Goal: Task Accomplishment & Management: Manage account settings

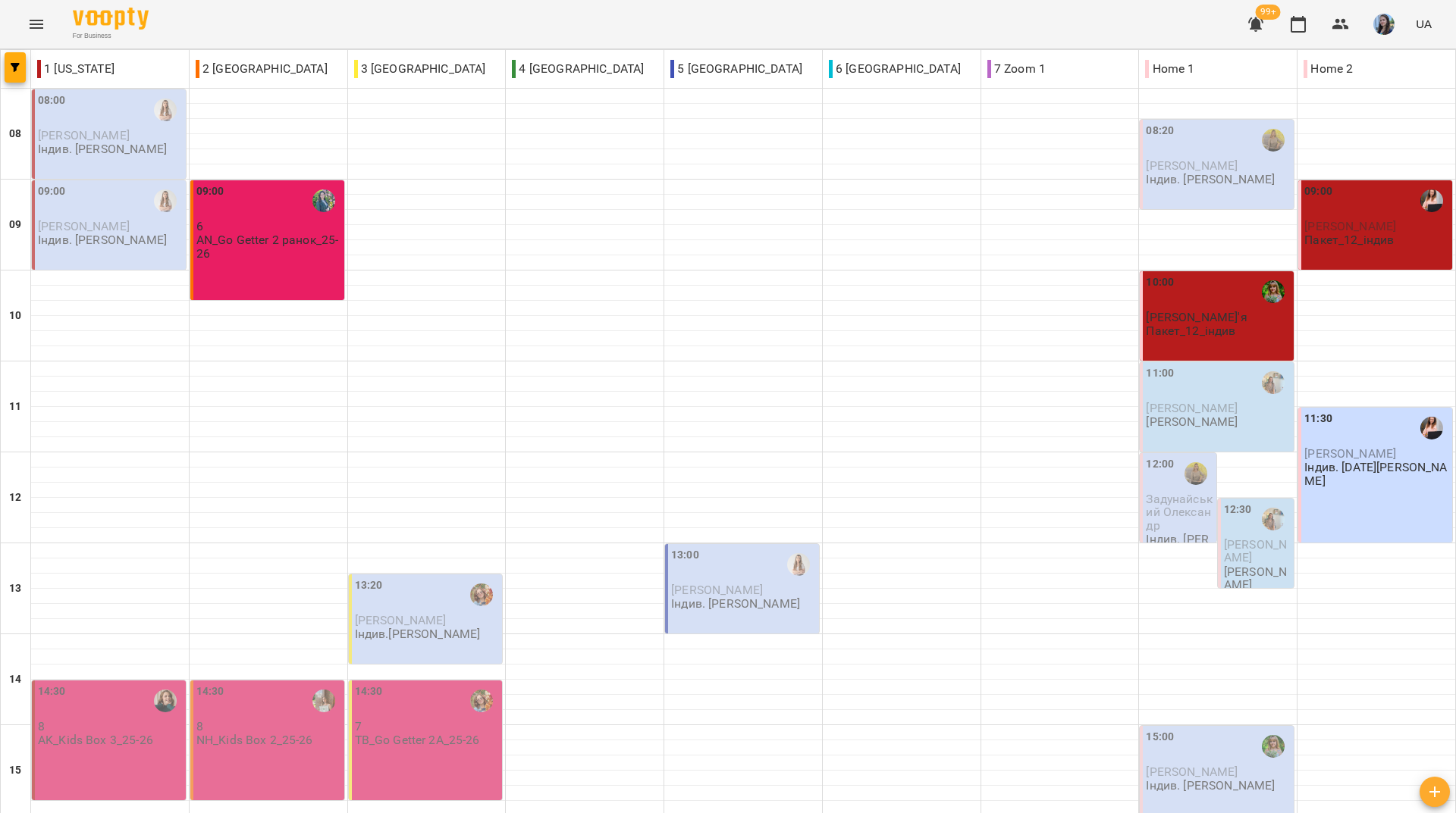
scroll to position [558, 0]
drag, startPoint x: 503, startPoint y: 16, endPoint x: 497, endPoint y: 5, distance: 12.5
click at [503, 16] on div "For Business 99+ UA" at bounding box center [728, 24] width 1456 height 48
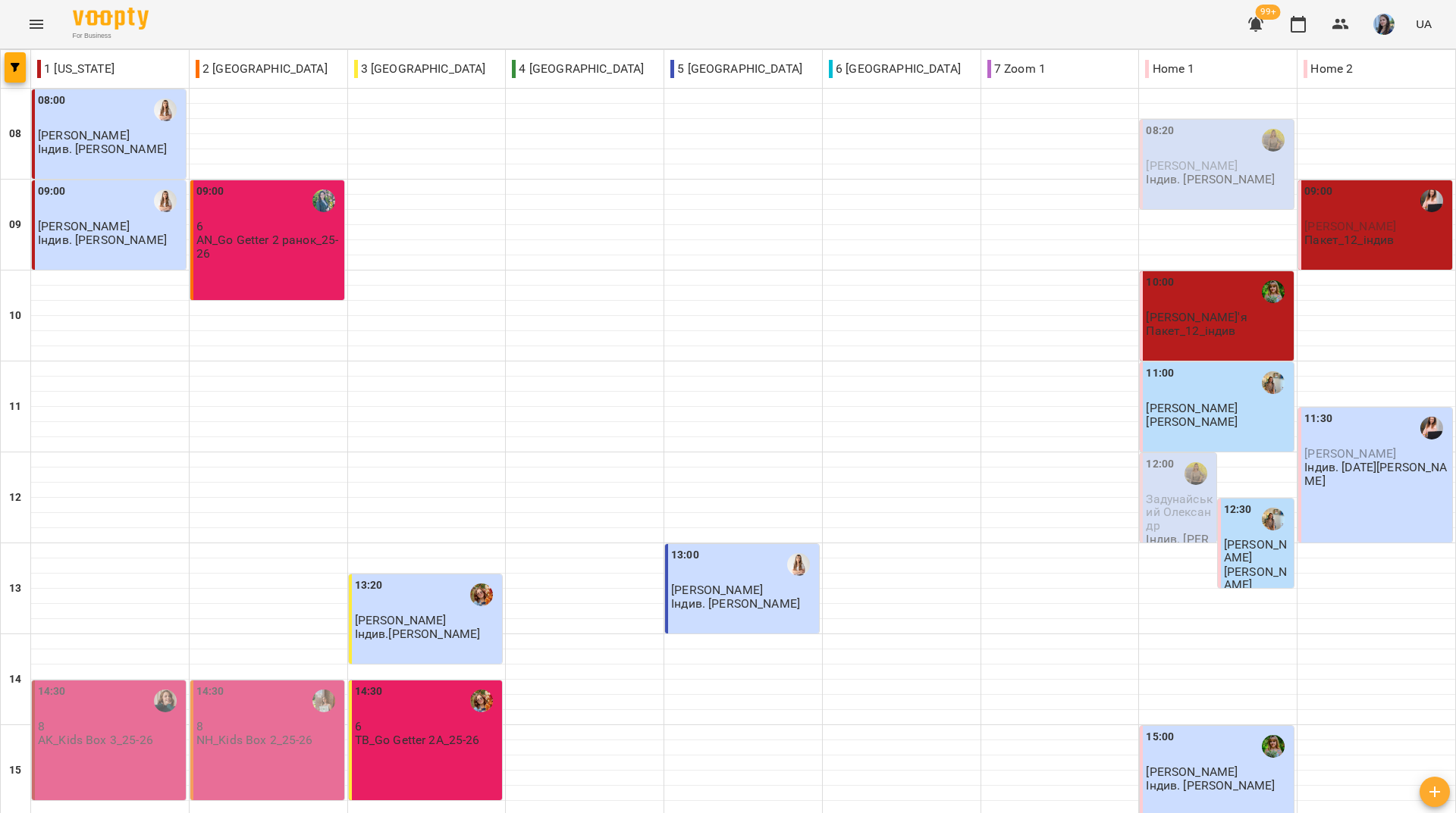
scroll to position [531, 0]
click at [461, 19] on div "For Business 99+ UA" at bounding box center [728, 24] width 1456 height 48
click at [535, 21] on div "For Business 99+ UA" at bounding box center [728, 24] width 1456 height 48
click at [544, 21] on div "For Business 99+ UA" at bounding box center [728, 24] width 1456 height 48
drag, startPoint x: 375, startPoint y: 745, endPoint x: 472, endPoint y: 323, distance: 433.0
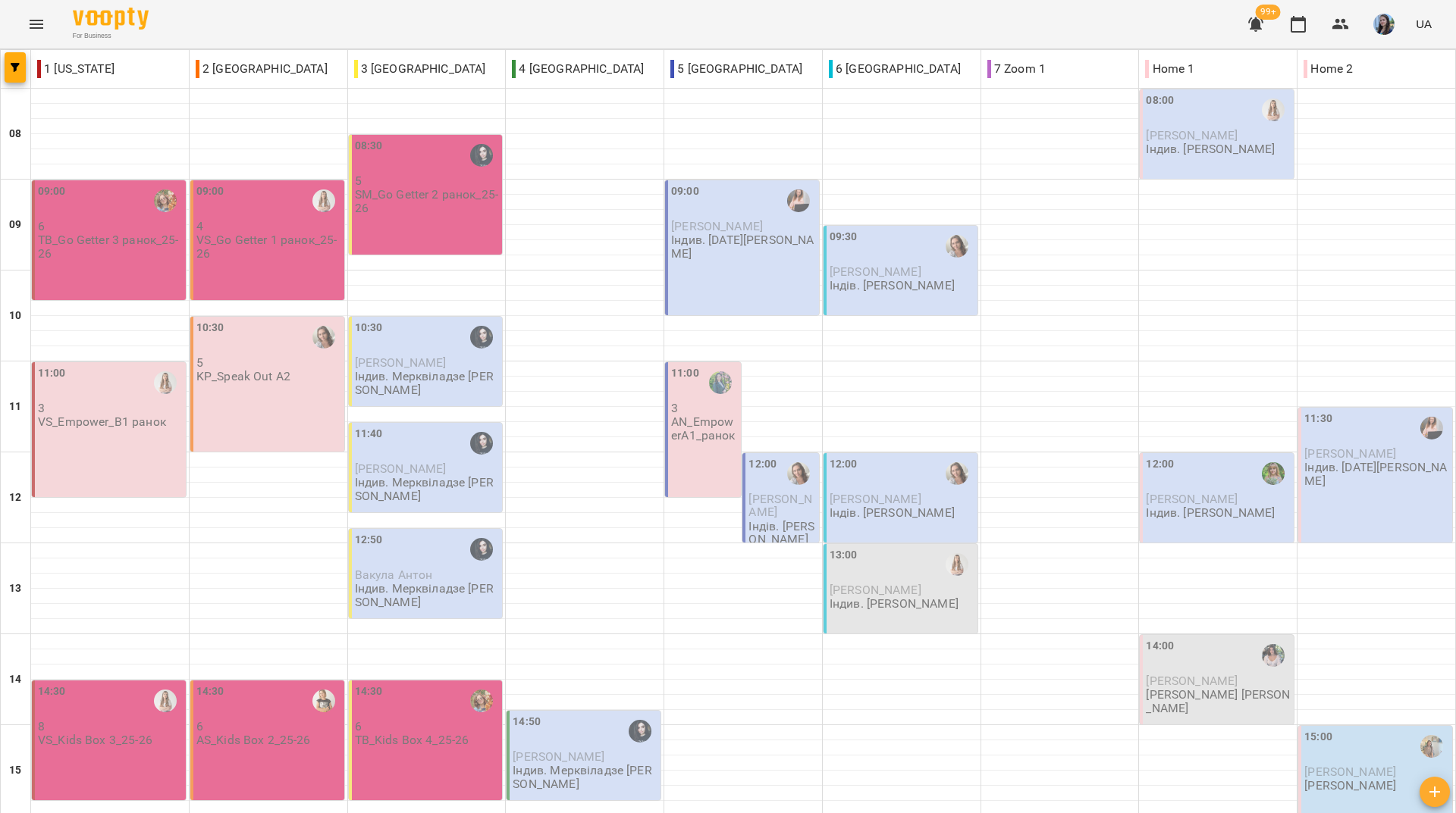
scroll to position [455, 0]
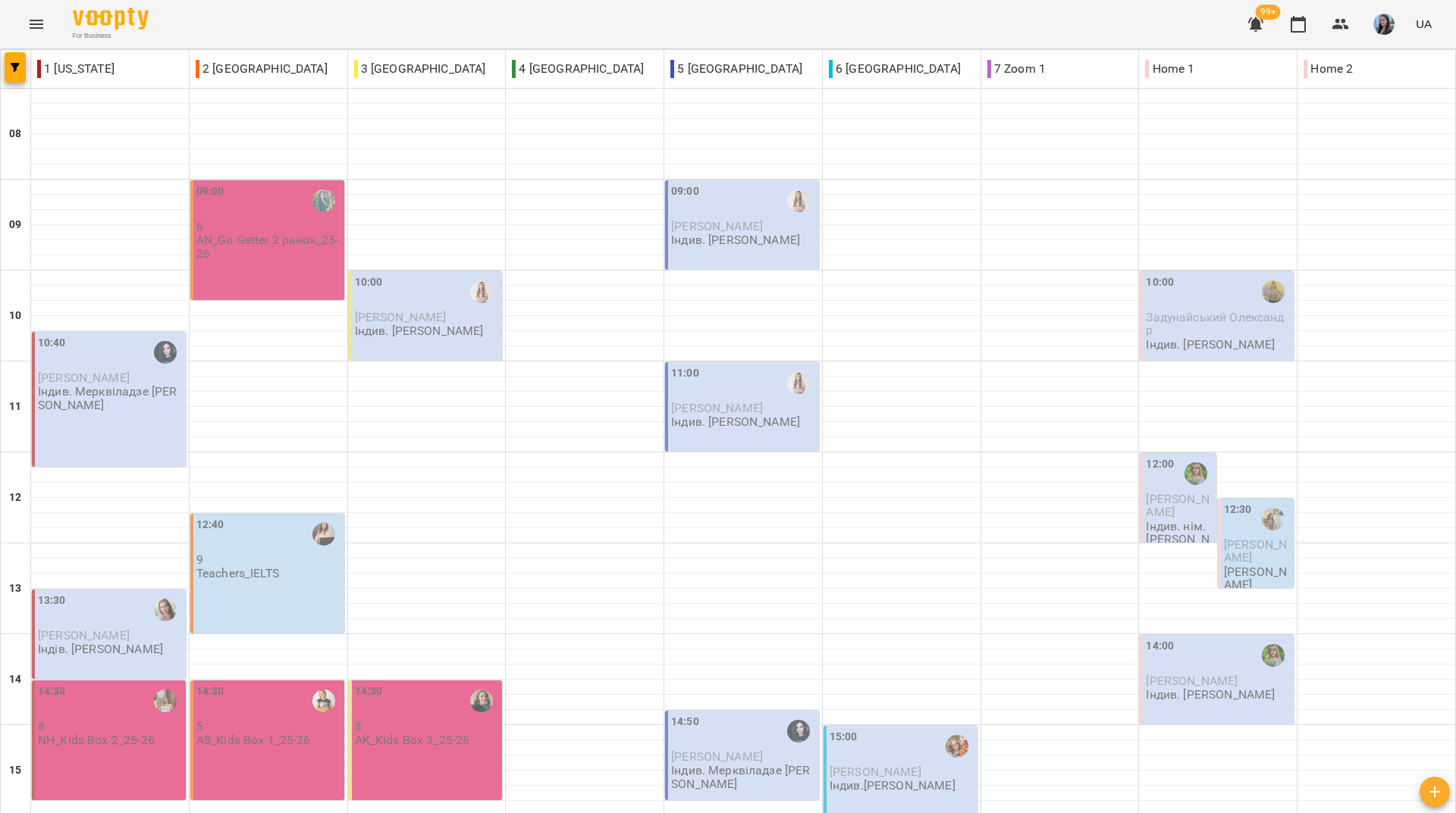
scroll to position [379, 0]
click at [298, 19] on div "For Business 99+ UA" at bounding box center [728, 24] width 1456 height 48
click at [551, 22] on div "For Business 99+ UA" at bounding box center [728, 24] width 1456 height 48
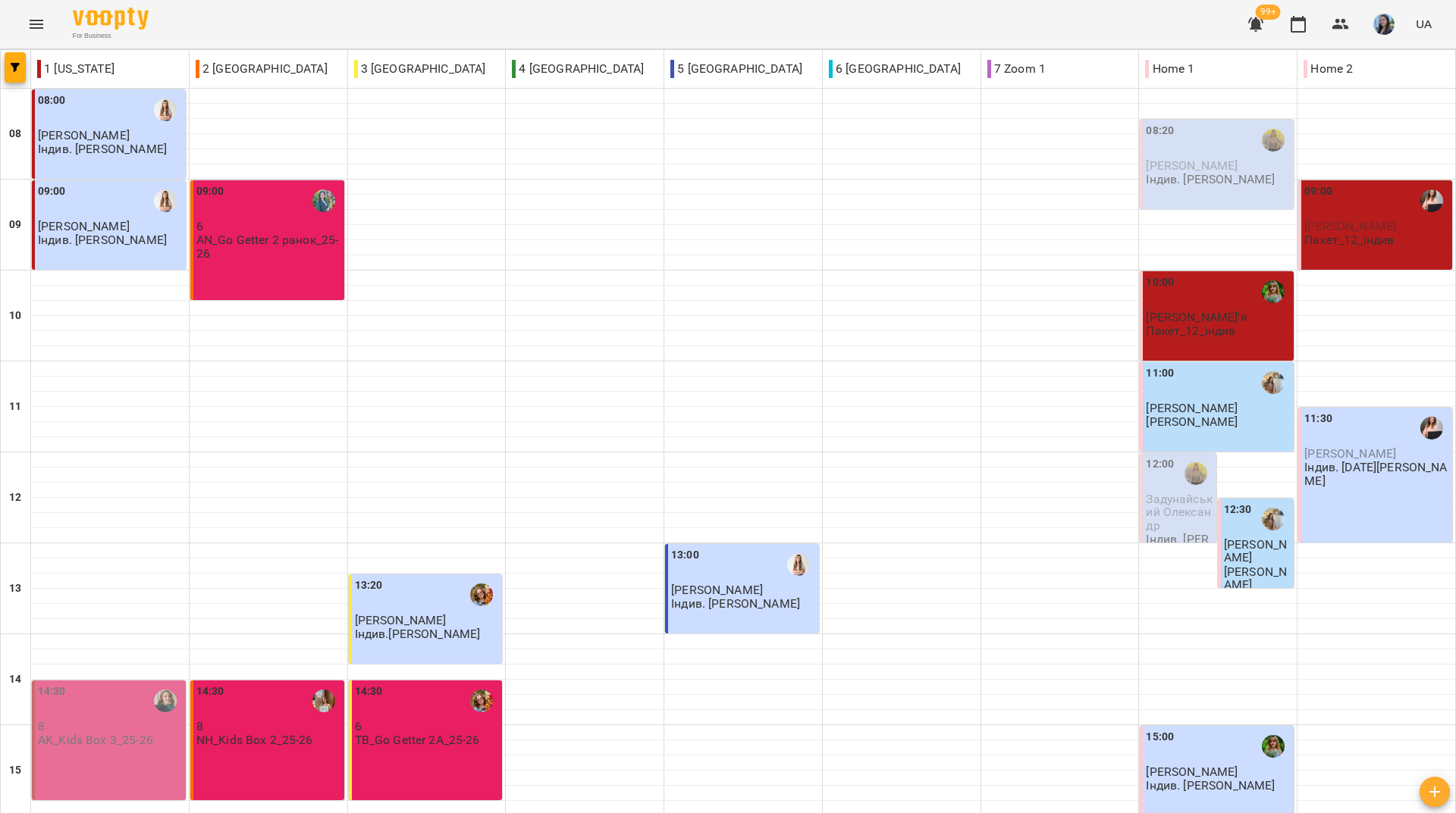
scroll to position [558, 0]
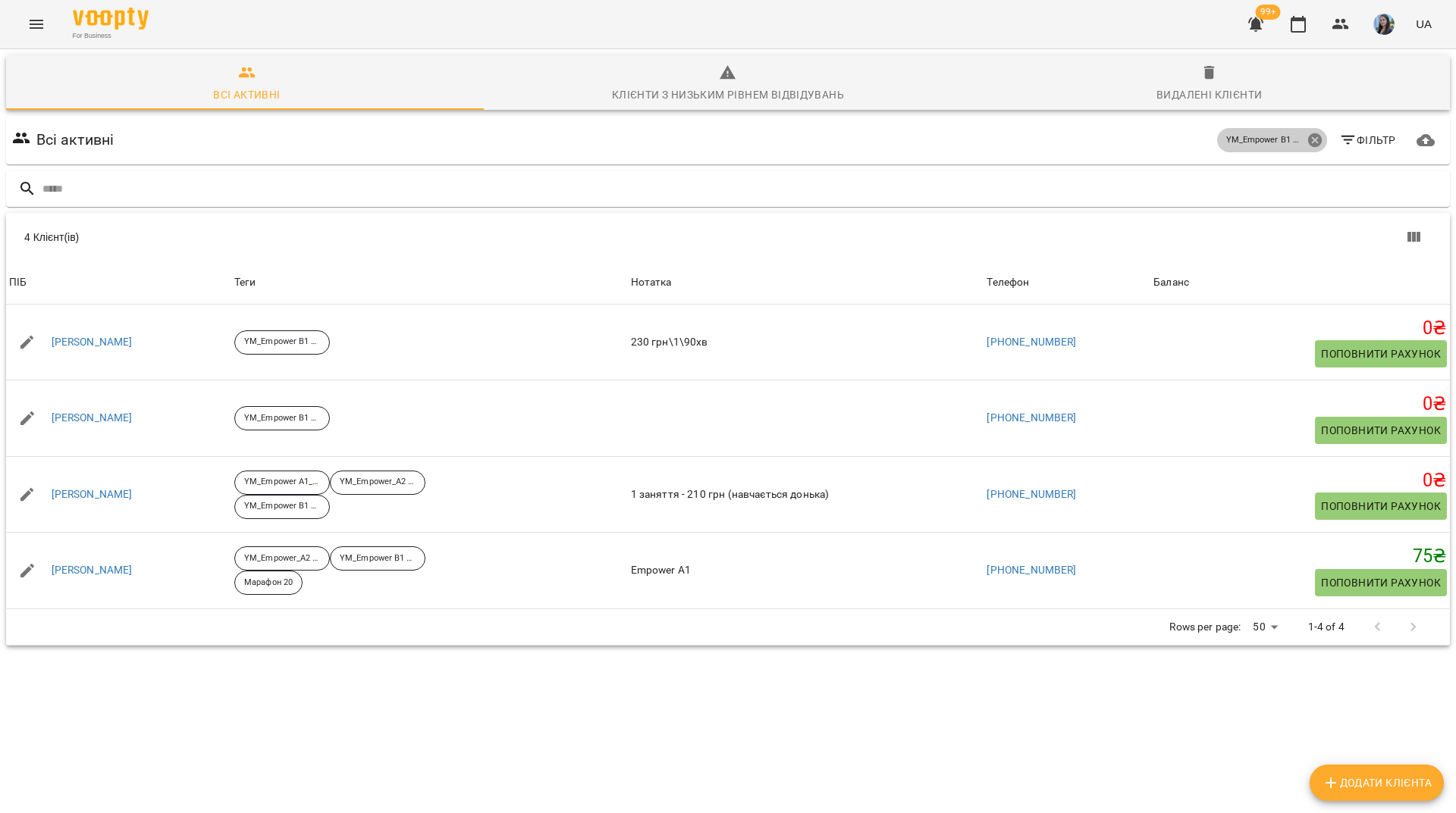
drag, startPoint x: 1302, startPoint y: 137, endPoint x: 1251, endPoint y: 185, distance: 70.0
click at [1307, 137] on icon at bounding box center [1315, 141] width 17 height 17
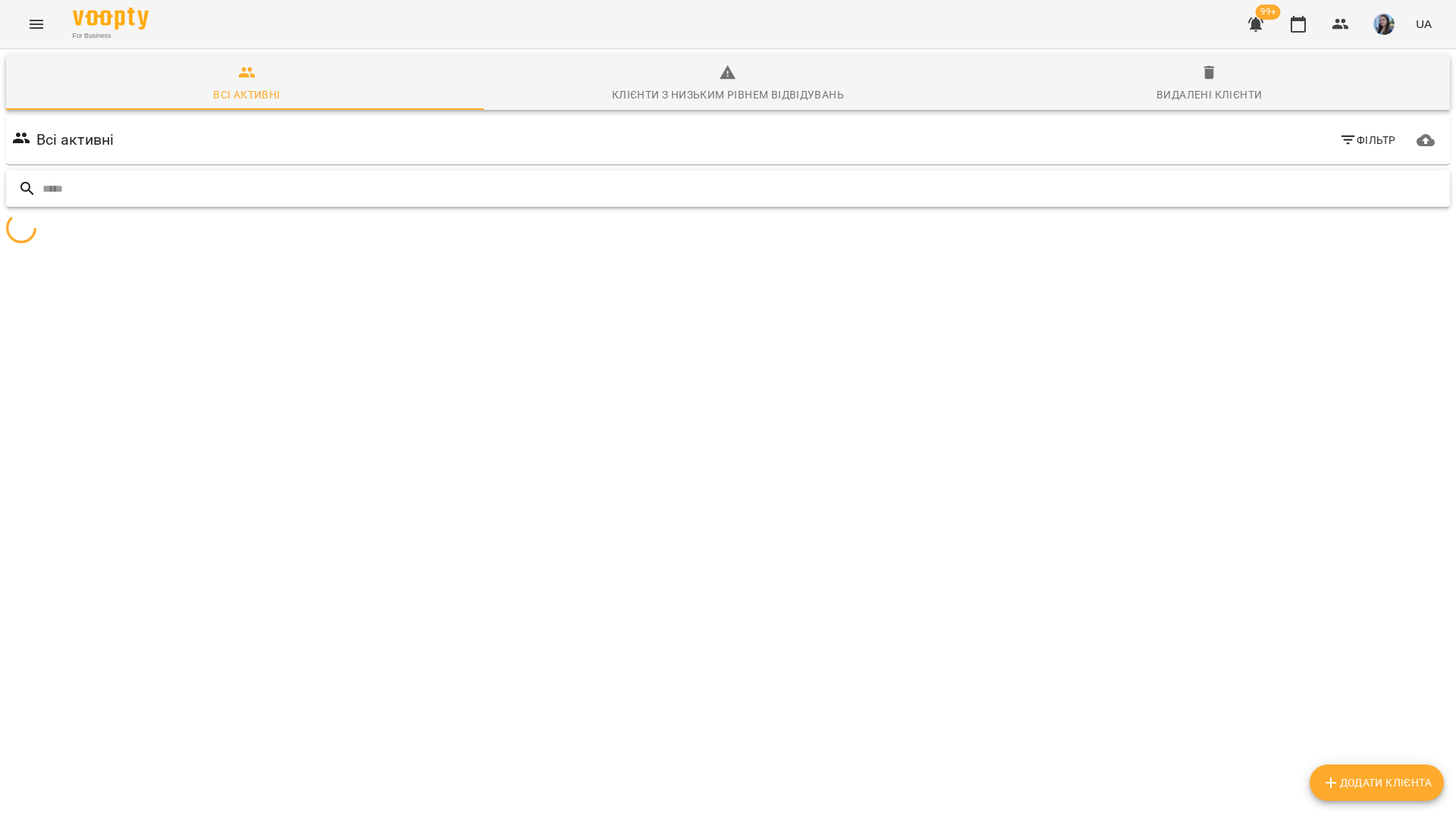
click at [1250, 188] on input "text" at bounding box center [743, 189] width 1401 height 25
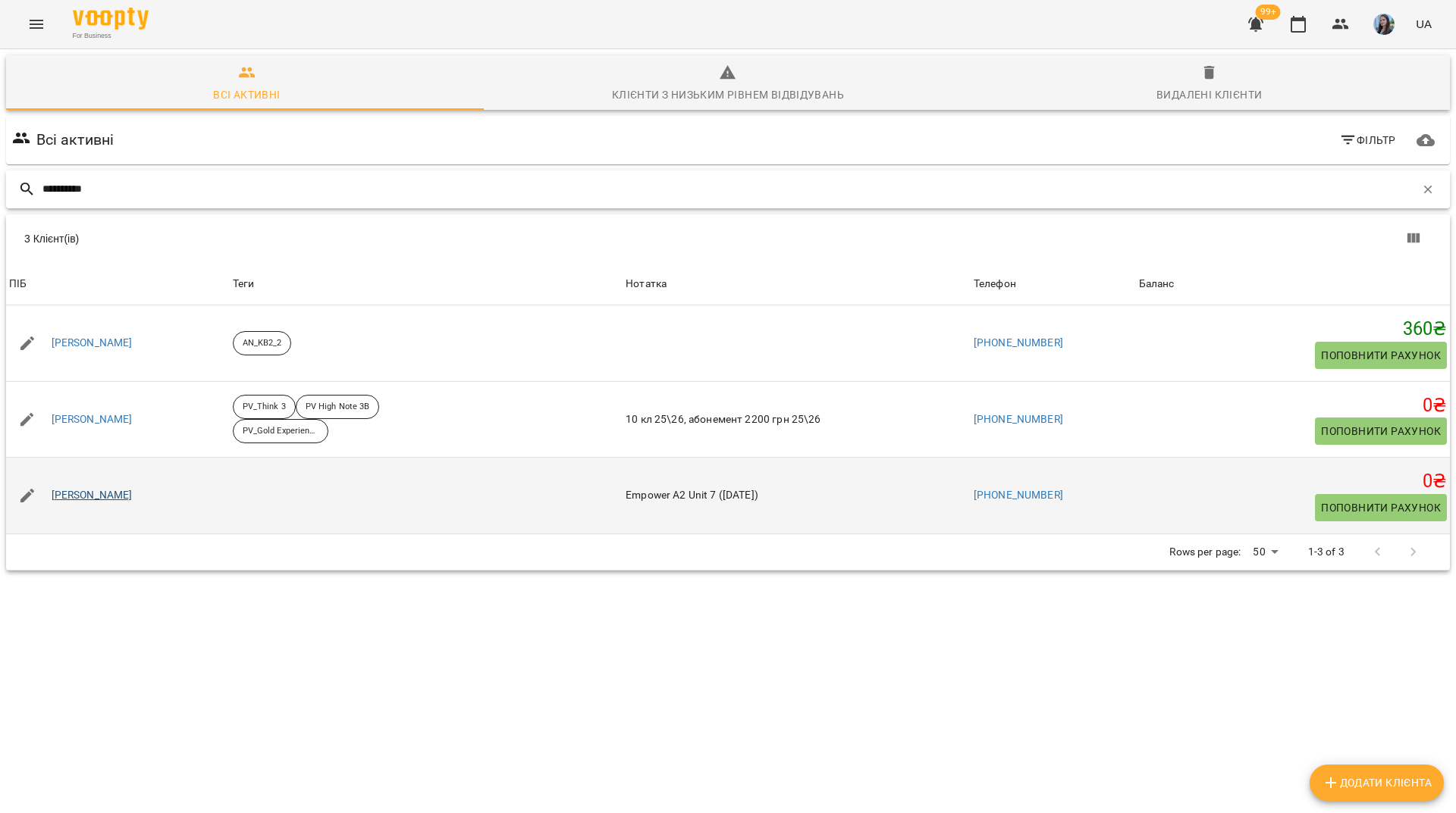
type input "*********"
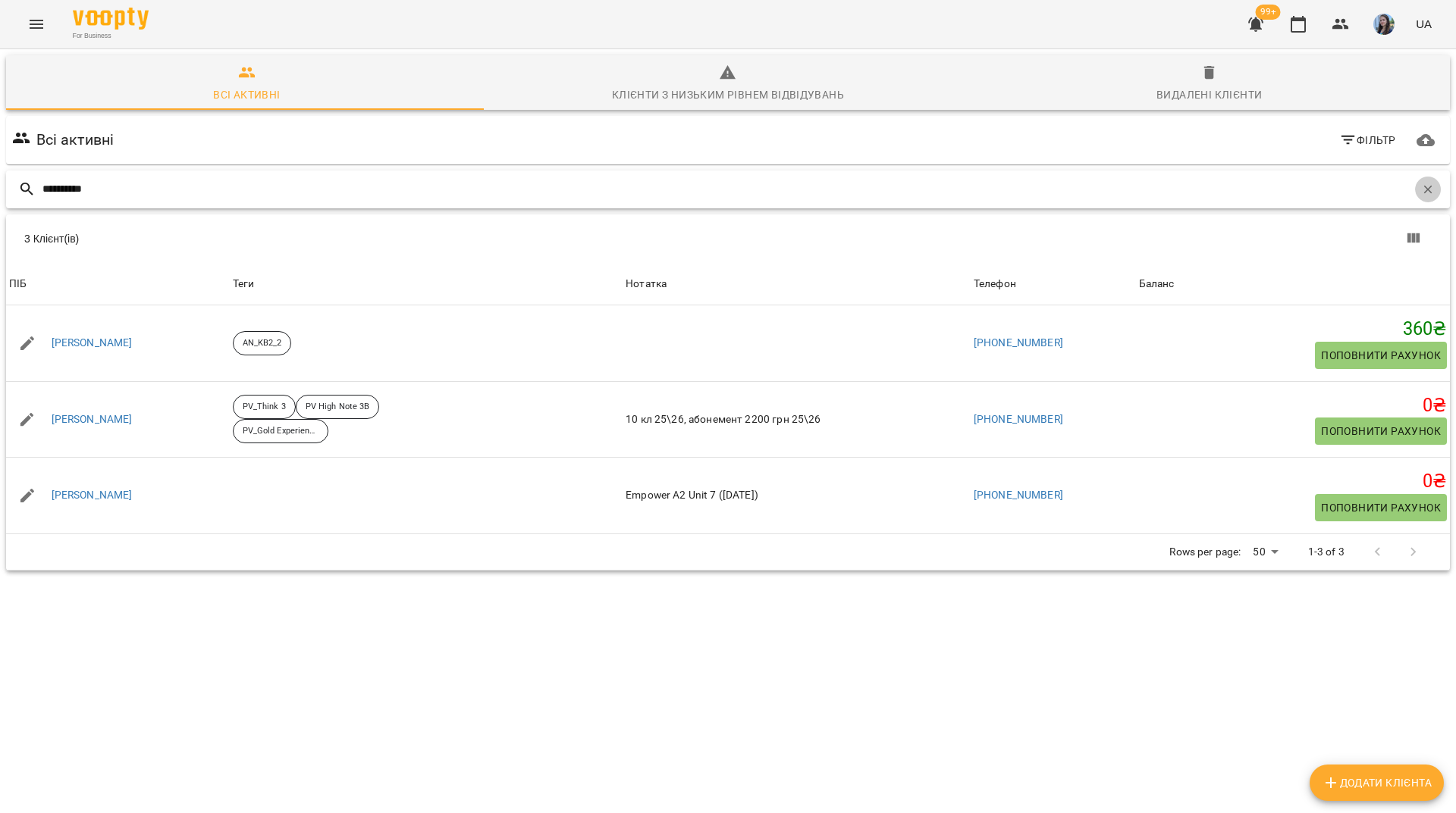
click at [1419, 197] on button "button" at bounding box center [1428, 189] width 25 height 25
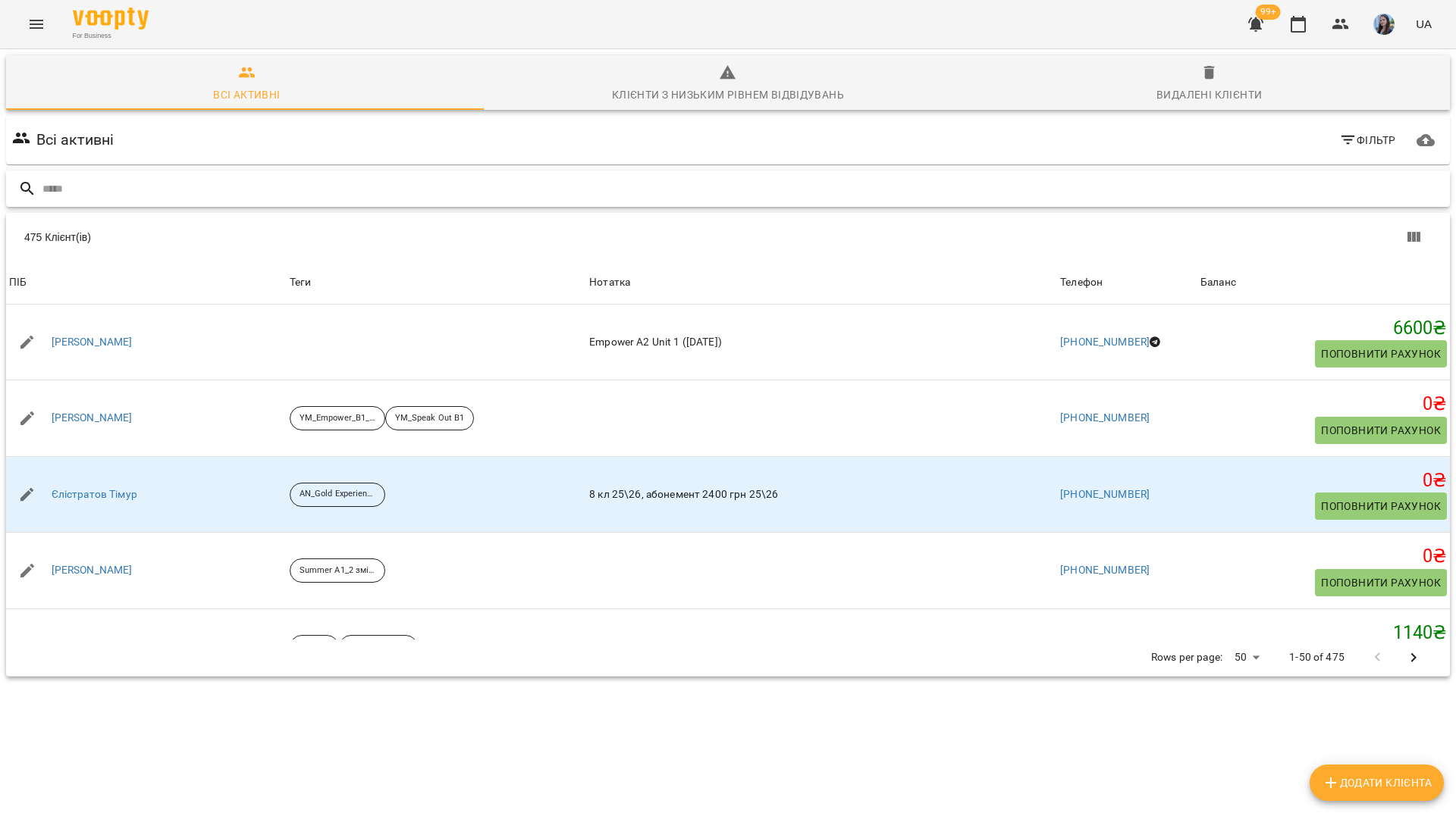
drag, startPoint x: 1176, startPoint y: 203, endPoint x: 136, endPoint y: 187, distance: 1040.1
paste input "**********"
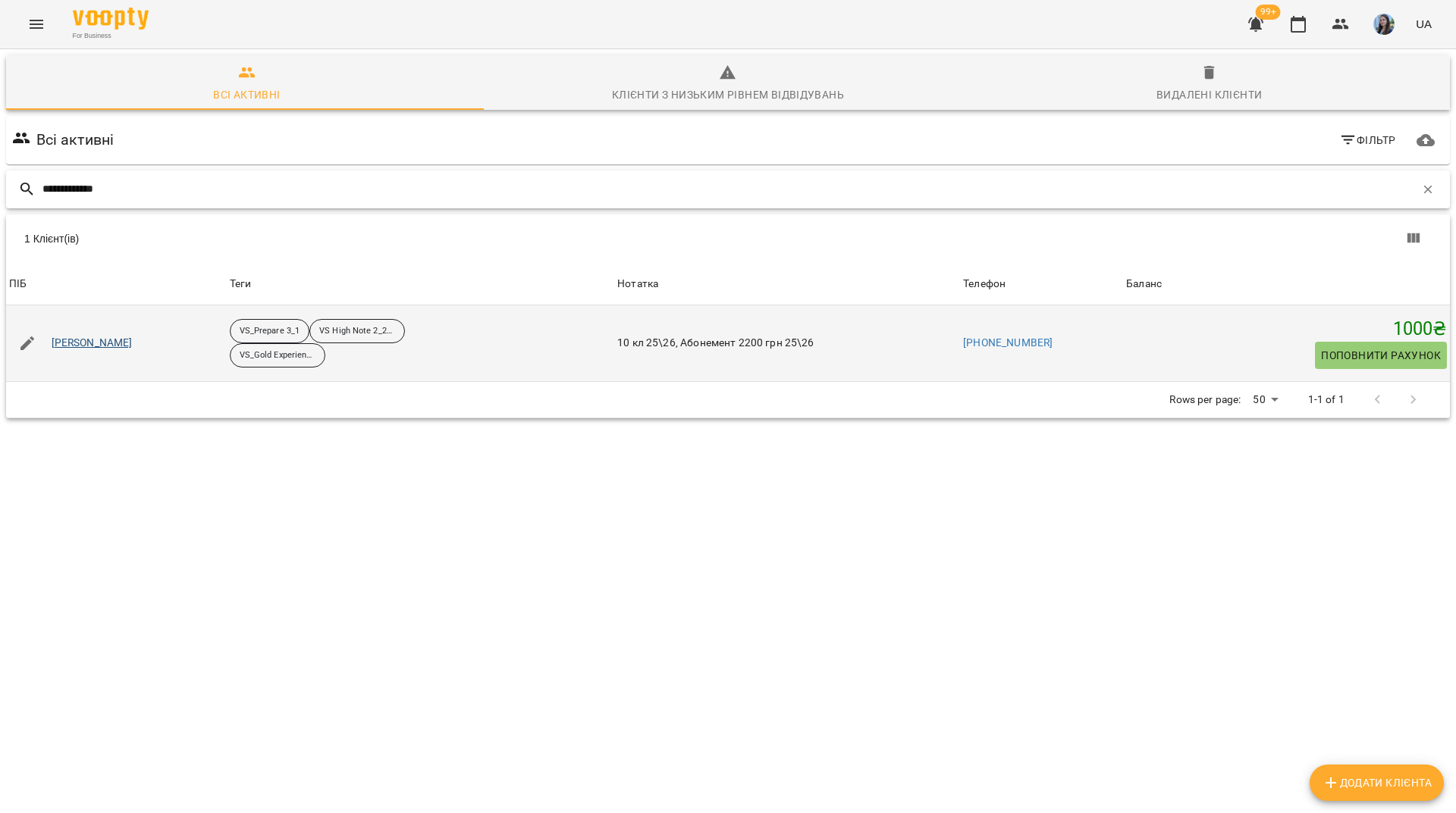
type input "**********"
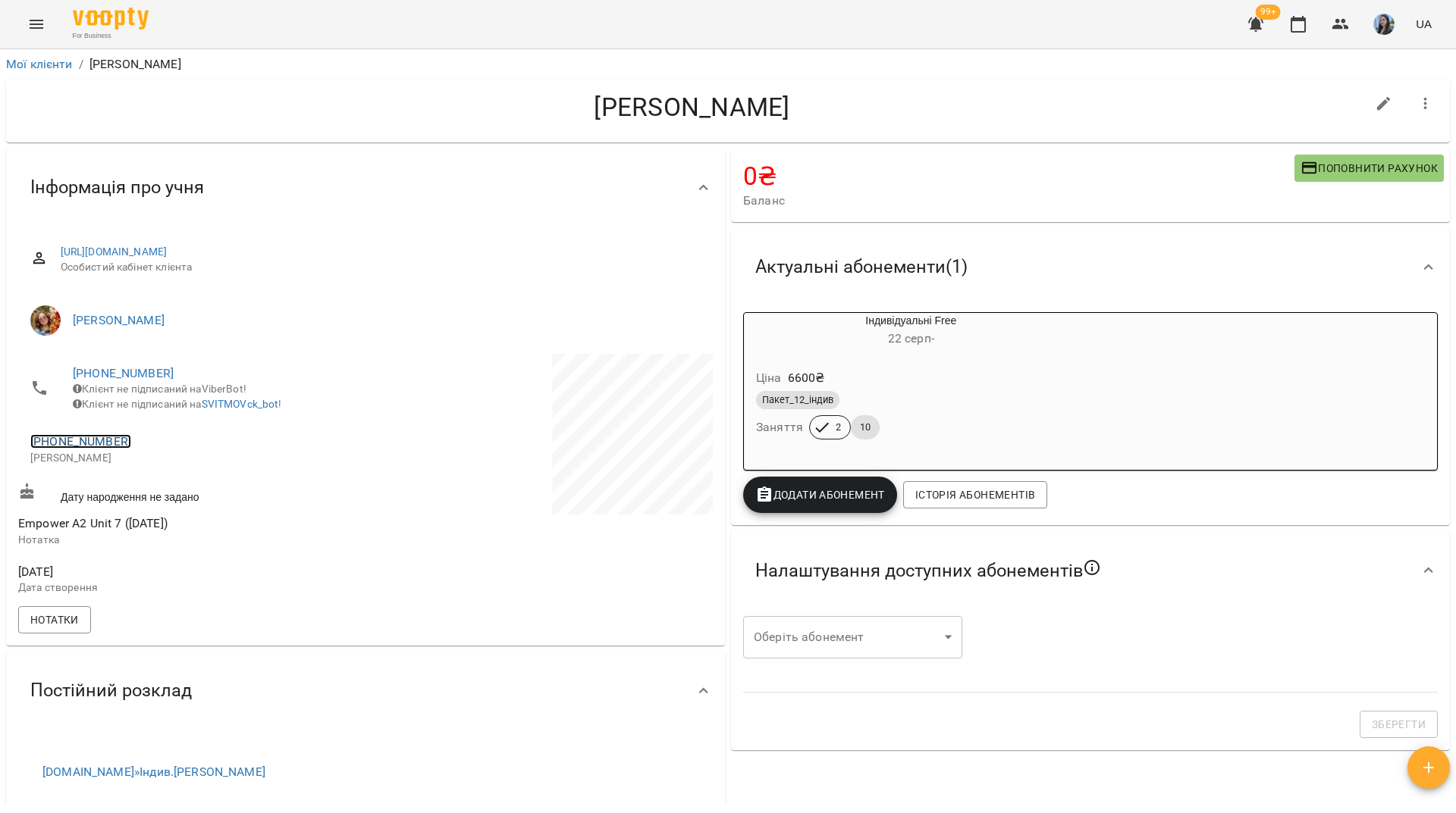
click at [110, 449] on link "+353851884427" at bounding box center [80, 441] width 101 height 14
click at [153, 485] on img at bounding box center [142, 482] width 23 height 23
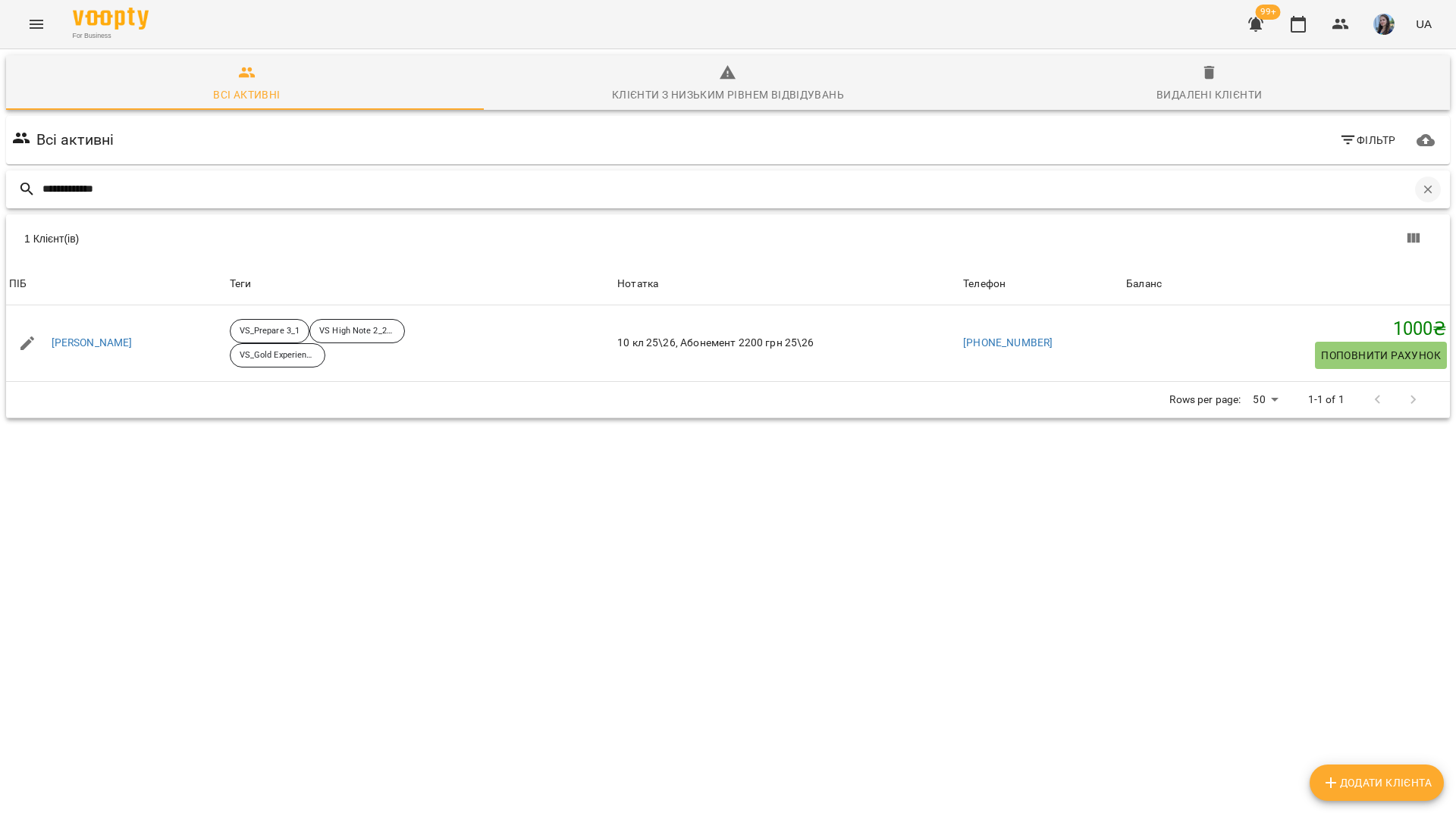
click at [1424, 188] on icon "button" at bounding box center [1428, 189] width 8 height 8
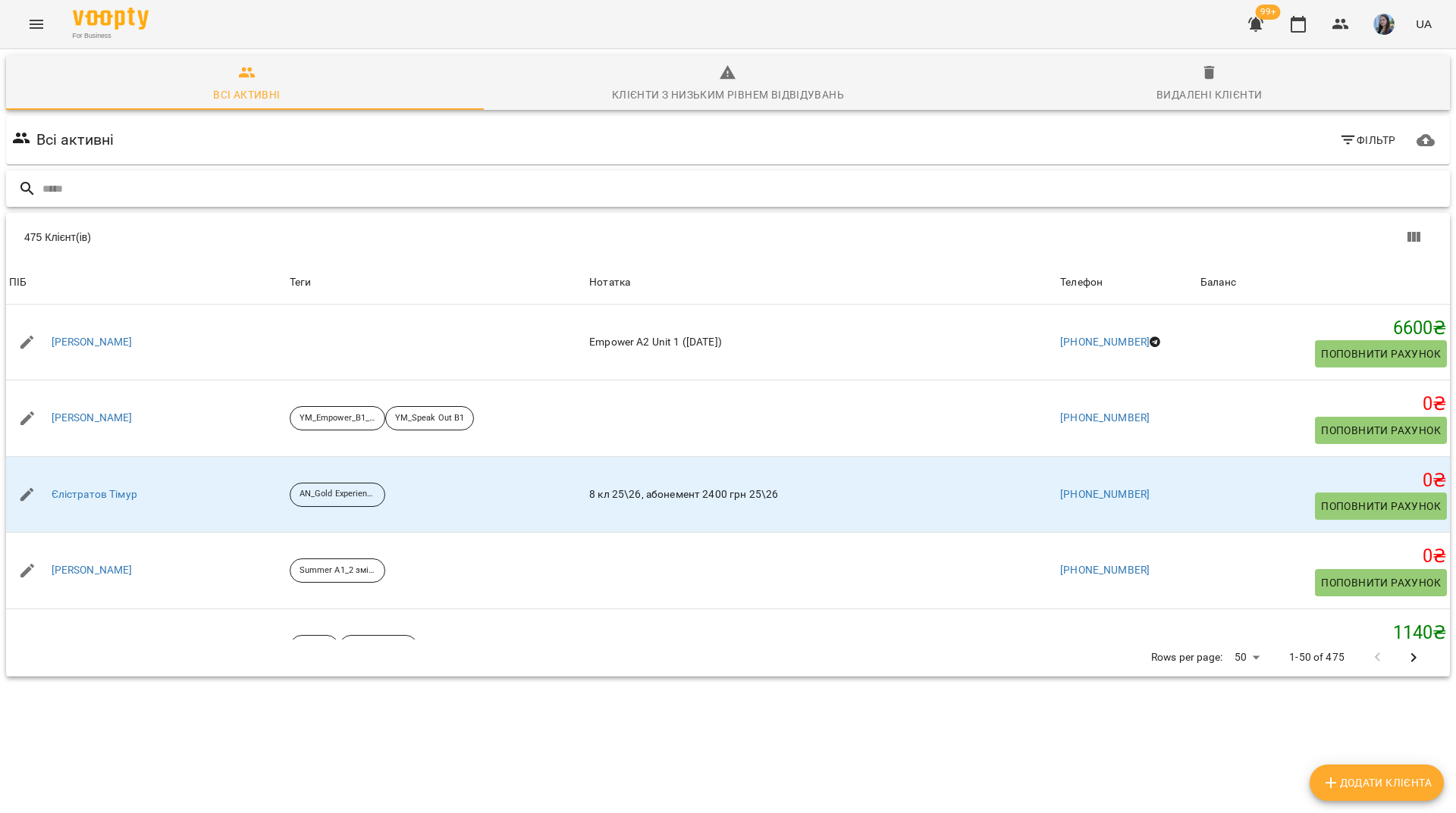
paste input "**********"
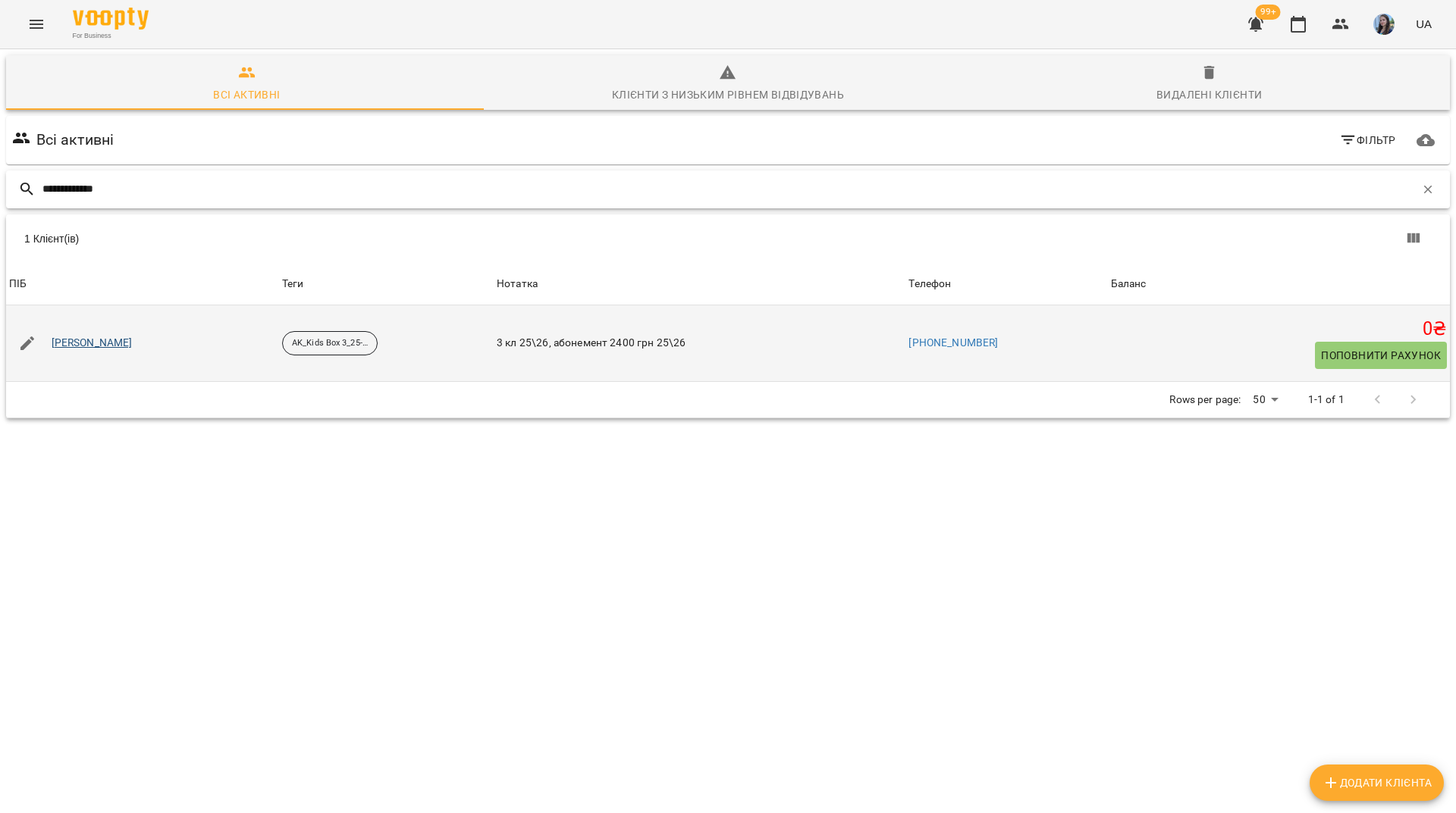
type input "**********"
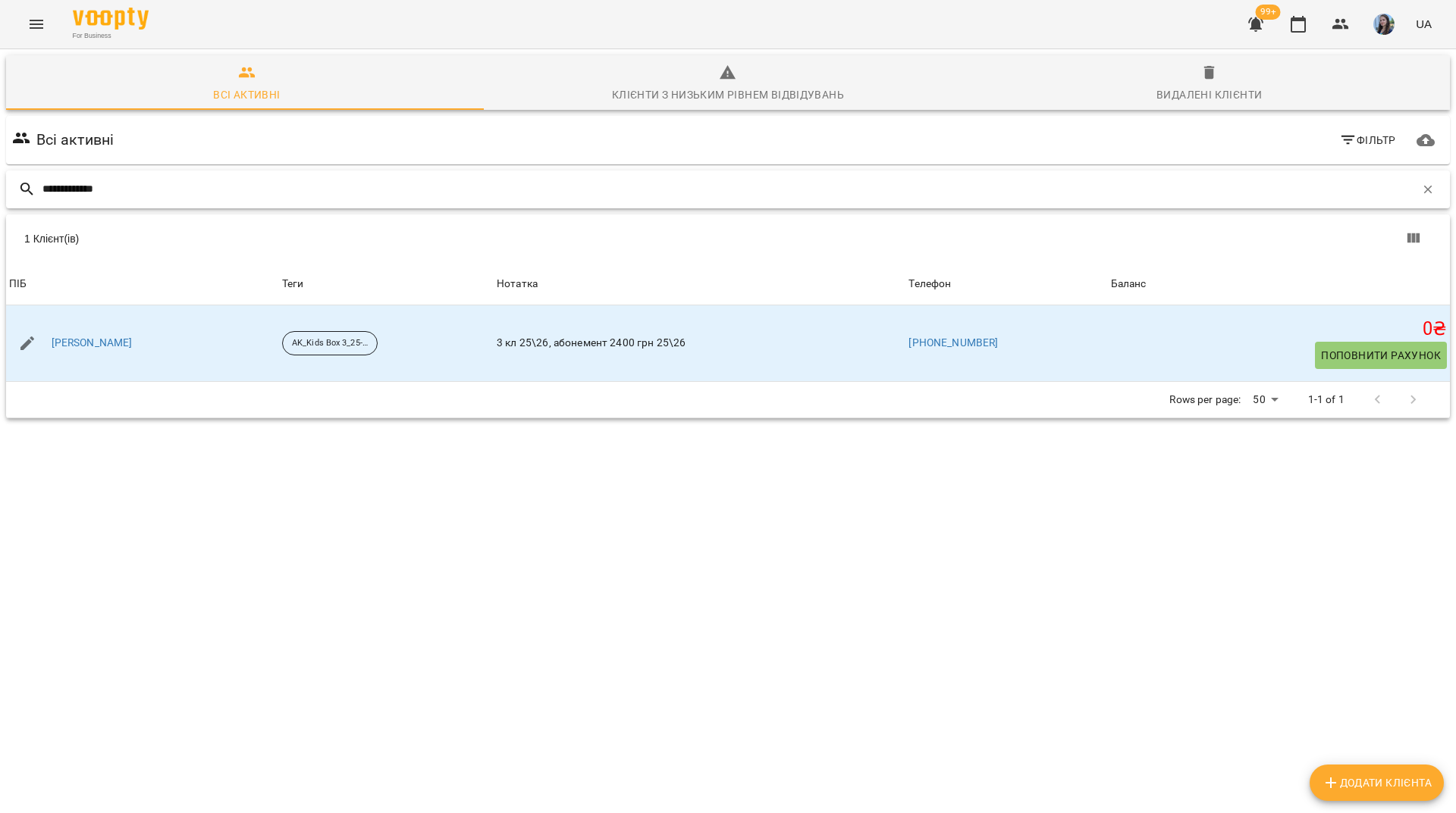
click at [1421, 188] on icon "button" at bounding box center [1428, 190] width 13 height 13
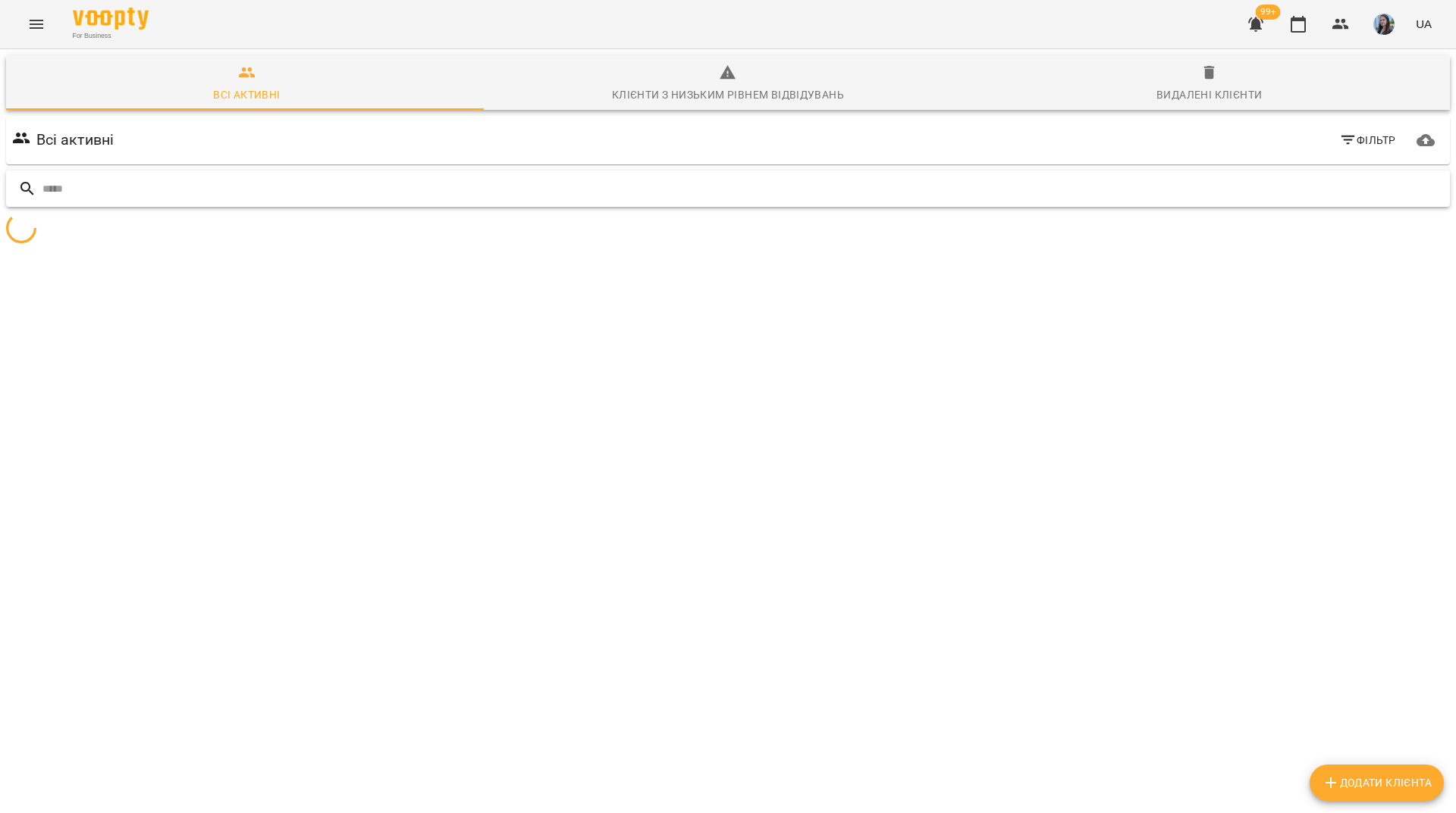
click at [1401, 192] on input "text" at bounding box center [743, 189] width 1401 height 25
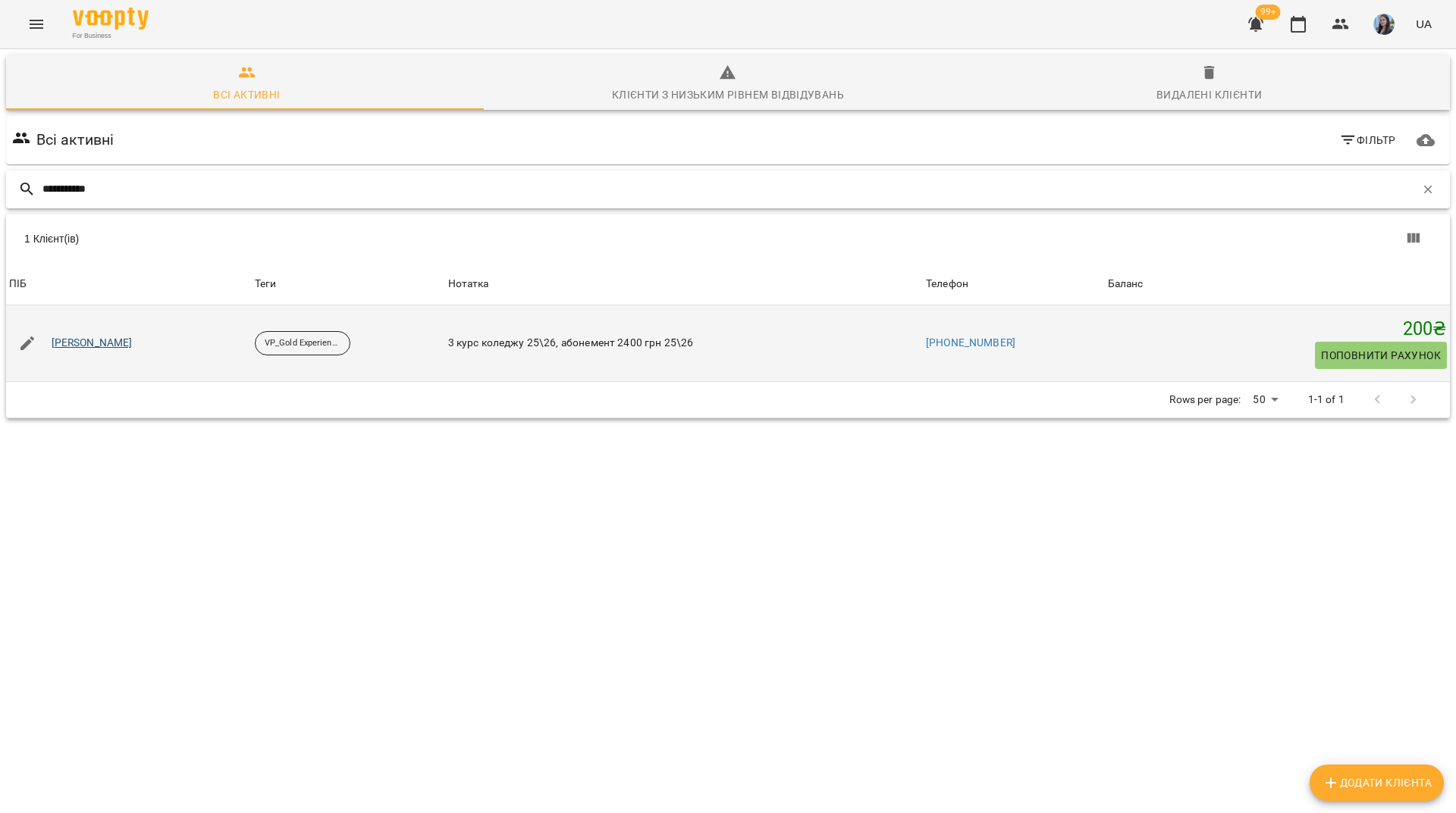
type input "**********"
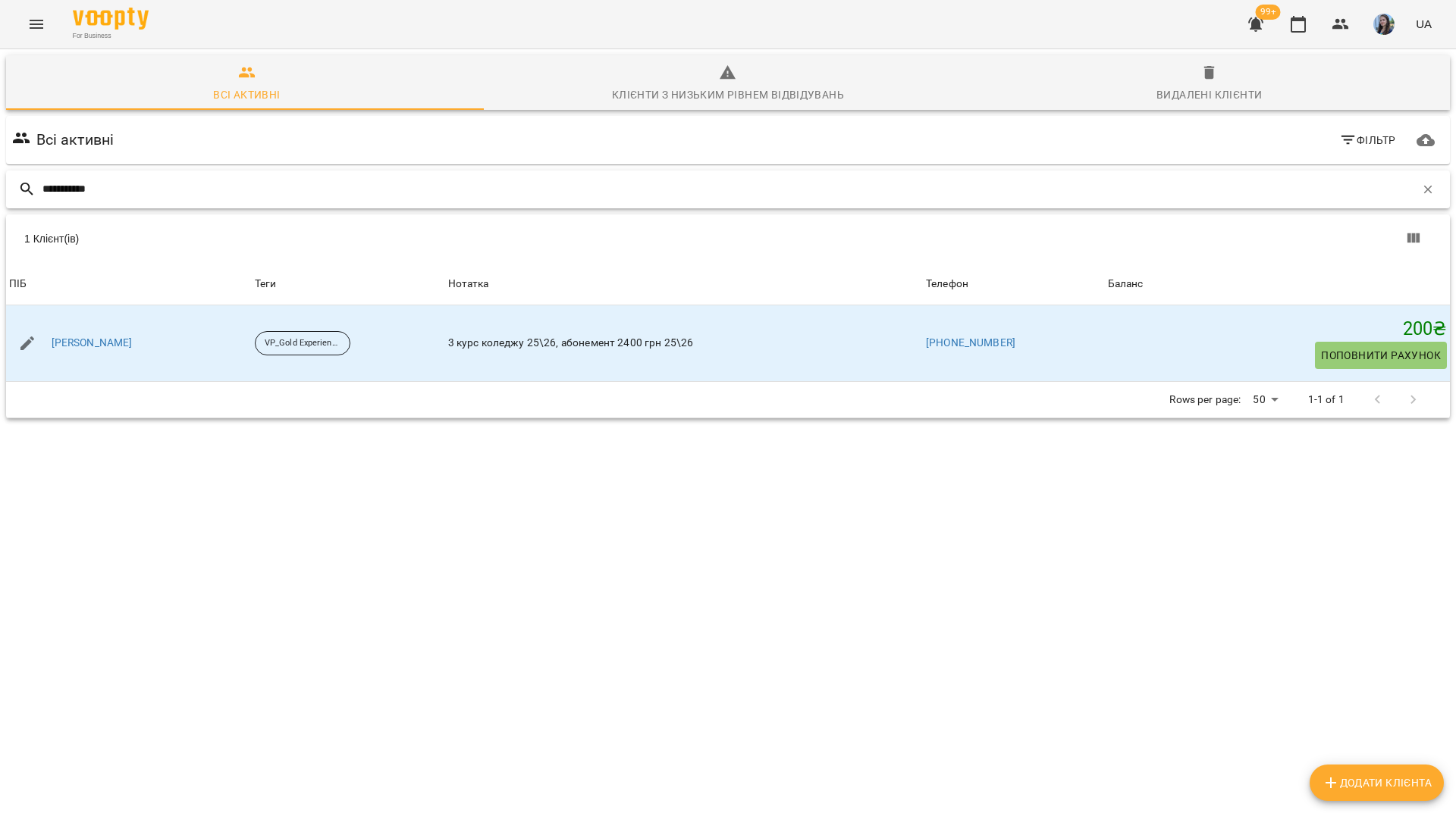
drag, startPoint x: 527, startPoint y: 185, endPoint x: 1182, endPoint y: 197, distance: 655.1
click at [551, 188] on input "**********" at bounding box center [728, 189] width 1373 height 25
click at [1424, 191] on icon "button" at bounding box center [1428, 189] width 8 height 8
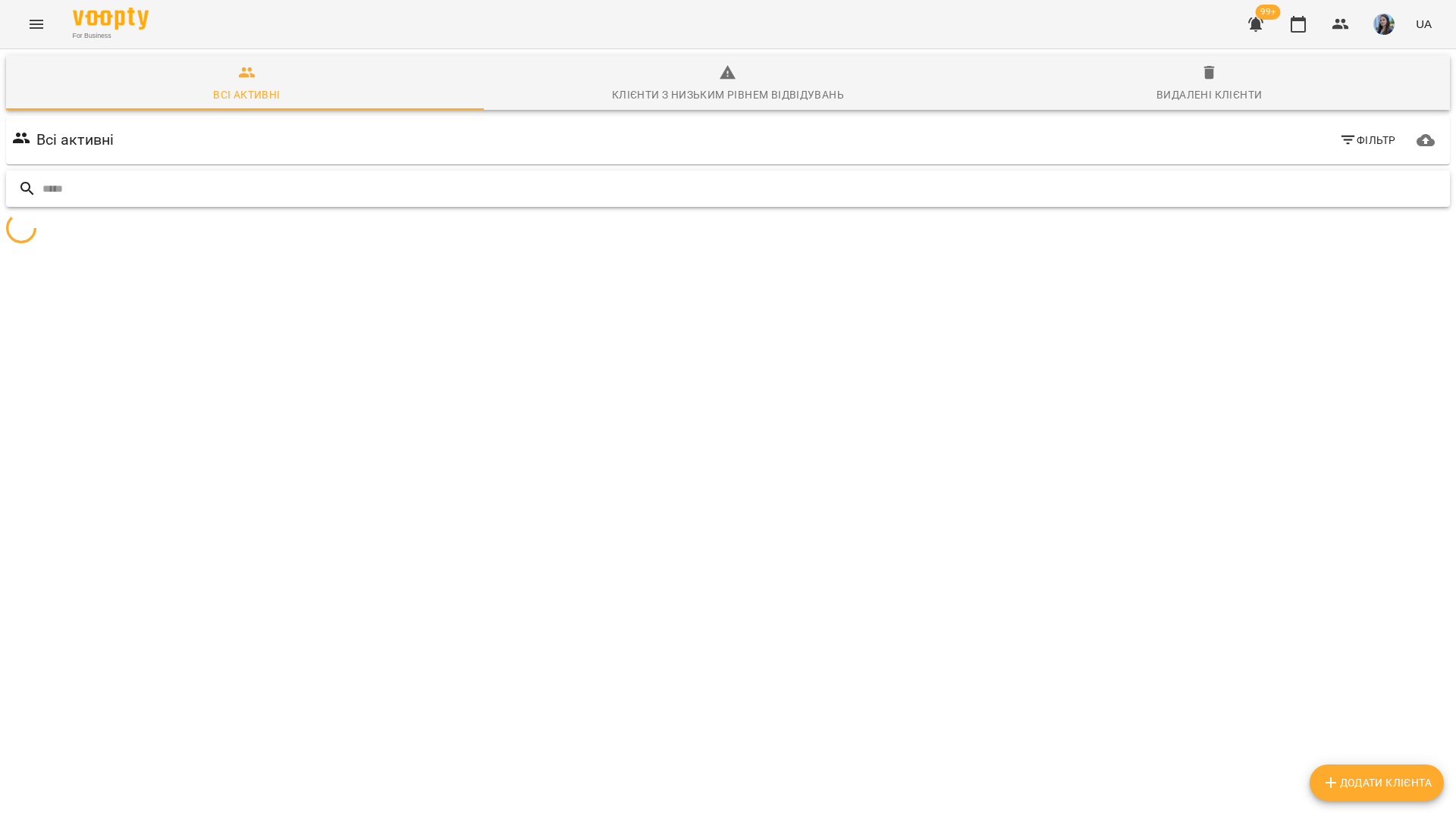
click at [1413, 191] on input "text" at bounding box center [743, 189] width 1401 height 25
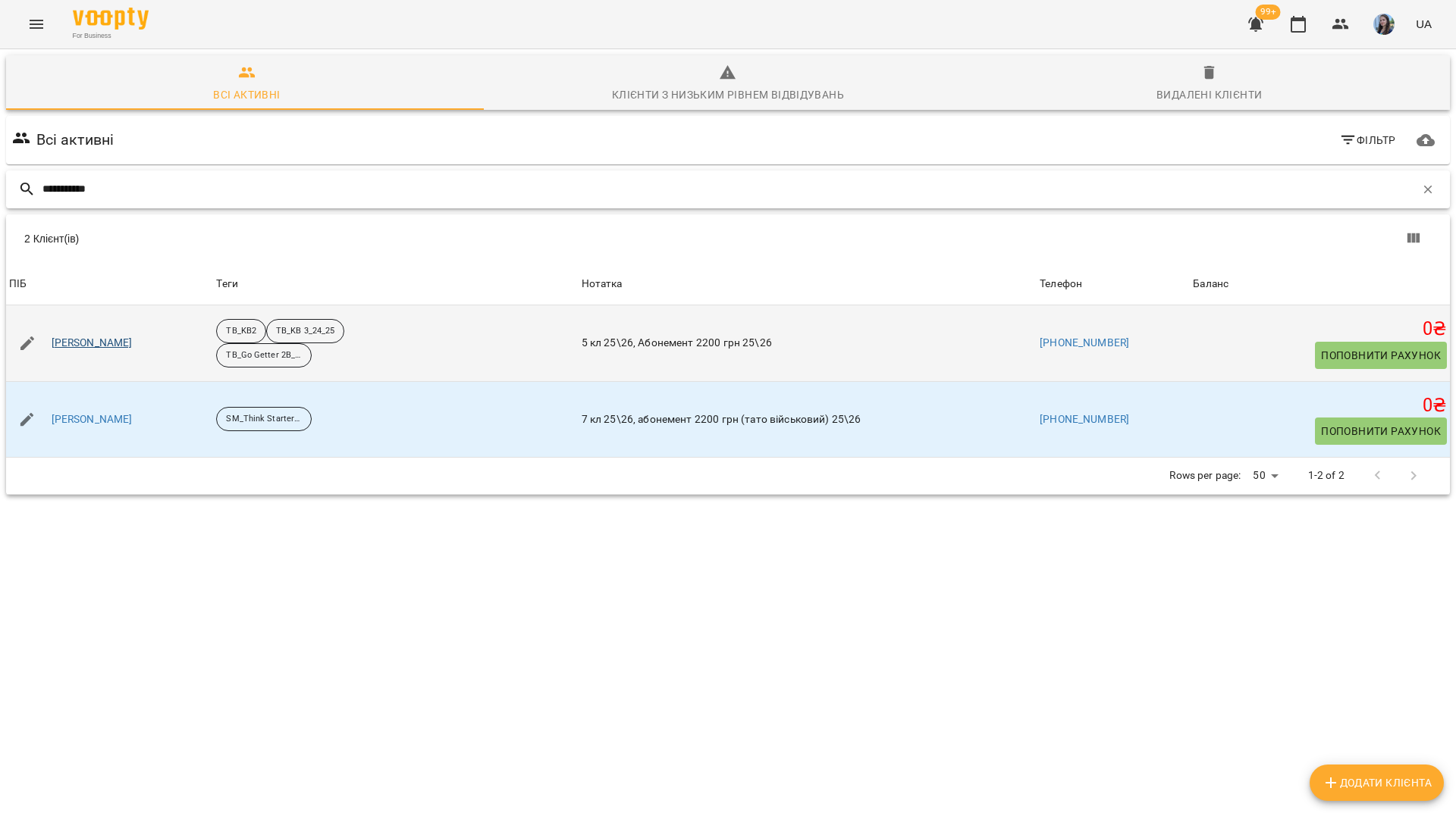
type input "**********"
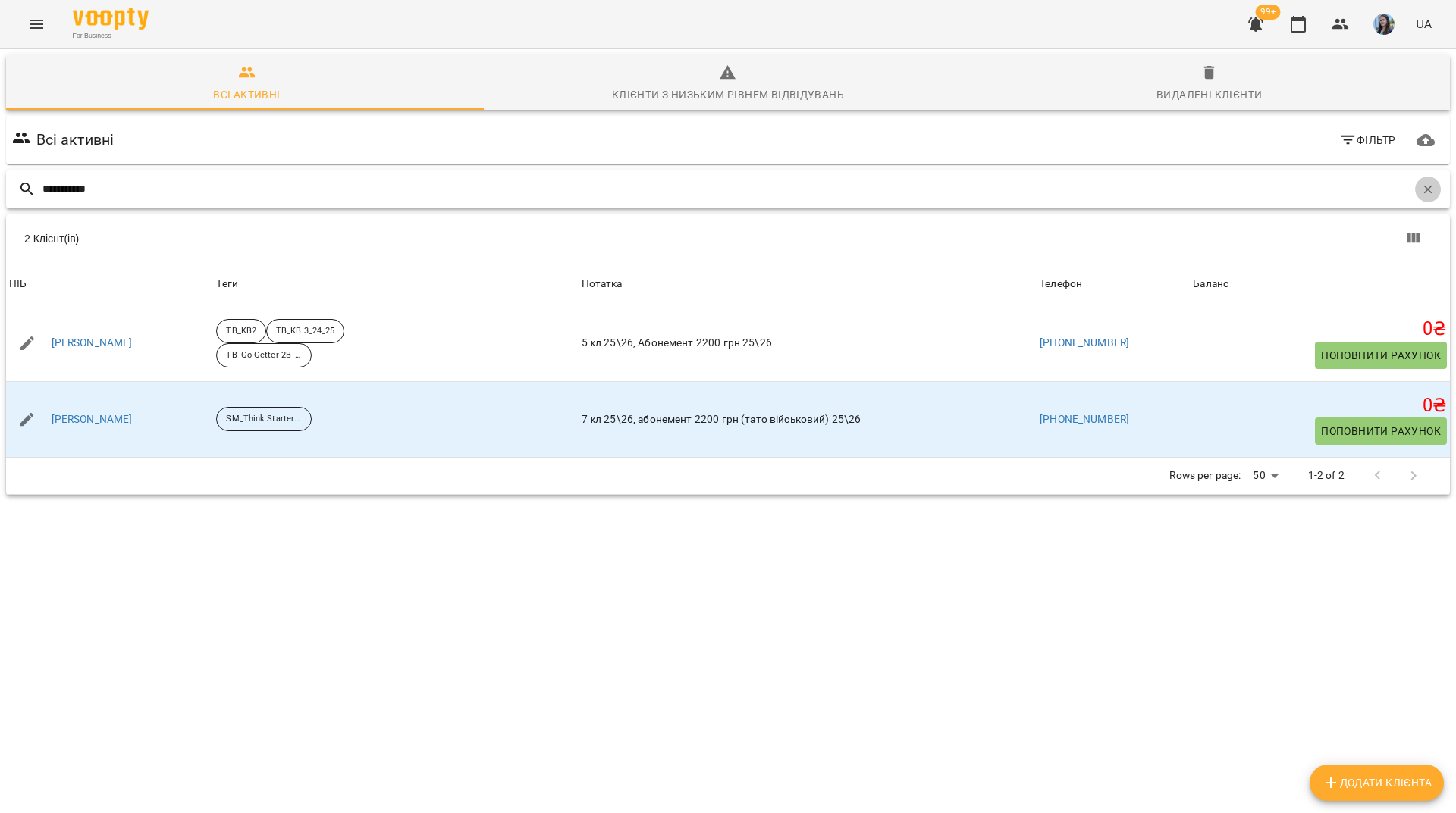
click at [1424, 188] on button "button" at bounding box center [1428, 189] width 25 height 25
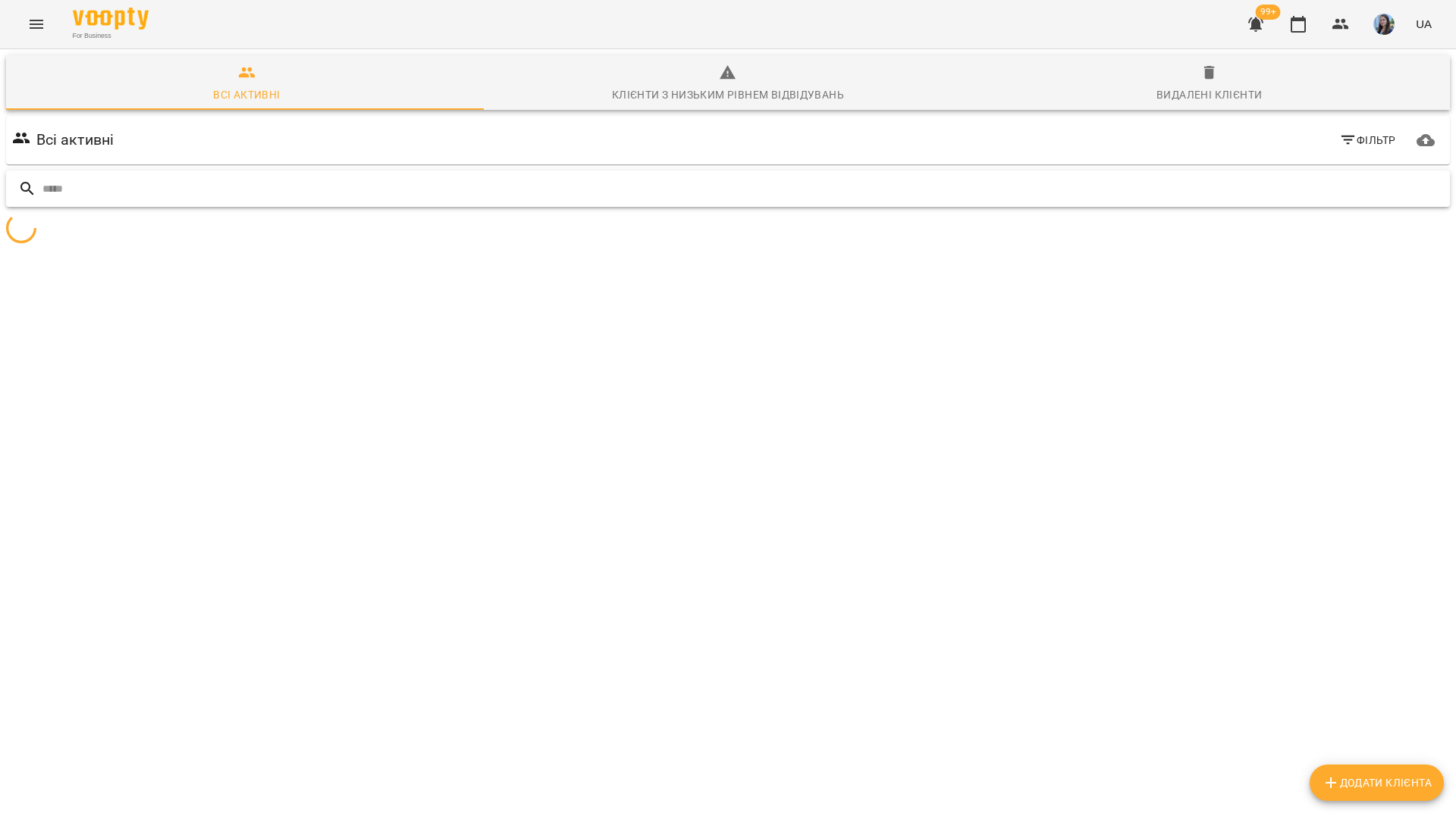
click at [1381, 191] on input "text" at bounding box center [743, 189] width 1401 height 25
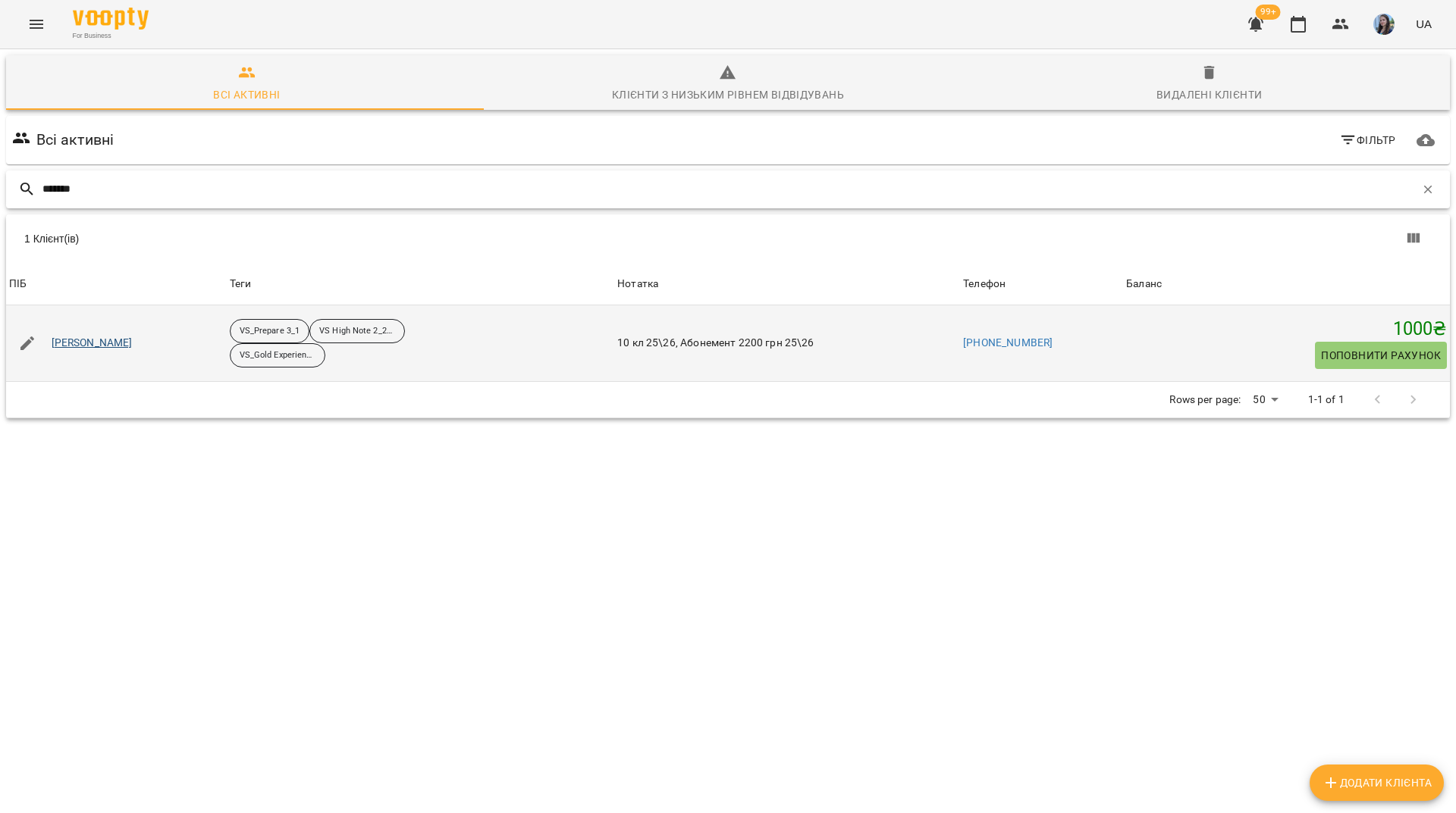
type input "*******"
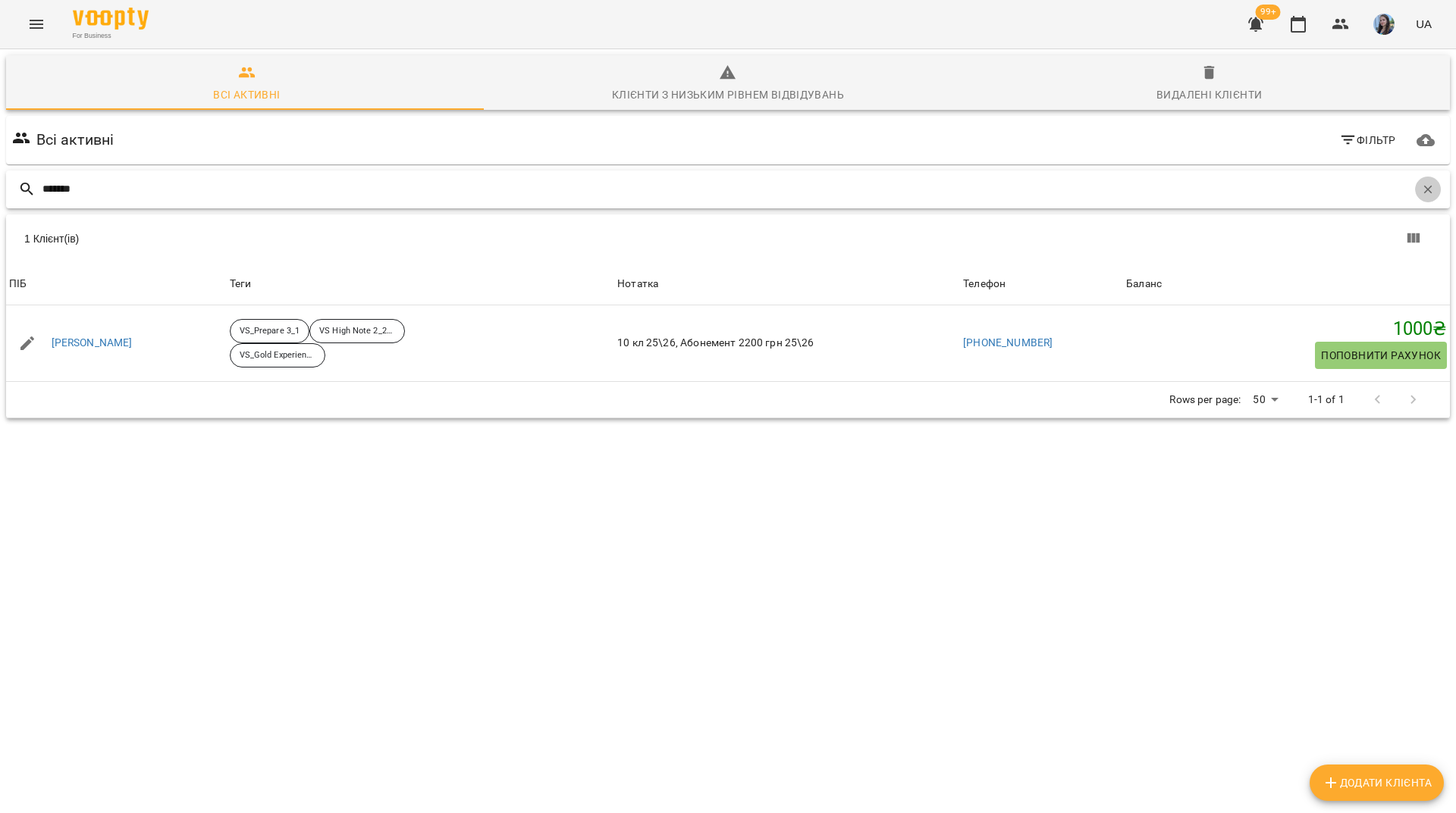
click at [1424, 191] on icon "button" at bounding box center [1428, 189] width 8 height 8
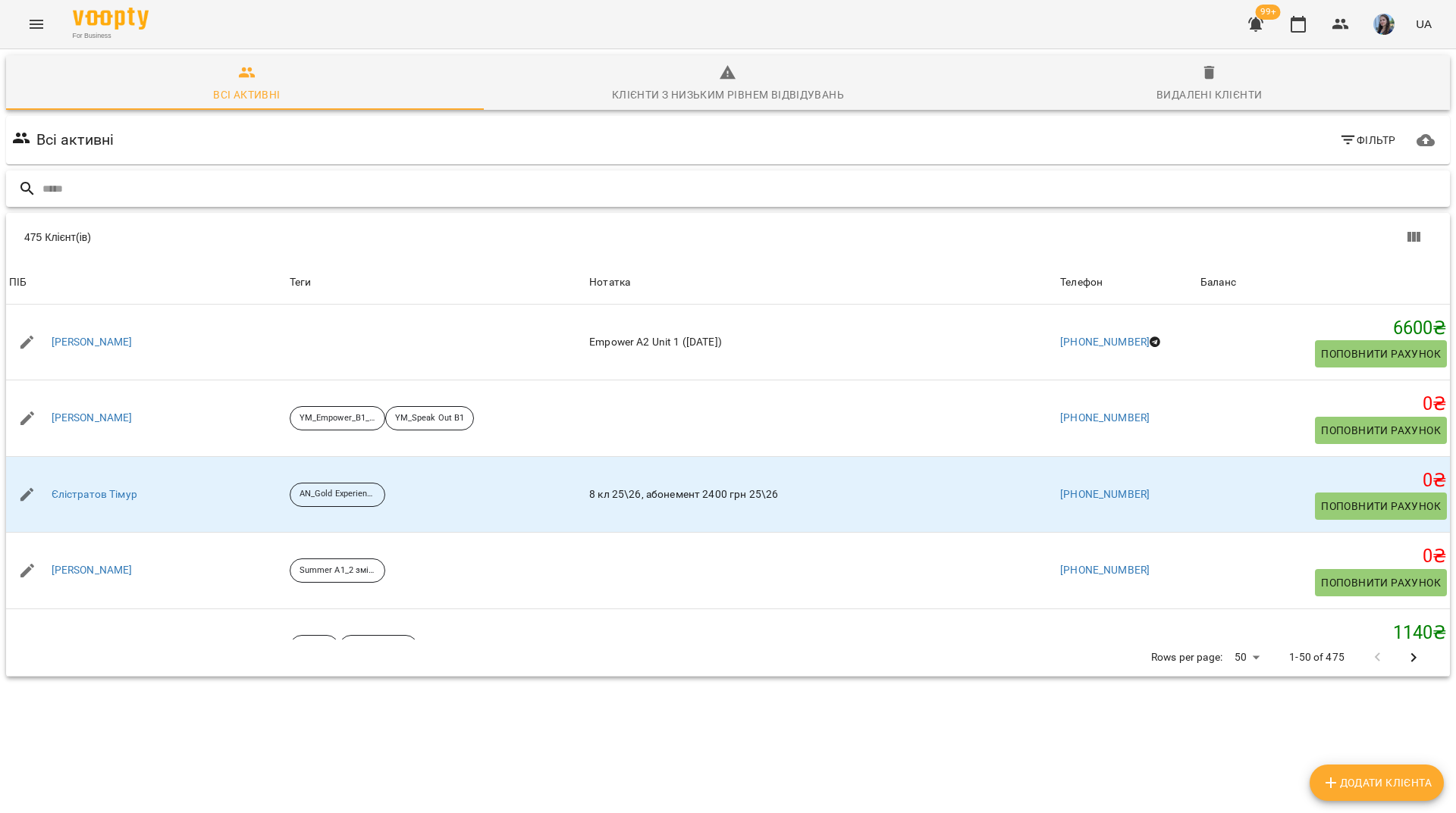
click at [405, 192] on input "text" at bounding box center [743, 189] width 1401 height 25
click at [443, 191] on input "text" at bounding box center [743, 189] width 1401 height 25
click at [420, 179] on input "text" at bounding box center [743, 189] width 1401 height 25
click at [708, 180] on input "text" at bounding box center [743, 189] width 1401 height 25
click at [731, 205] on div at bounding box center [728, 189] width 1444 height 37
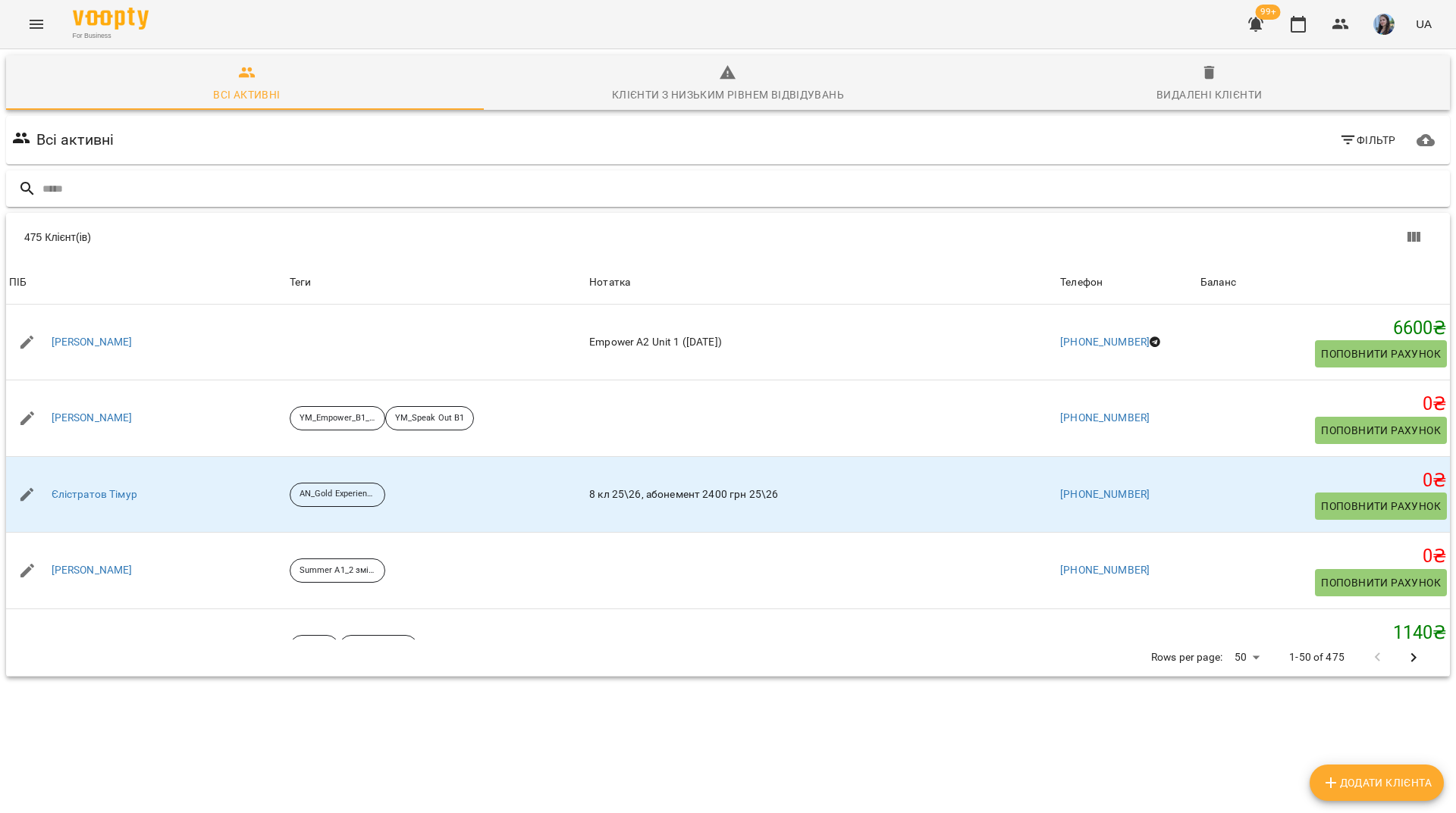
scroll to position [67, 0]
click at [243, 38] on div "For Business 99+ UA" at bounding box center [728, 24] width 1456 height 48
click at [261, 176] on input "text" at bounding box center [743, 189] width 1401 height 25
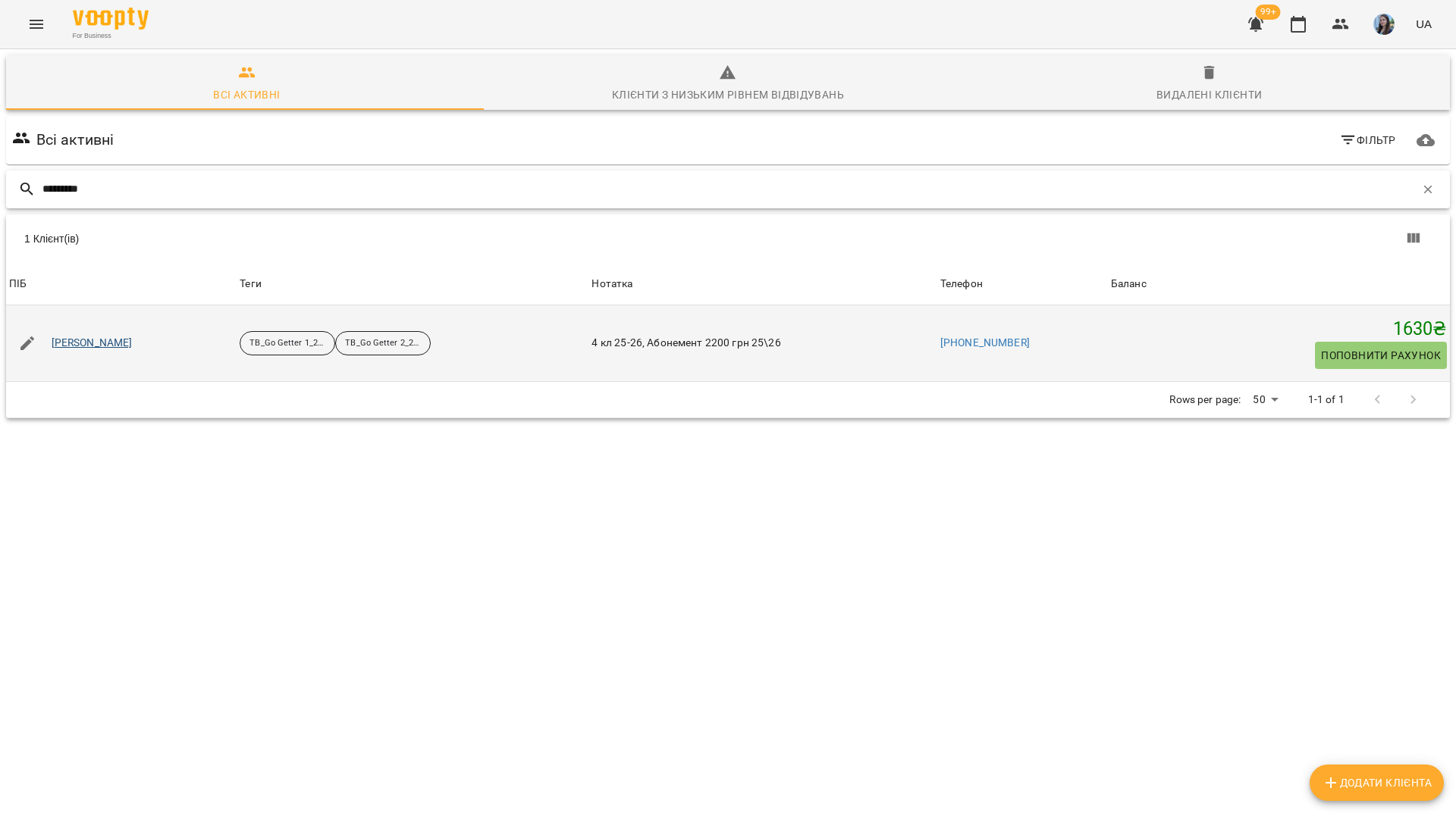
type input "********"
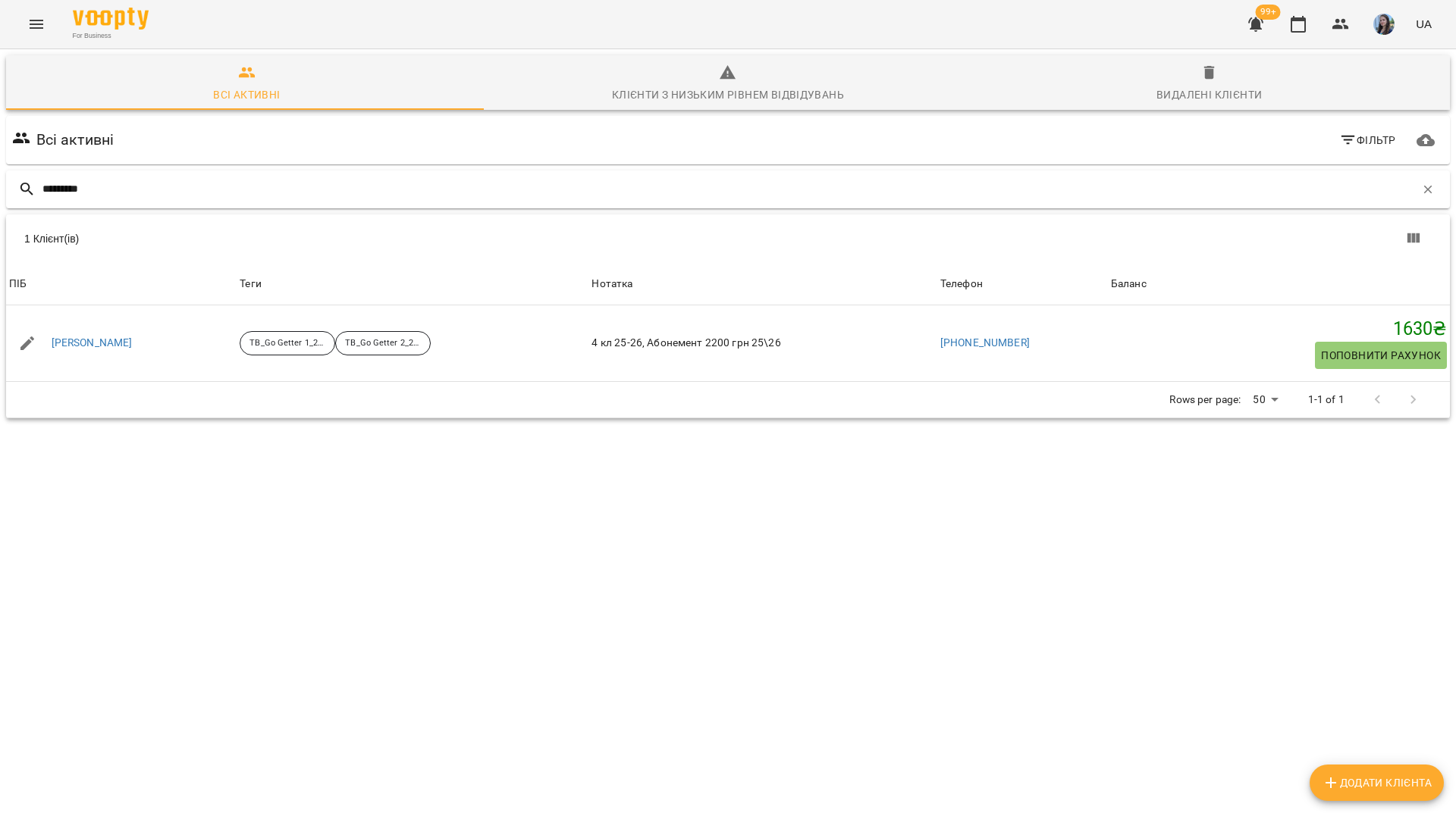
drag, startPoint x: 544, startPoint y: 105, endPoint x: 556, endPoint y: 118, distance: 17.7
click at [549, 171] on div "********" at bounding box center [728, 190] width 1444 height 38
click at [1444, 123] on div "Всі активні Клієнти з низьким рівнем відвідувань Видалені клієнти Всі активні Ф…" at bounding box center [728, 290] width 1463 height 488
click at [1402, 176] on input "********" at bounding box center [728, 189] width 1373 height 25
click at [1424, 185] on icon "button" at bounding box center [1428, 189] width 8 height 8
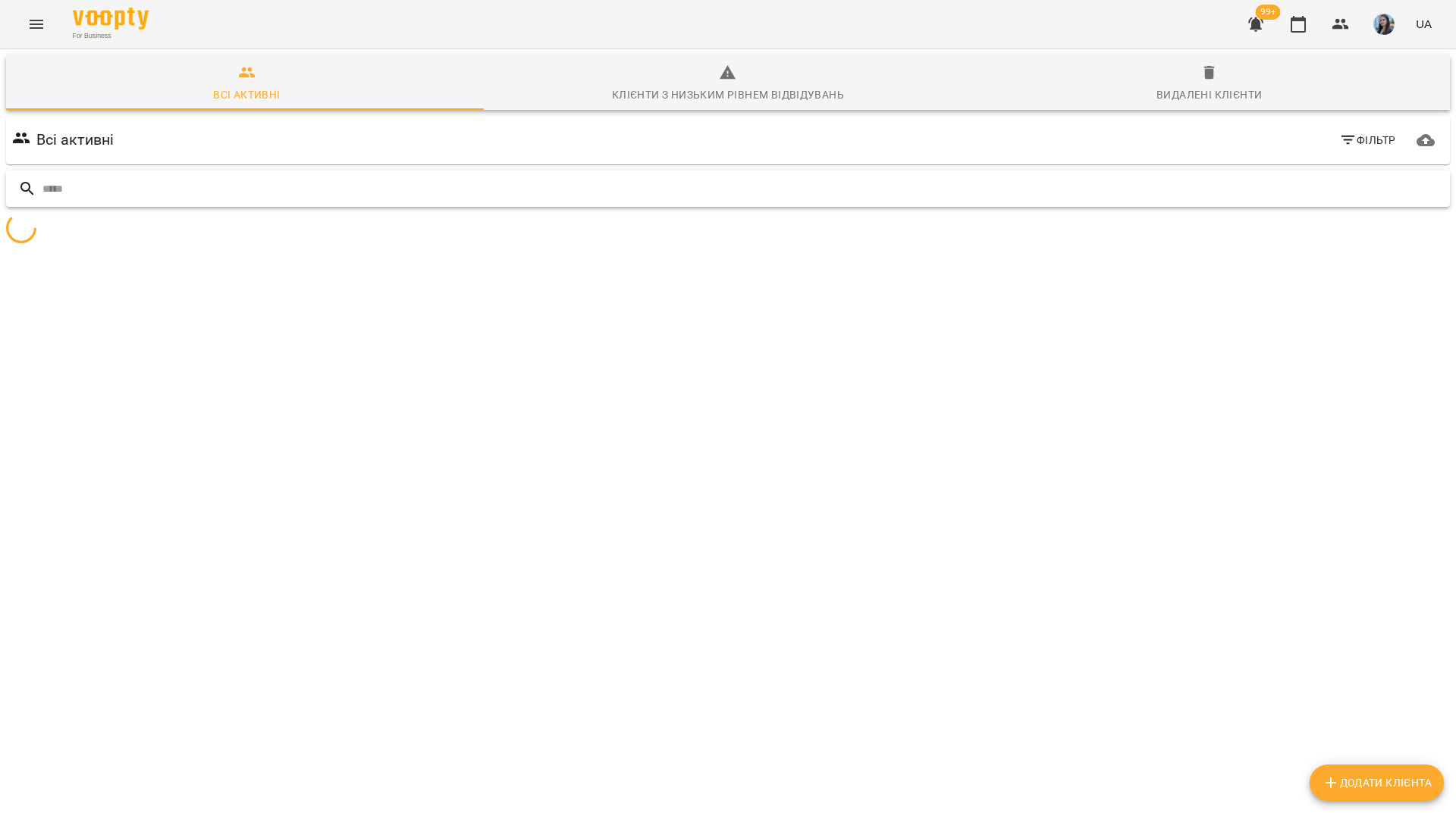
click at [1366, 176] on input "text" at bounding box center [743, 189] width 1401 height 25
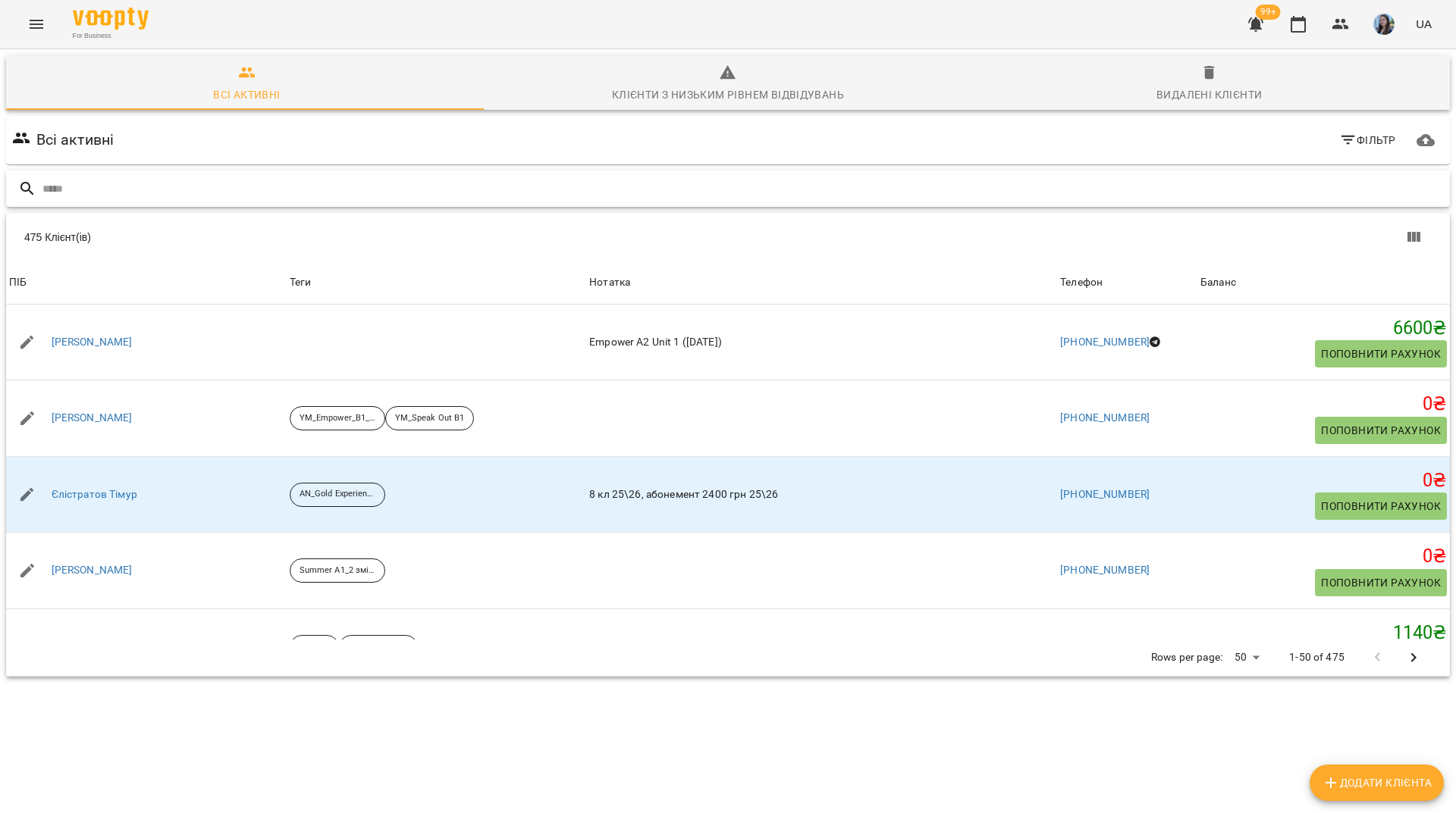
click at [533, 176] on input "text" at bounding box center [743, 189] width 1401 height 25
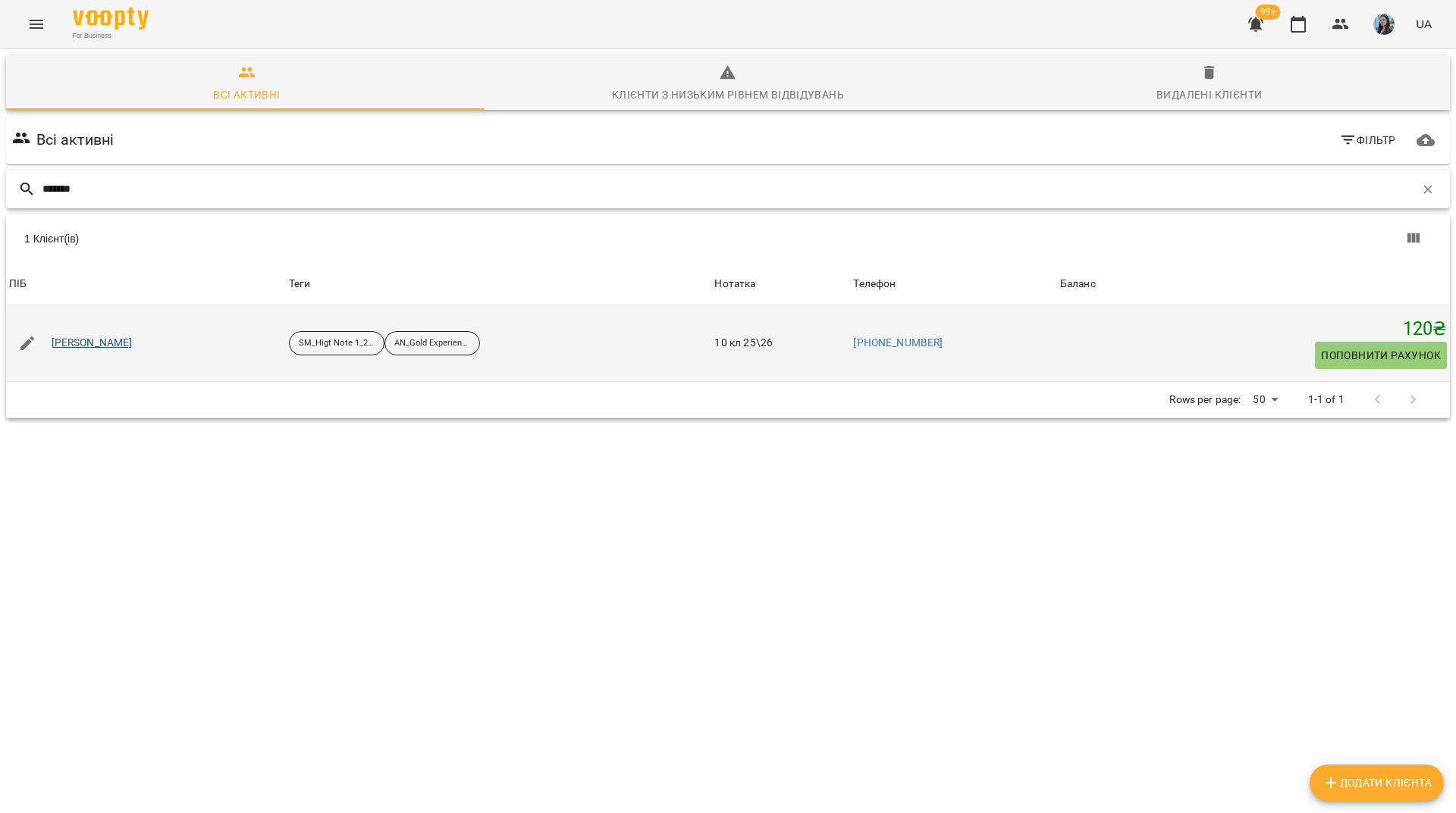
type input "*******"
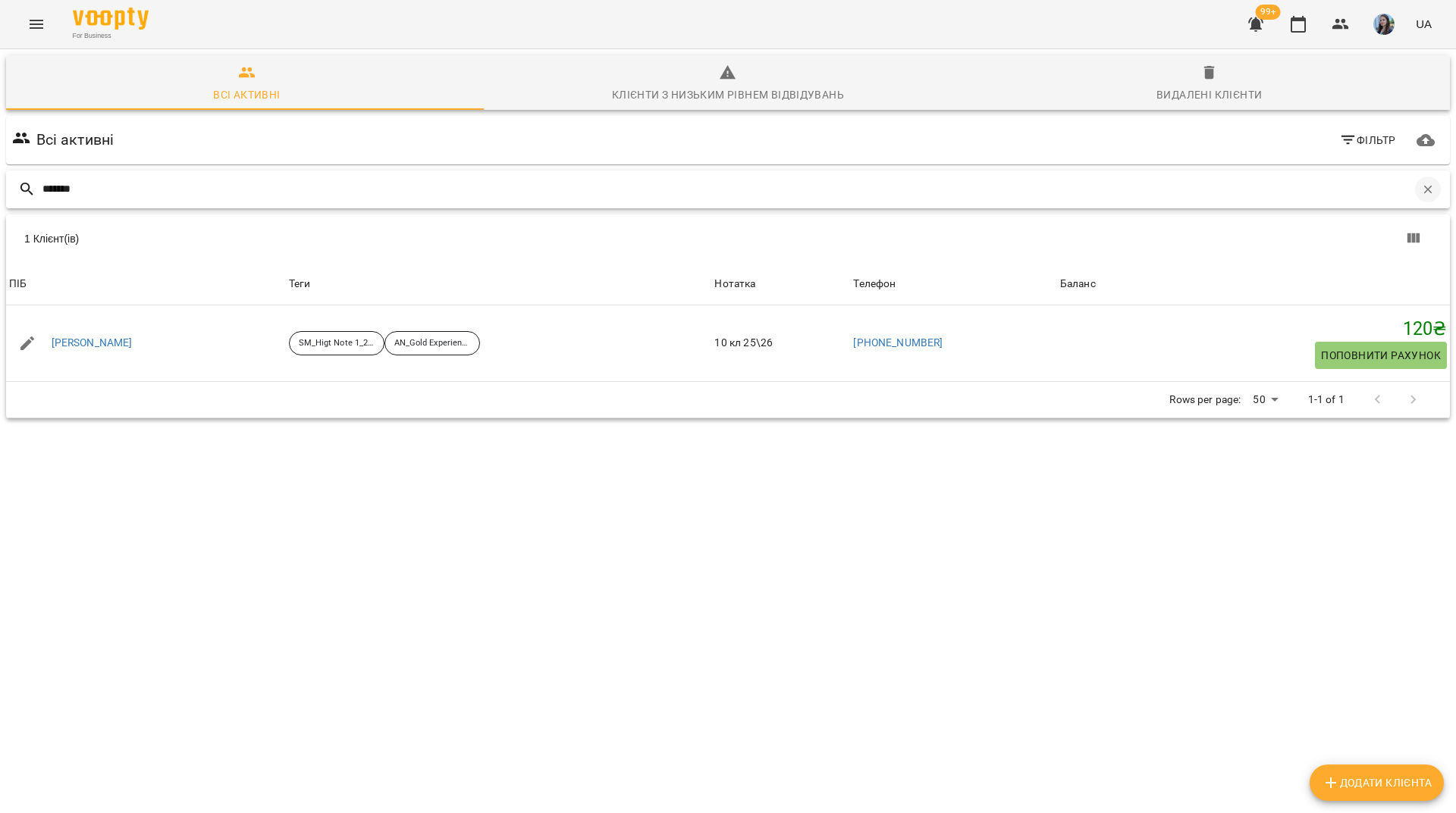
click at [1421, 183] on icon "button" at bounding box center [1428, 190] width 13 height 13
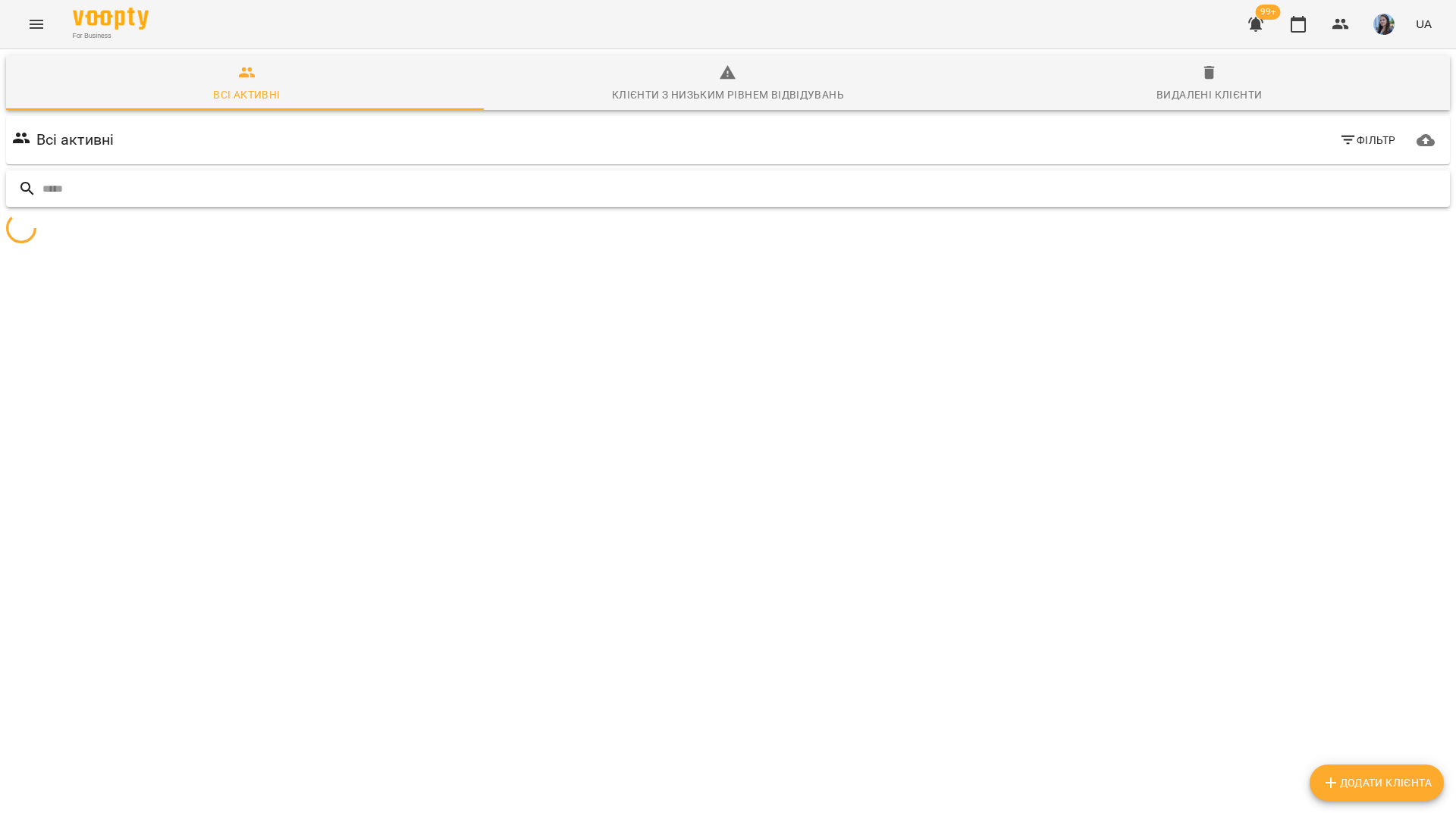
click at [1324, 176] on input "text" at bounding box center [743, 189] width 1401 height 25
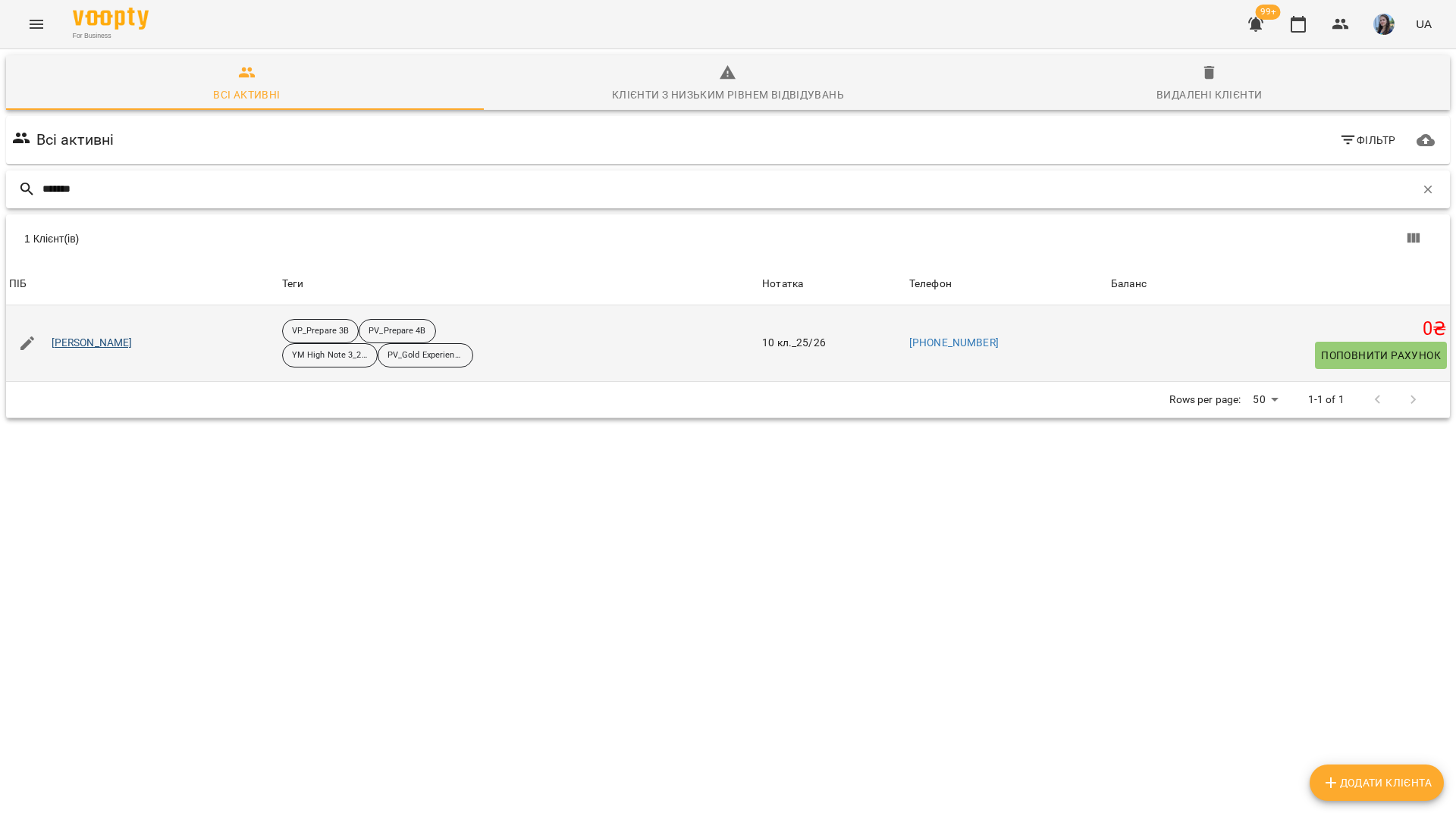
type input "*******"
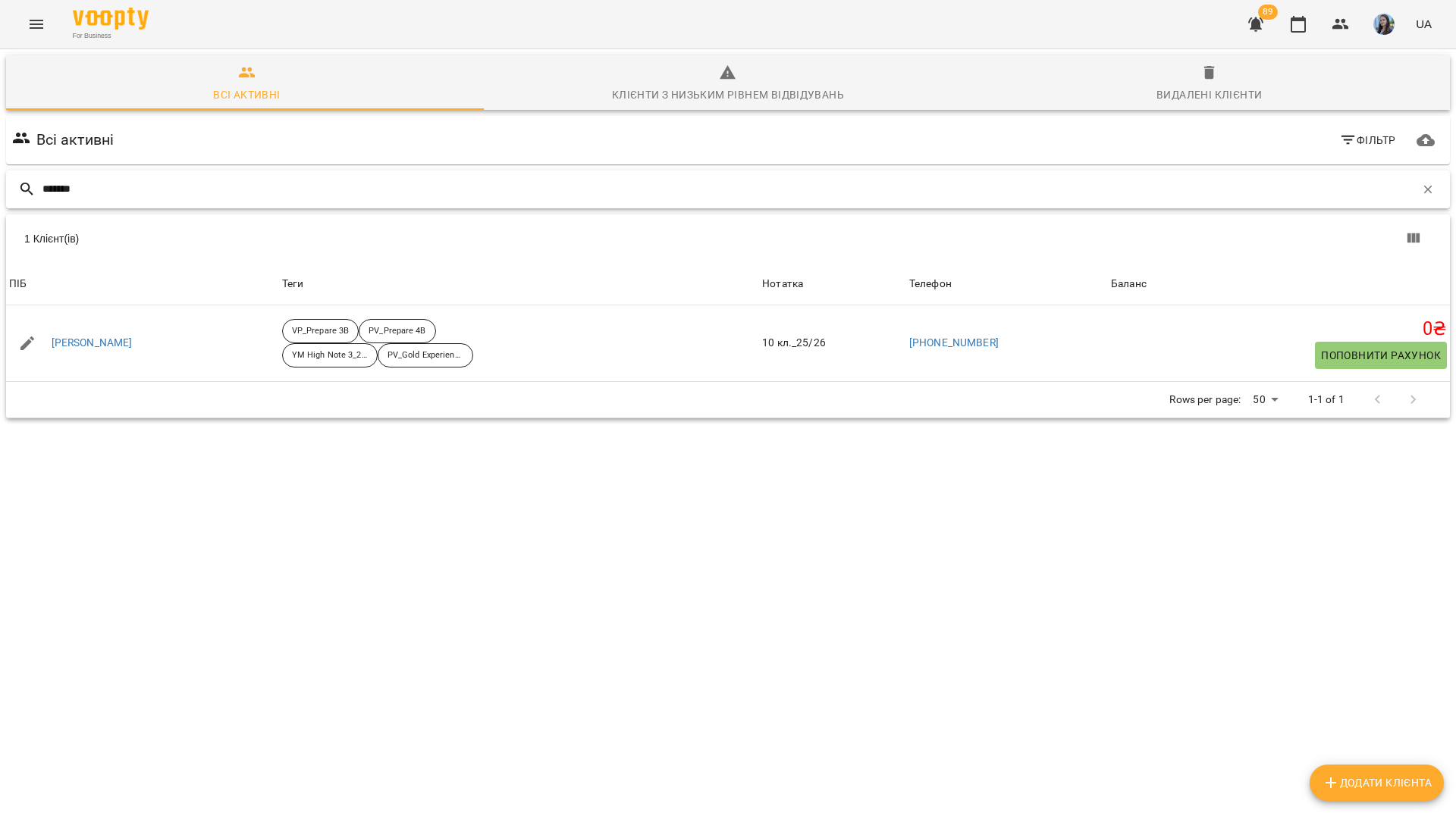
drag, startPoint x: 1418, startPoint y: 125, endPoint x: 1271, endPoint y: 112, distance: 147.6
click at [1401, 171] on div "*******" at bounding box center [728, 190] width 1444 height 38
click at [389, 176] on input "*******" at bounding box center [728, 189] width 1373 height 25
click at [1421, 183] on icon "button" at bounding box center [1428, 190] width 13 height 13
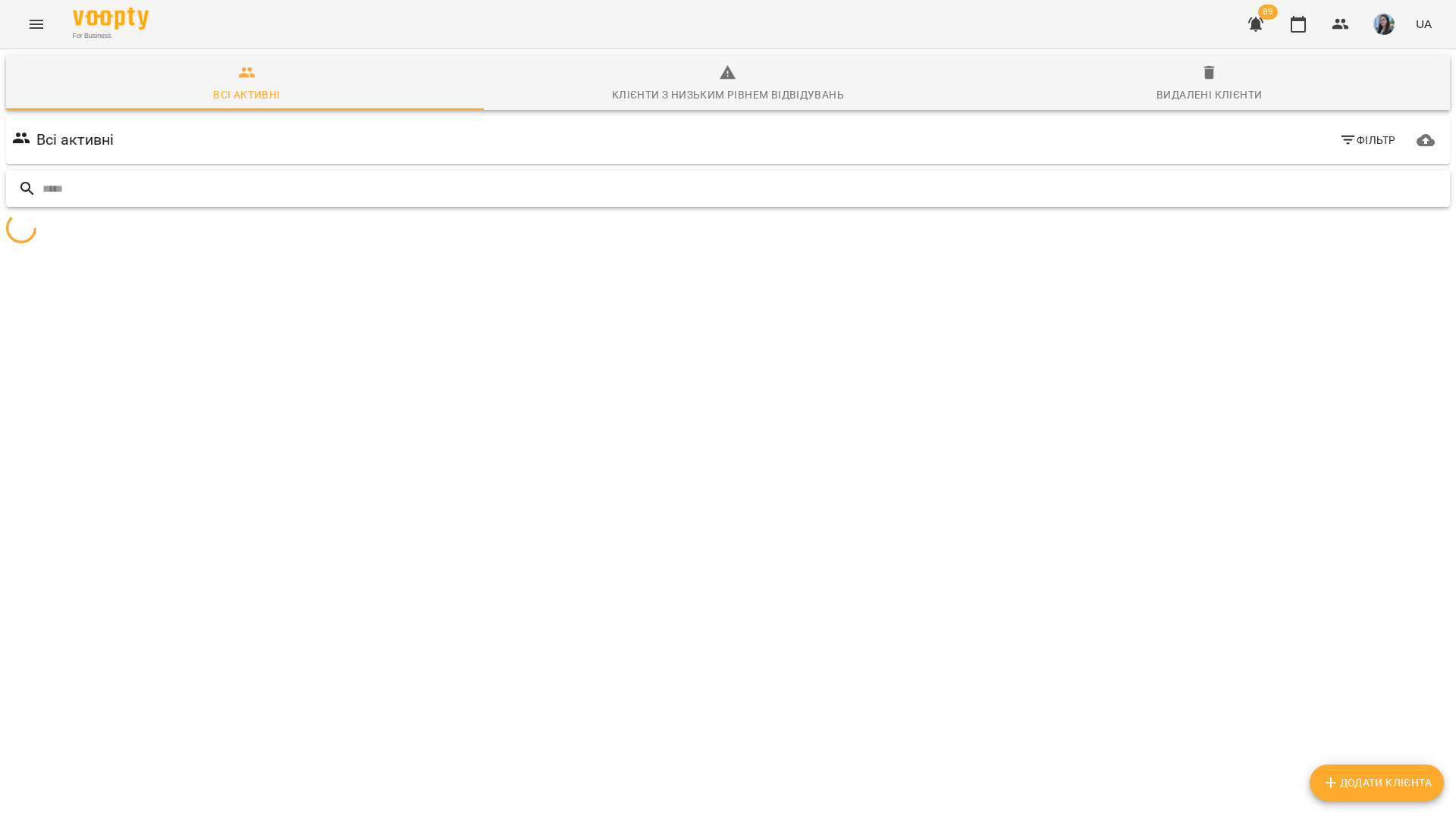
click at [1402, 176] on input "text" at bounding box center [743, 189] width 1401 height 25
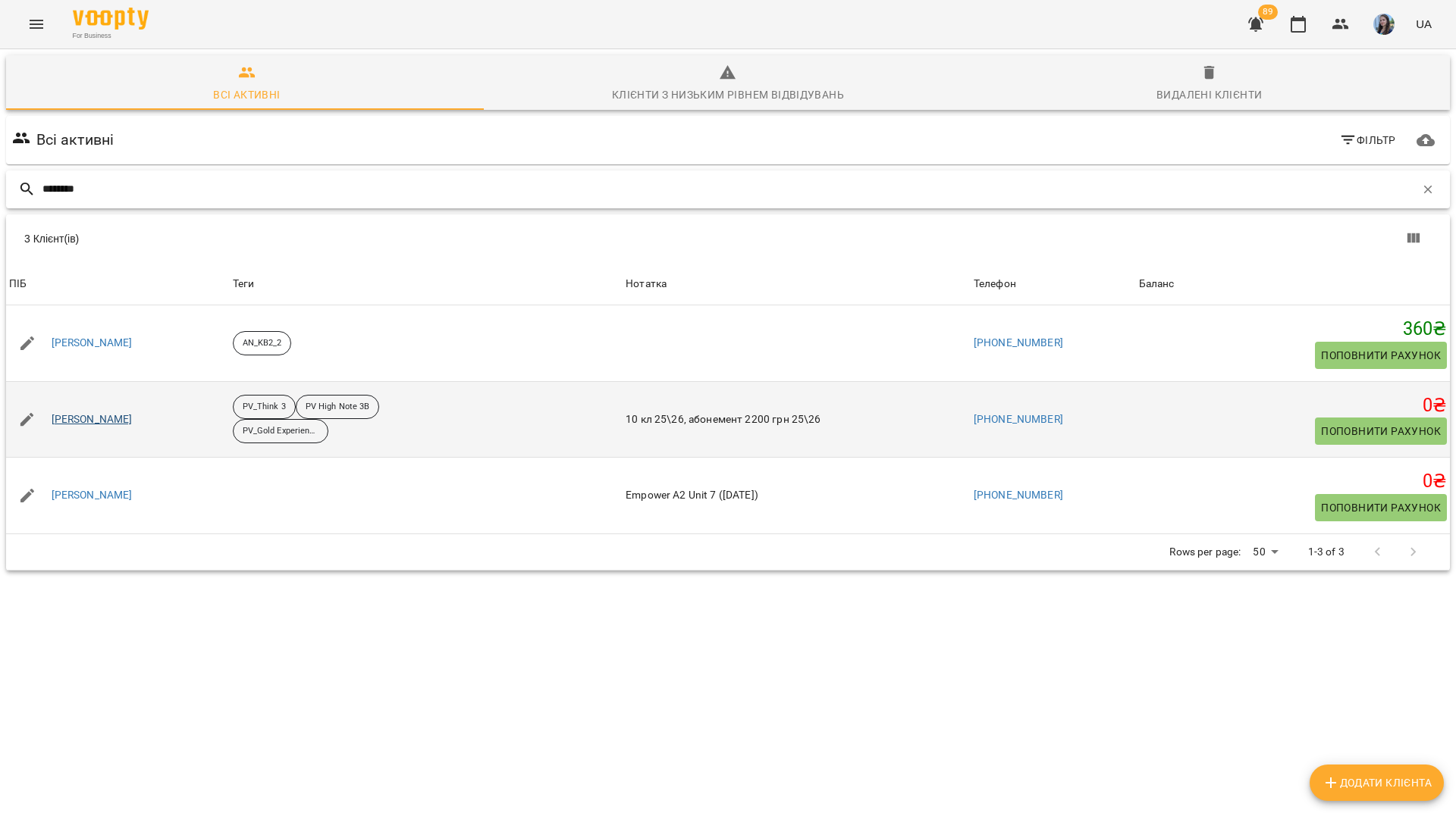
type input "********"
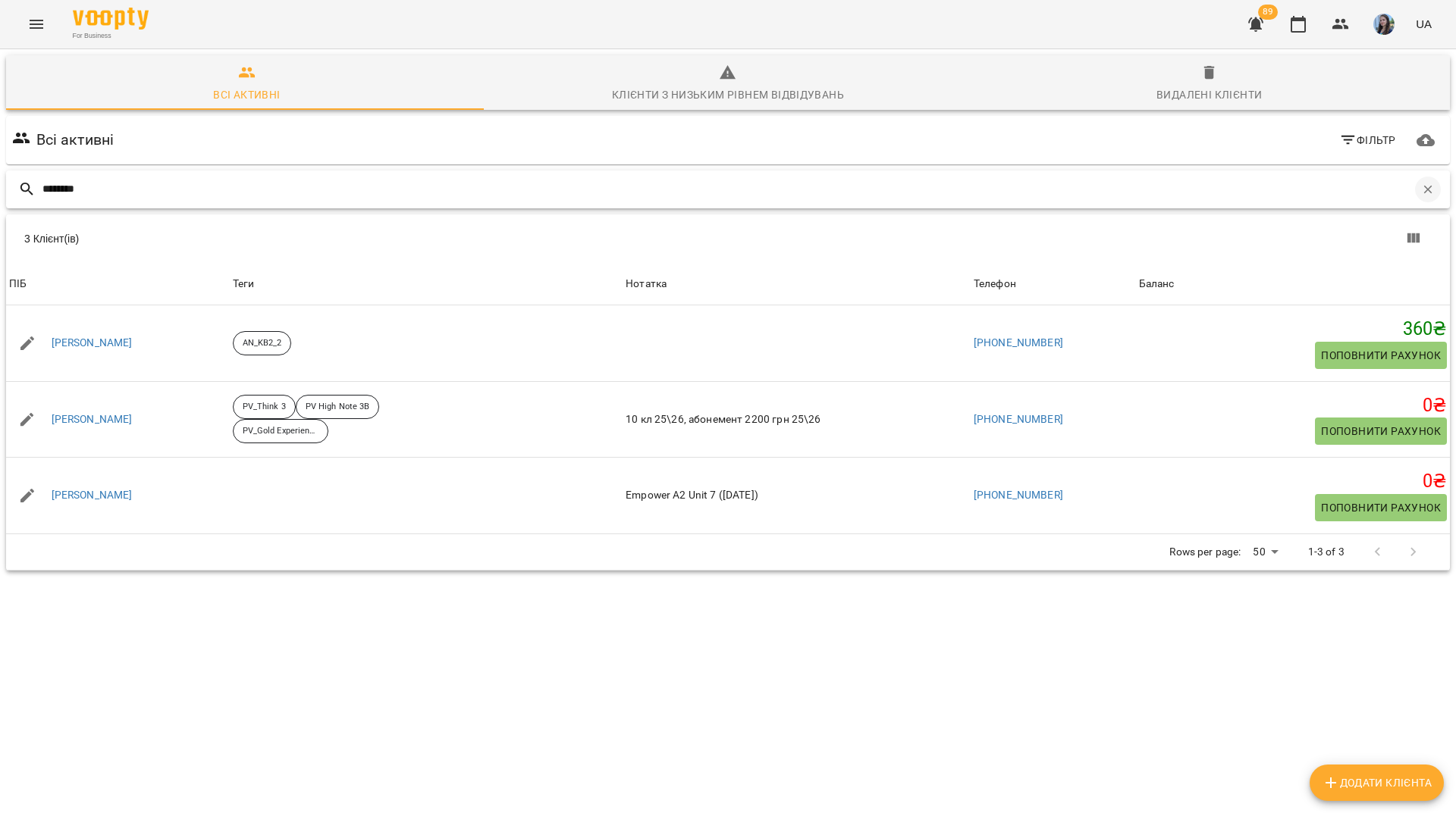
click at [1421, 183] on icon "button" at bounding box center [1428, 190] width 13 height 13
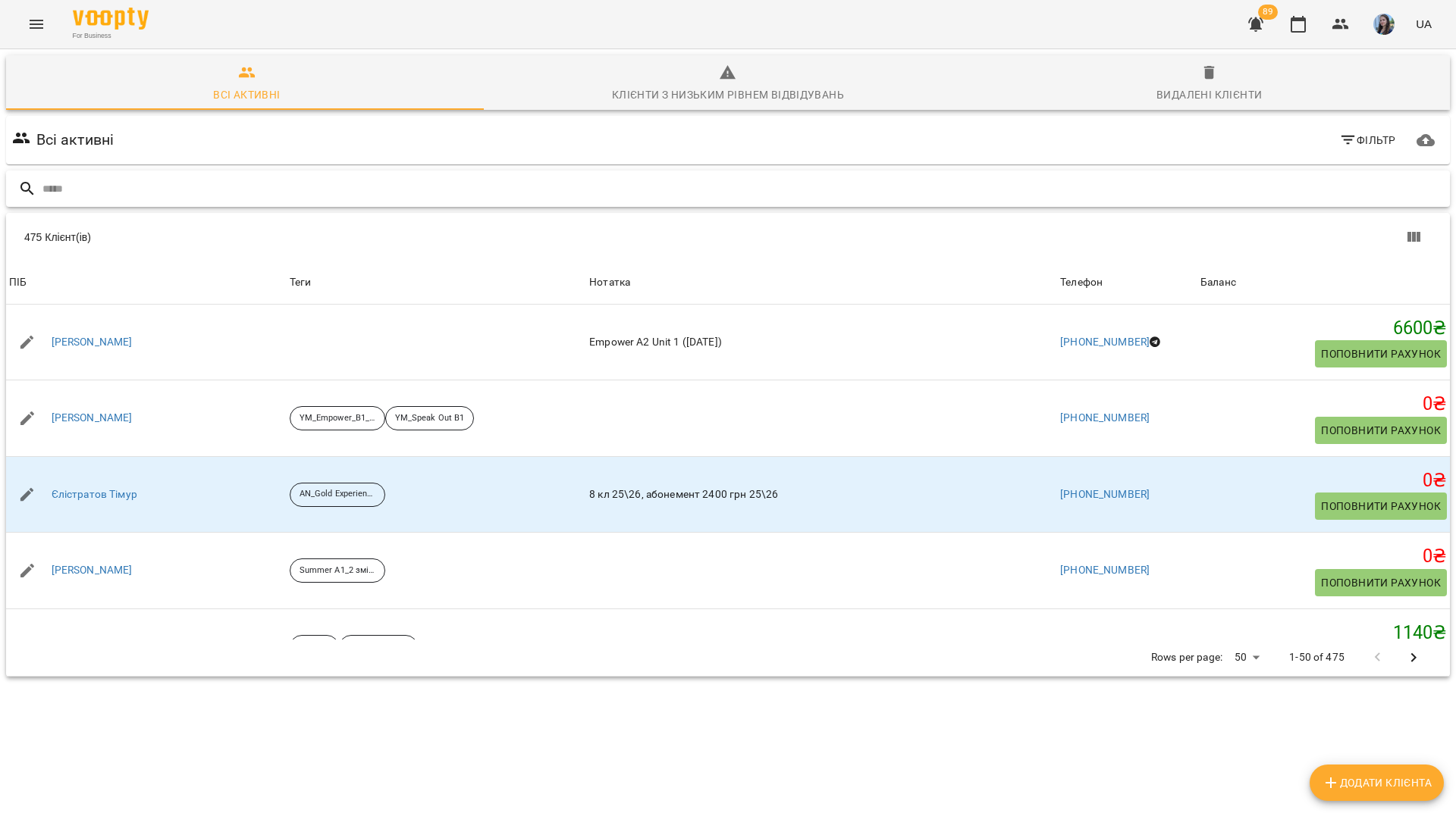
click at [450, 176] on input "text" at bounding box center [743, 189] width 1401 height 25
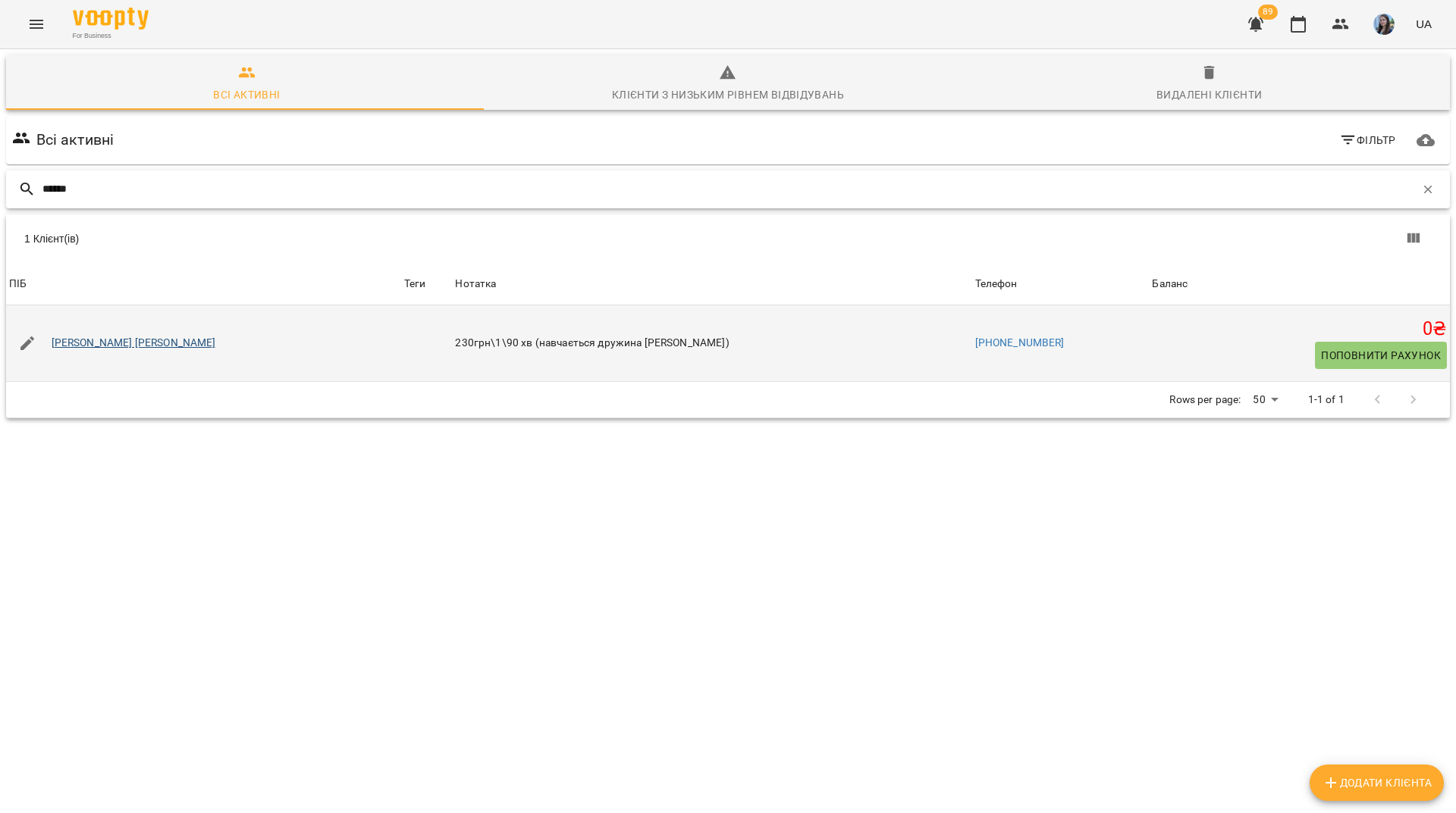
type input "******"
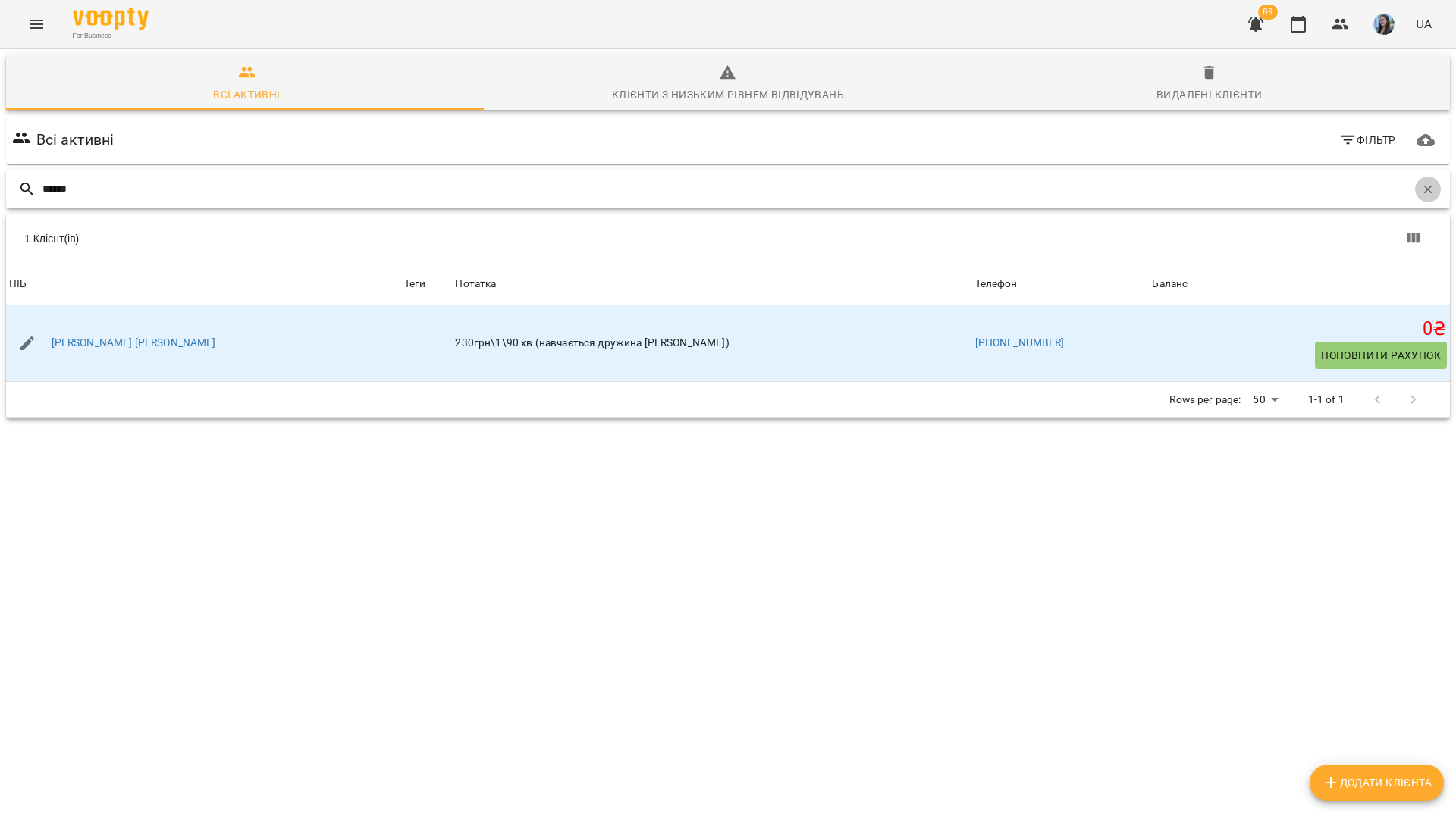
click at [1420, 176] on button "button" at bounding box center [1428, 189] width 25 height 25
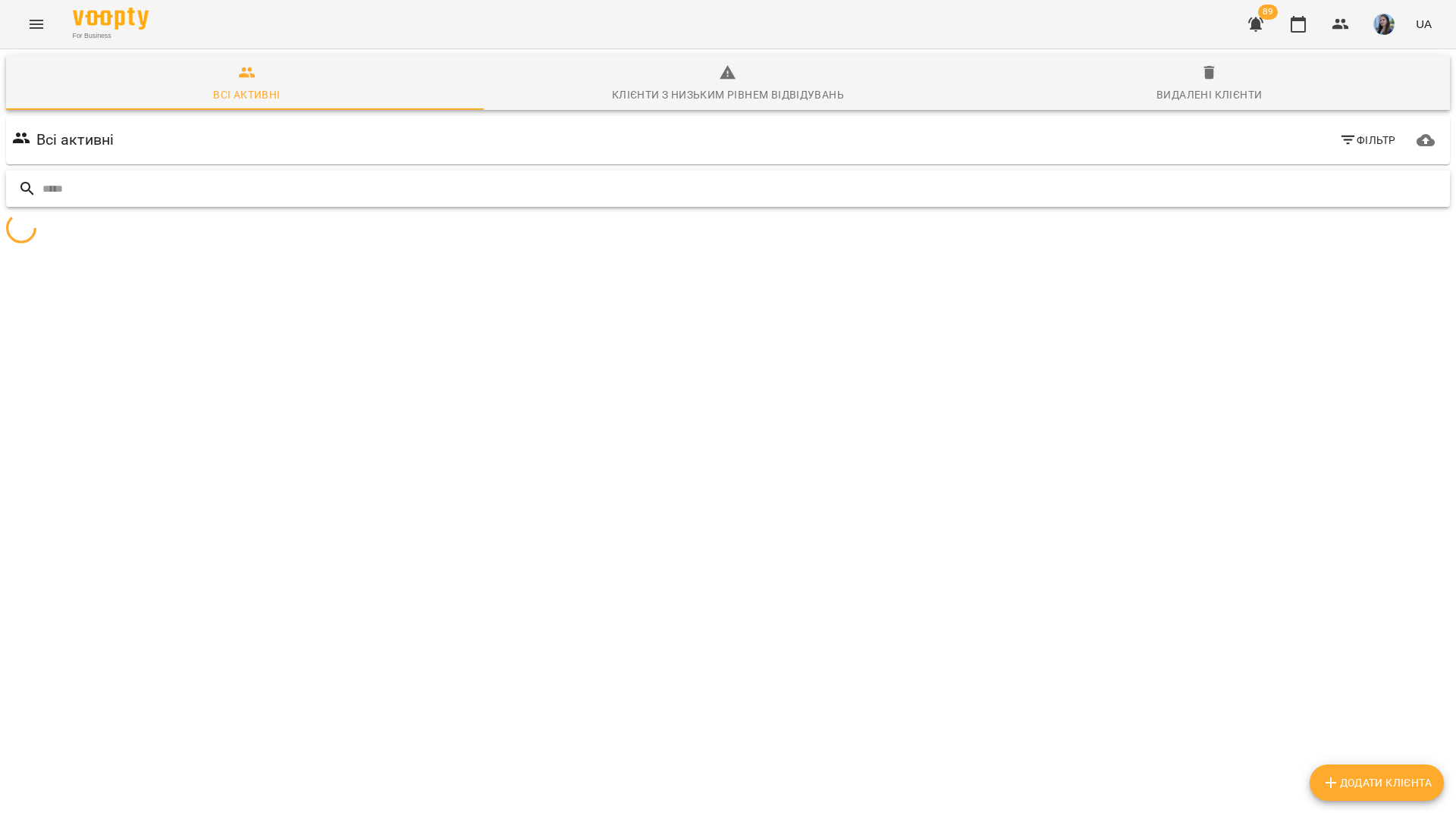
click at [1344, 176] on input "text" at bounding box center [743, 189] width 1401 height 25
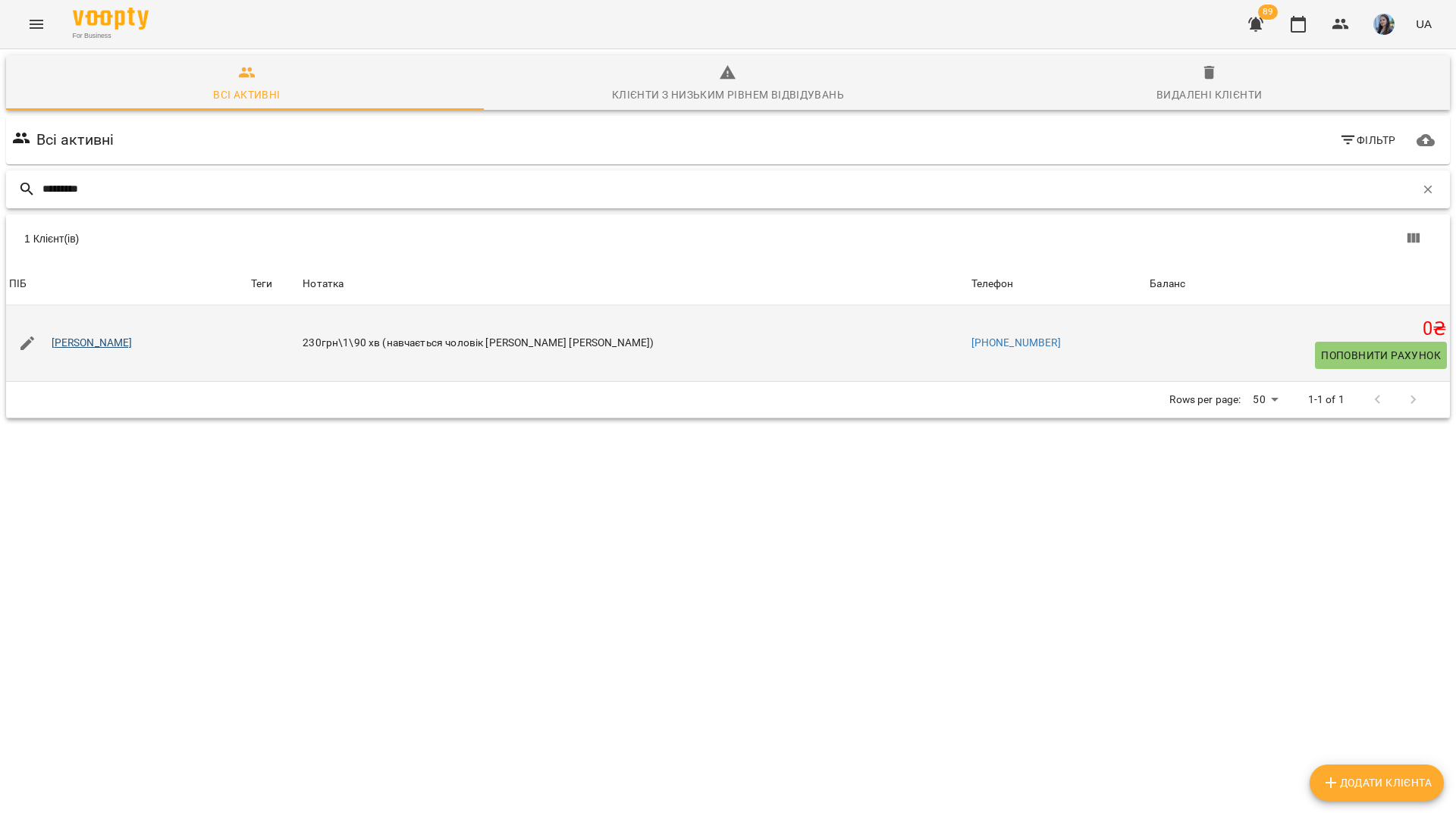
type input "*********"
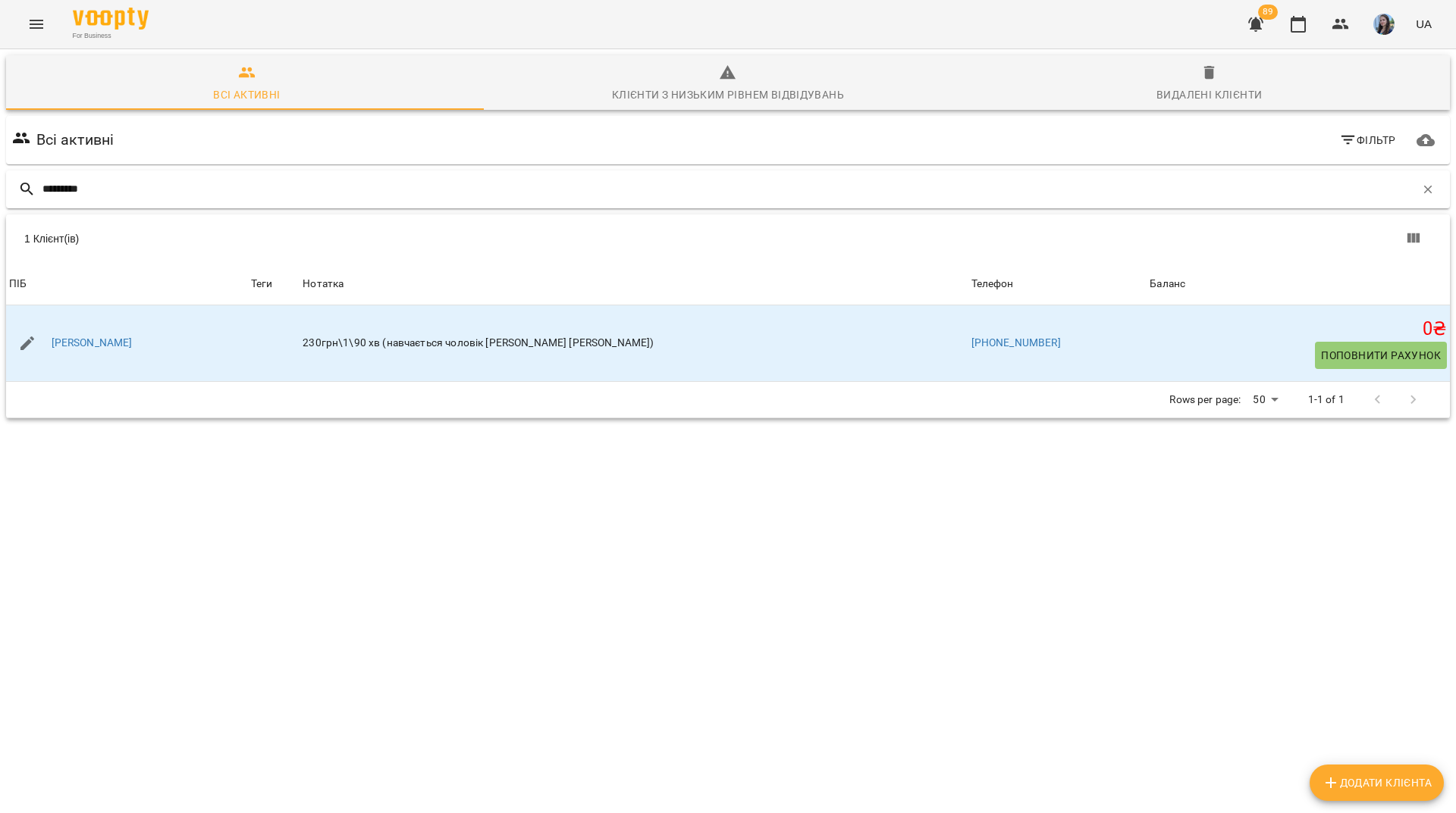
click at [1416, 171] on div "*********" at bounding box center [728, 190] width 1444 height 38
click at [1424, 185] on icon "button" at bounding box center [1428, 189] width 8 height 8
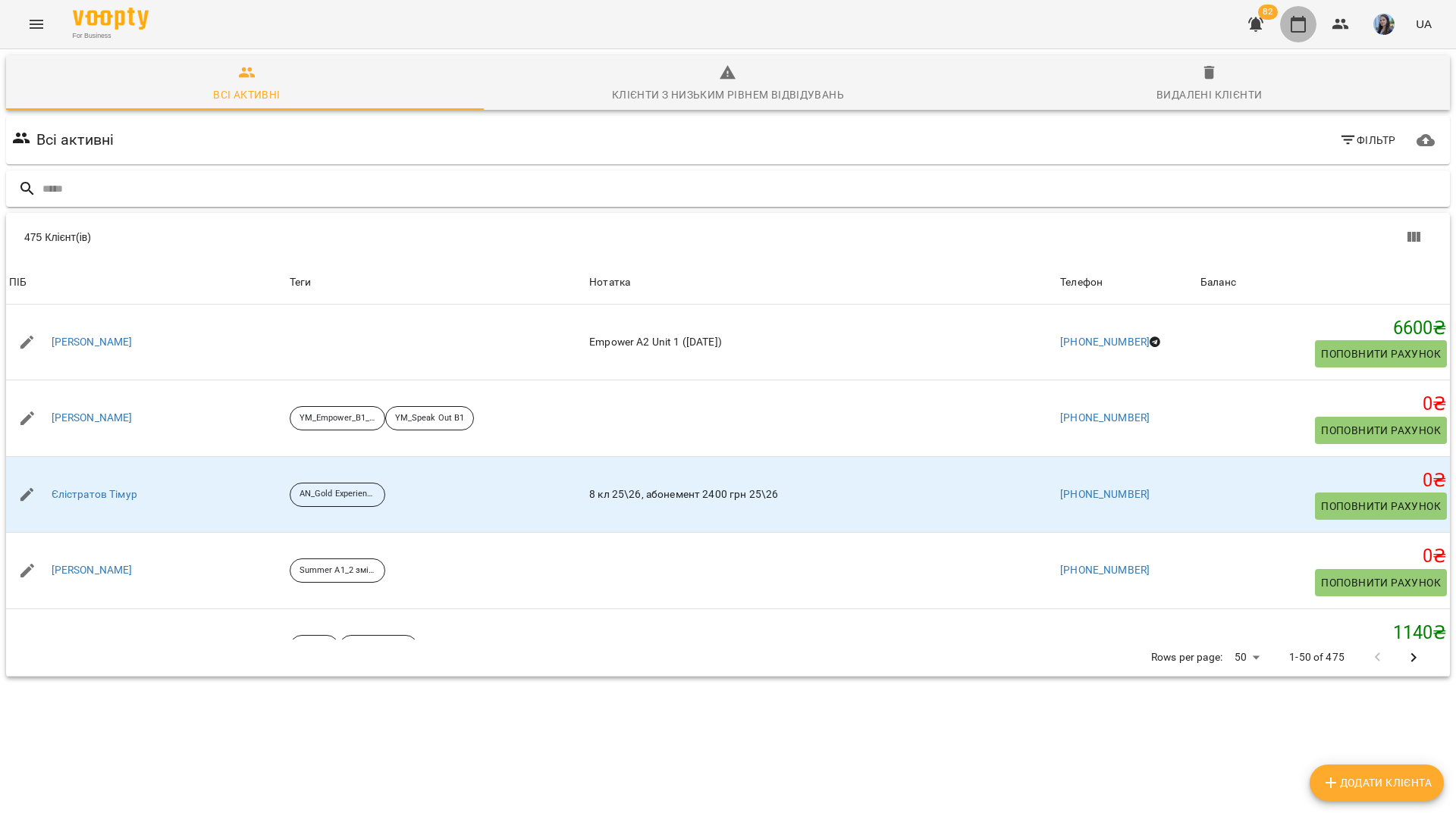
click at [1299, 34] on button "button" at bounding box center [1298, 24] width 37 height 37
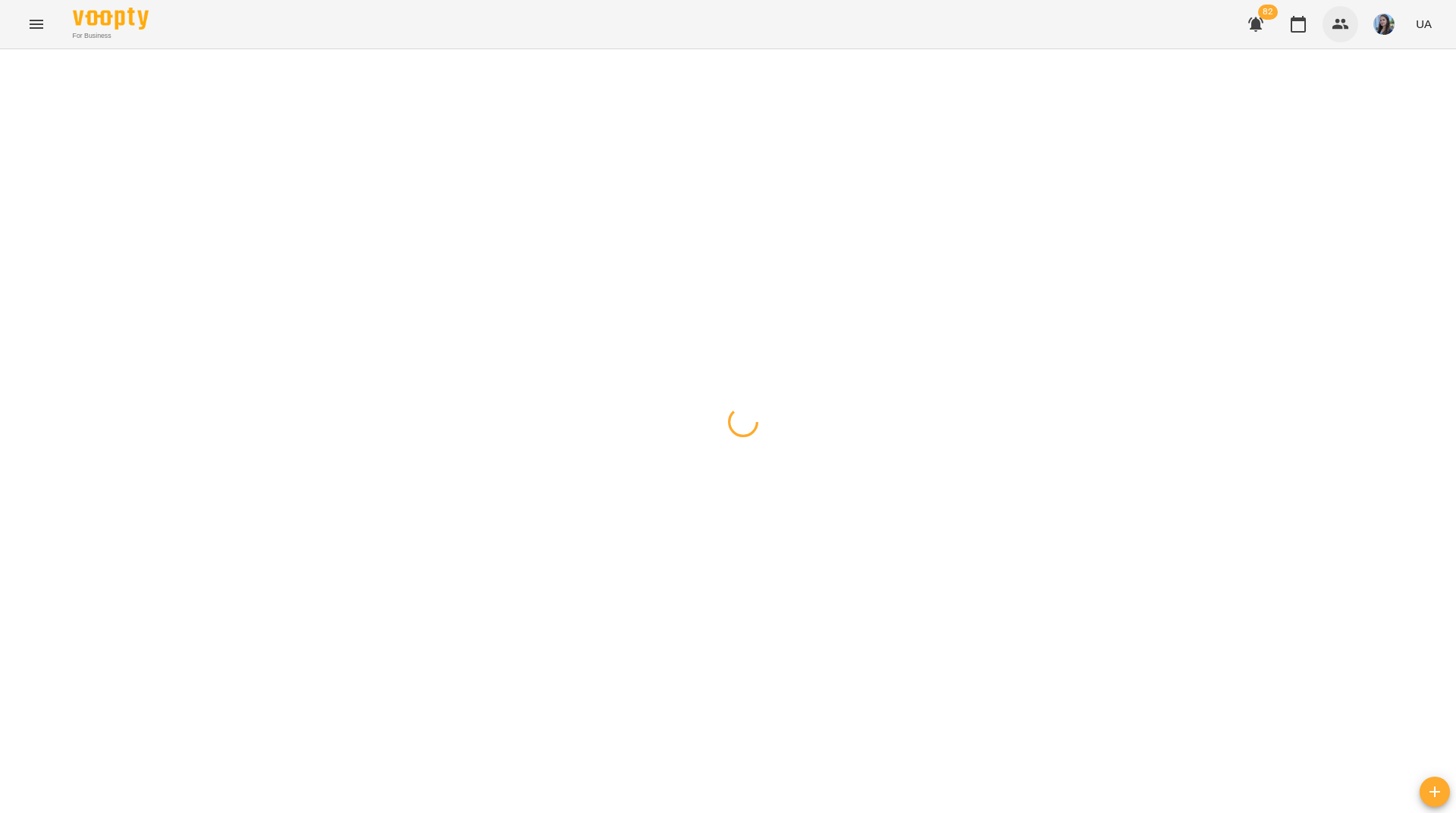
click at [1339, 31] on icon "button" at bounding box center [1340, 24] width 18 height 18
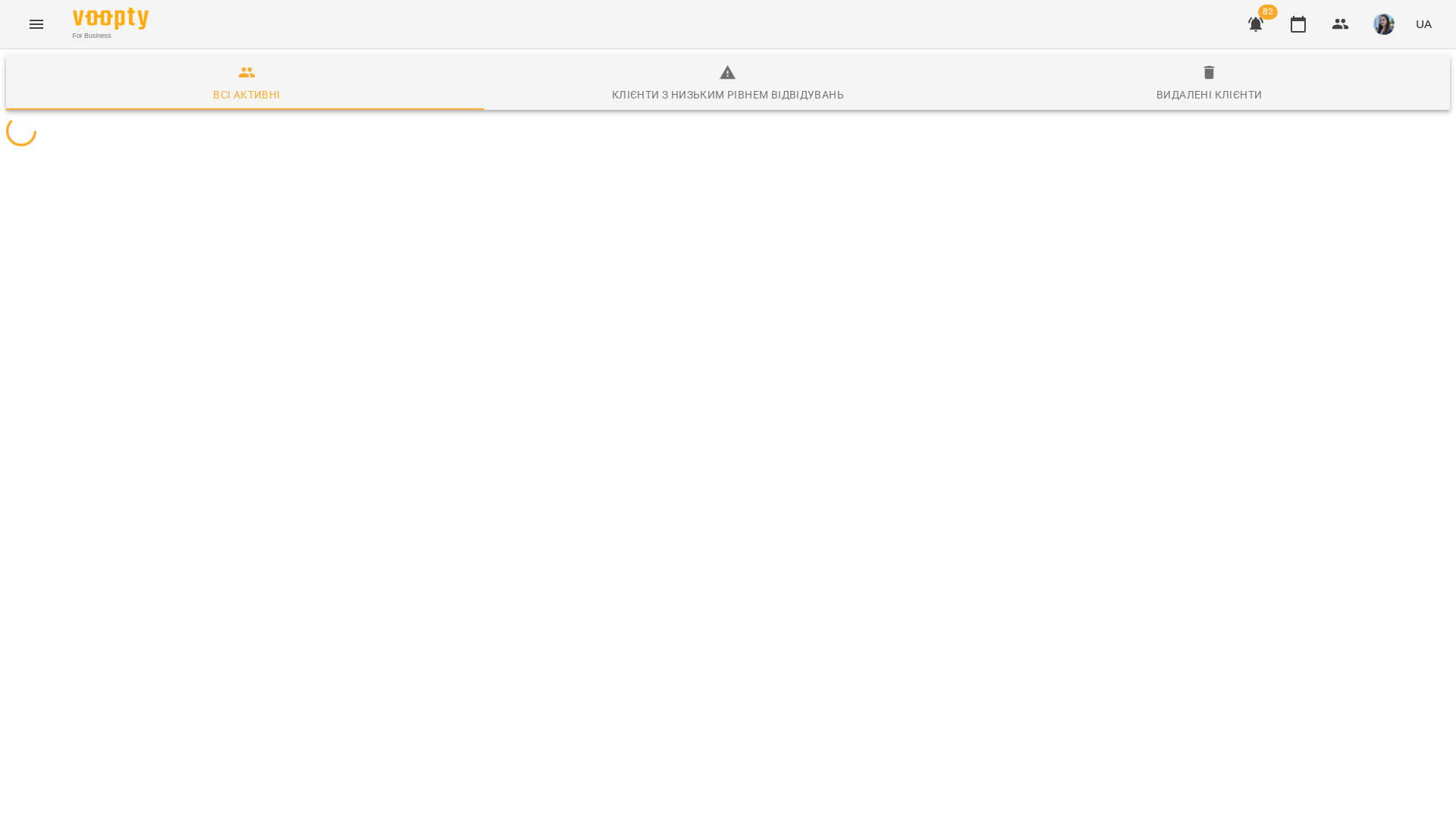
click at [1257, 29] on icon "button" at bounding box center [1256, 24] width 15 height 14
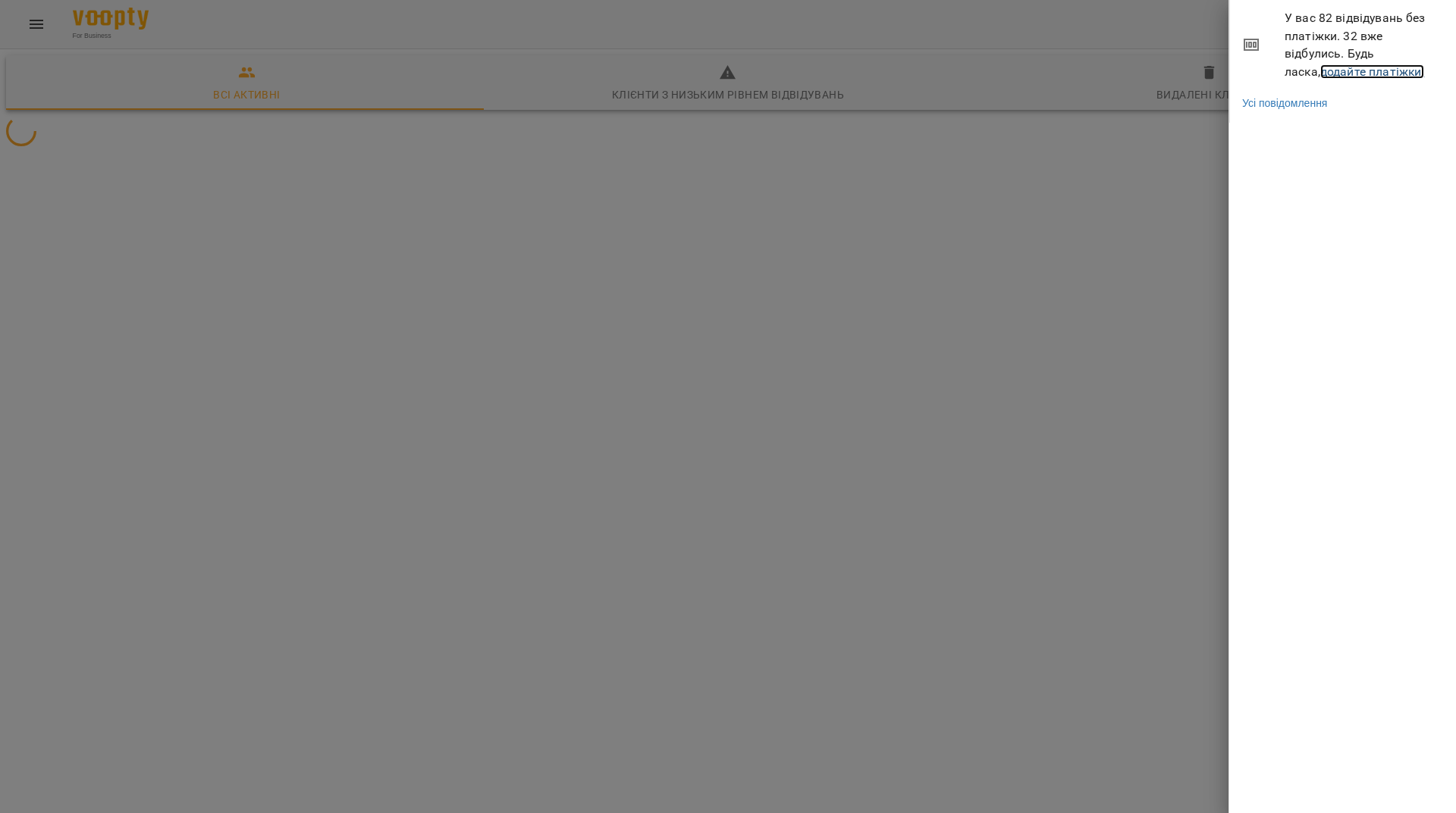
click at [1385, 75] on link "додайте платіжки!" at bounding box center [1372, 71] width 105 height 14
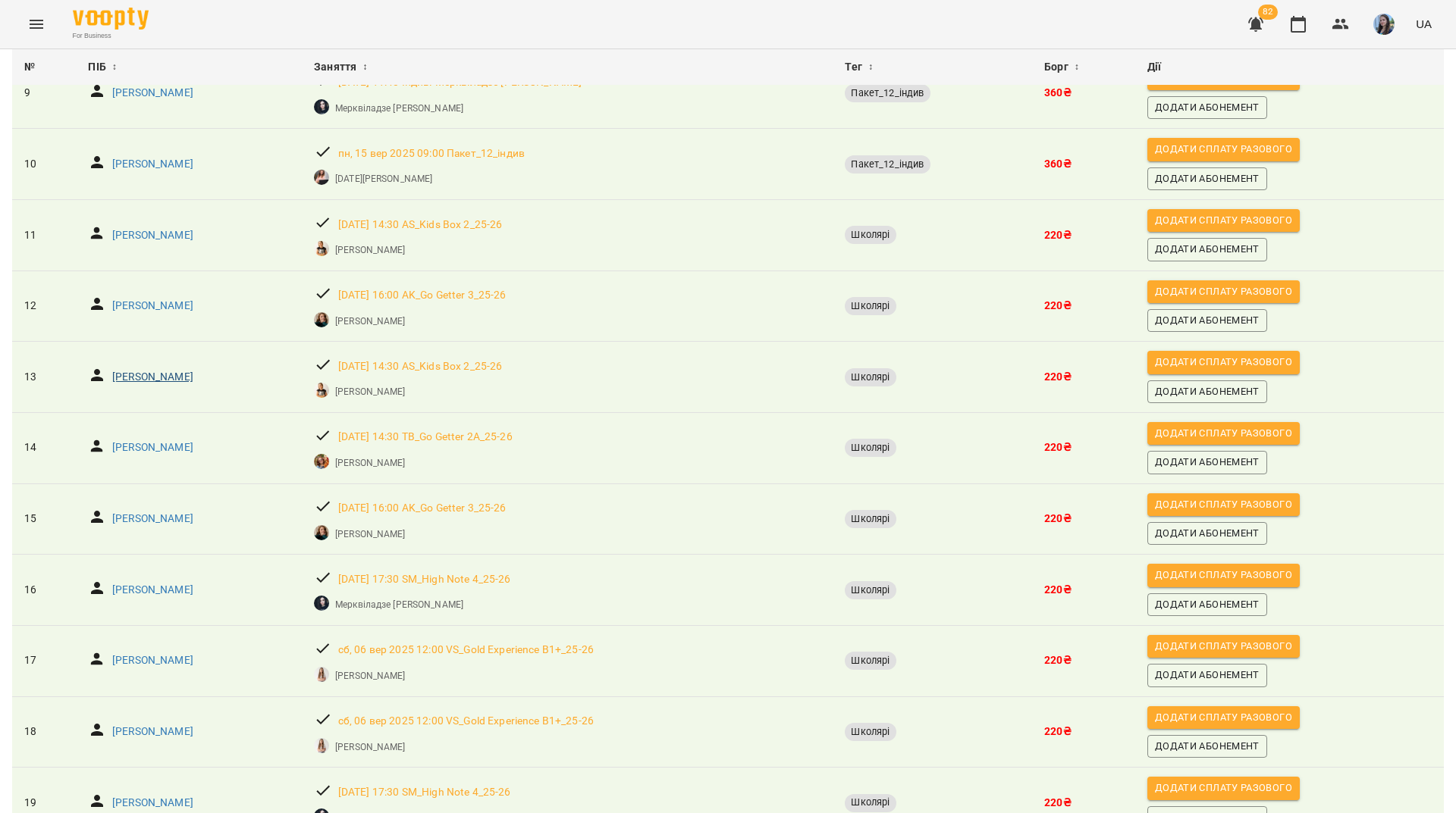
scroll to position [758, 0]
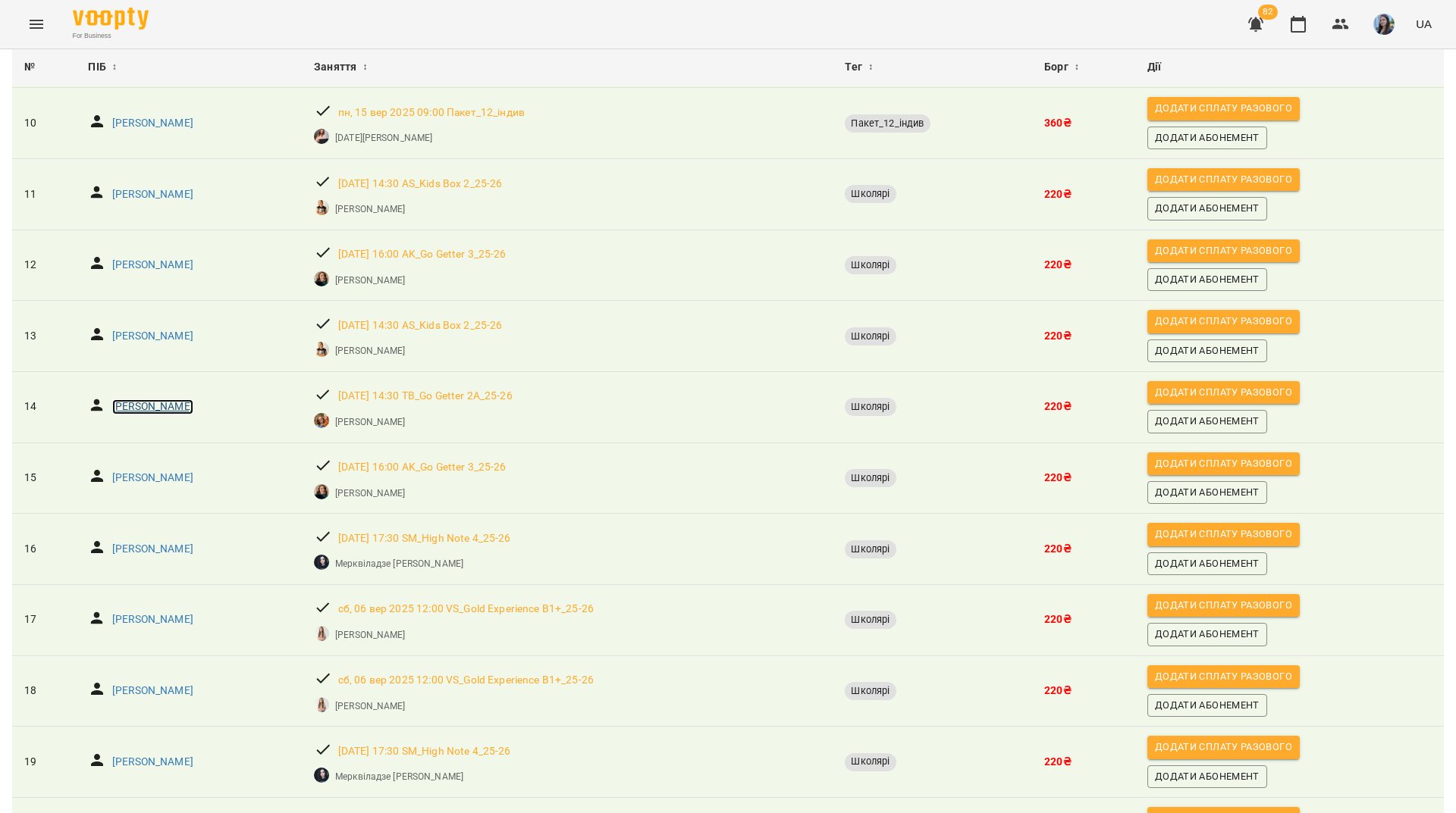
drag, startPoint x: 170, startPoint y: 340, endPoint x: 130, endPoint y: 409, distance: 79.8
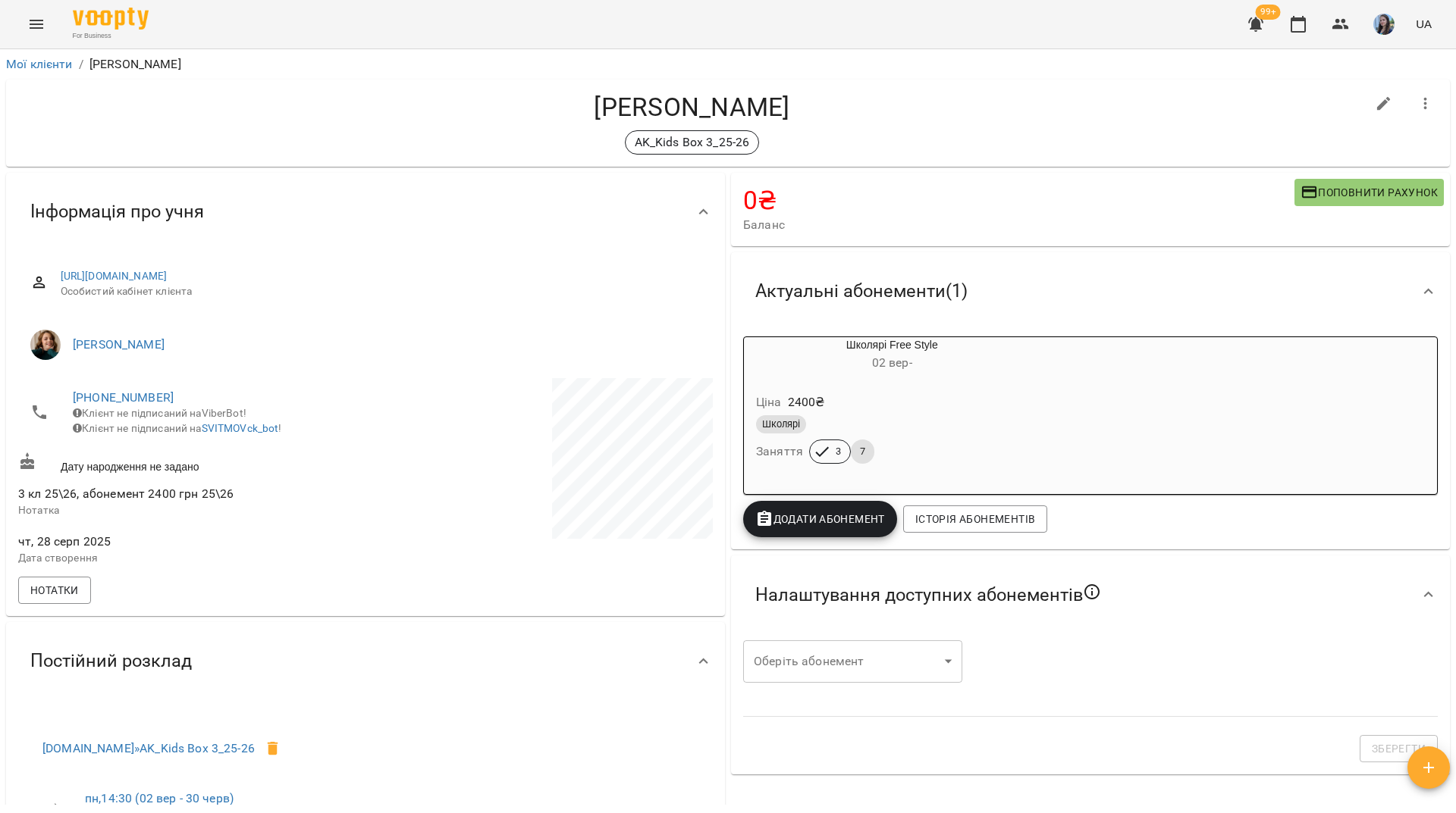
click at [89, 118] on h4 "Чернець Аріна" at bounding box center [692, 107] width 1347 height 31
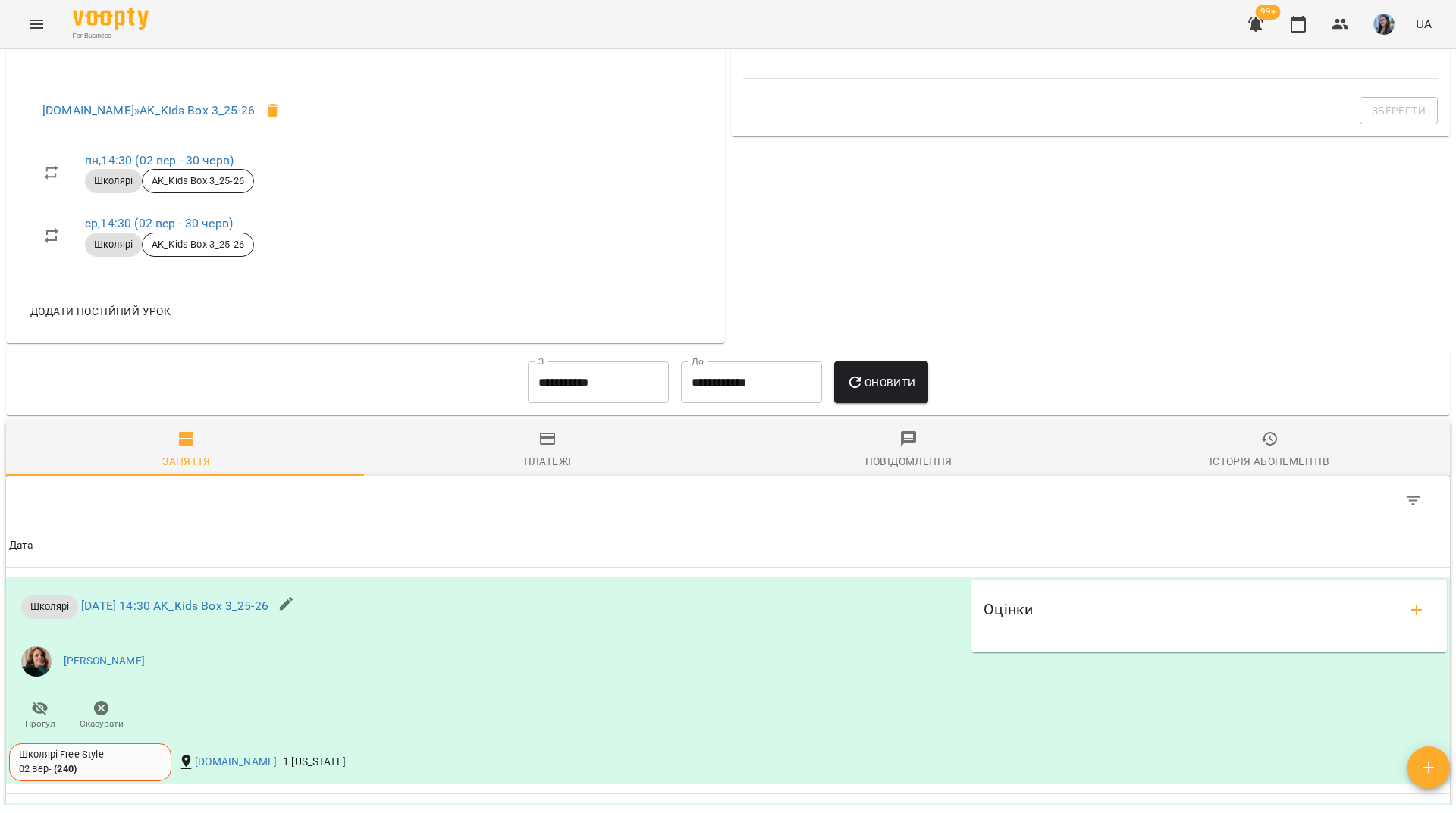
scroll to position [606, 0]
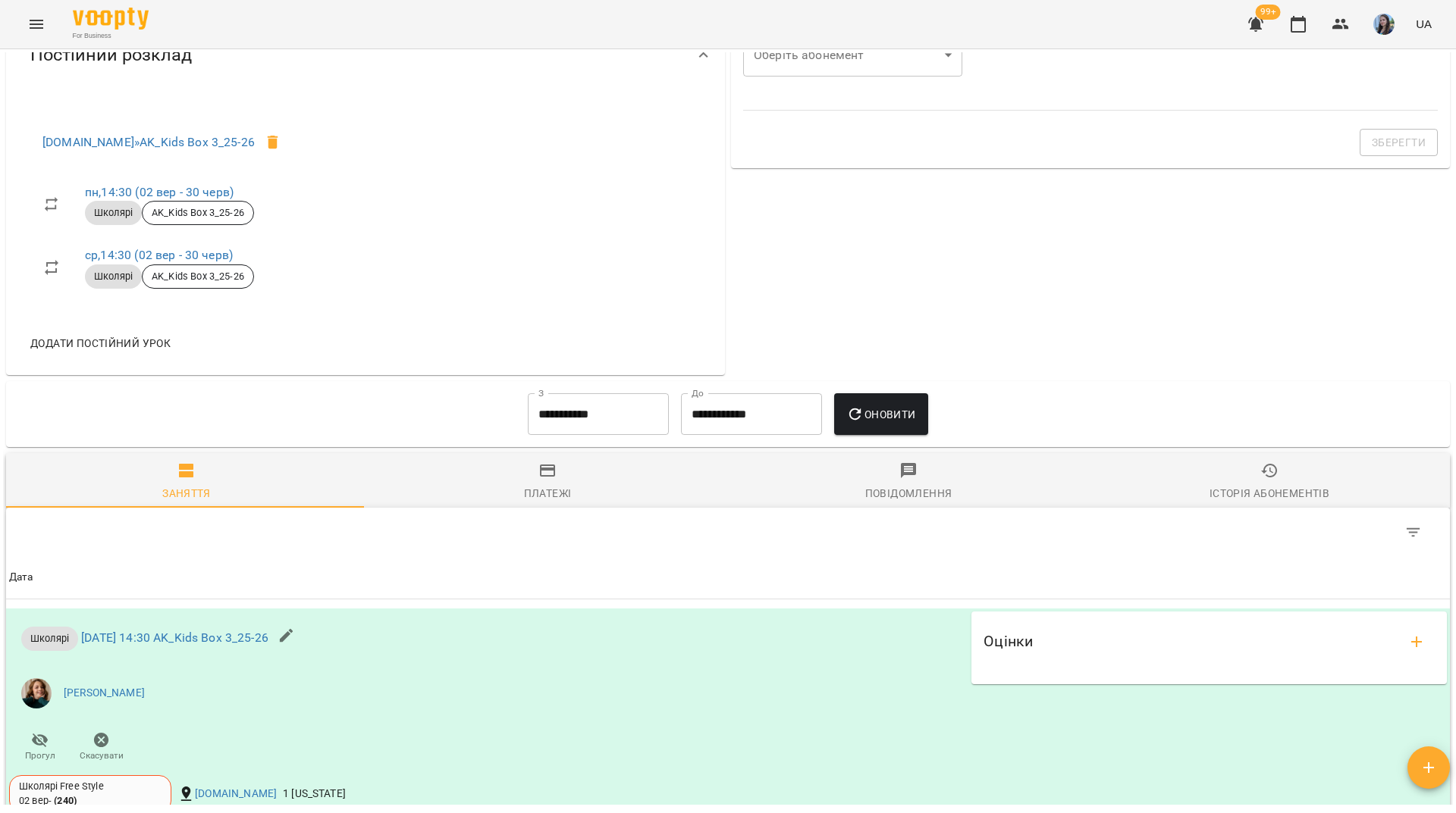
click at [612, 428] on input "**********" at bounding box center [597, 414] width 141 height 42
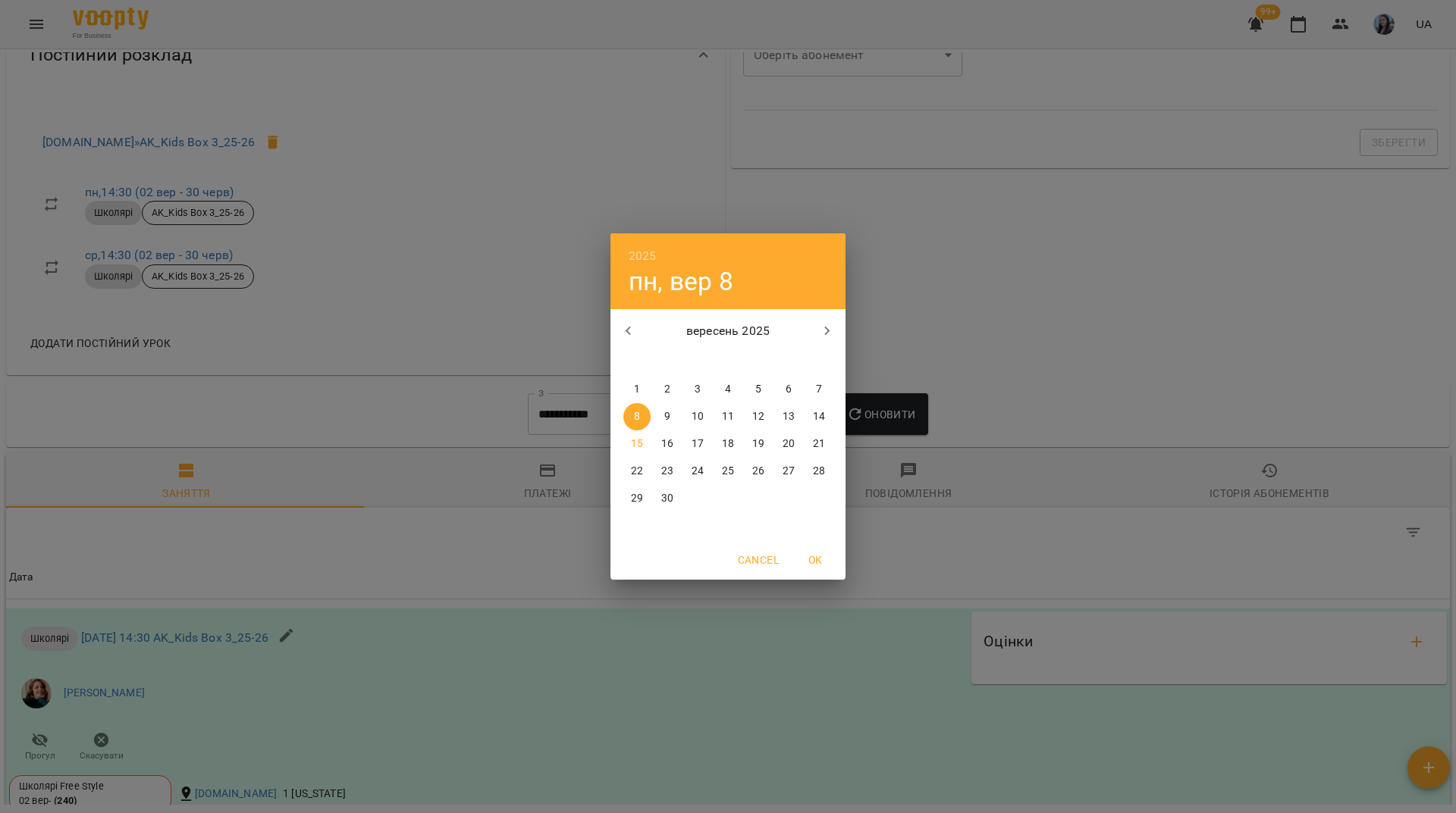
click at [637, 390] on p "1" at bounding box center [637, 390] width 6 height 15
type input "**********"
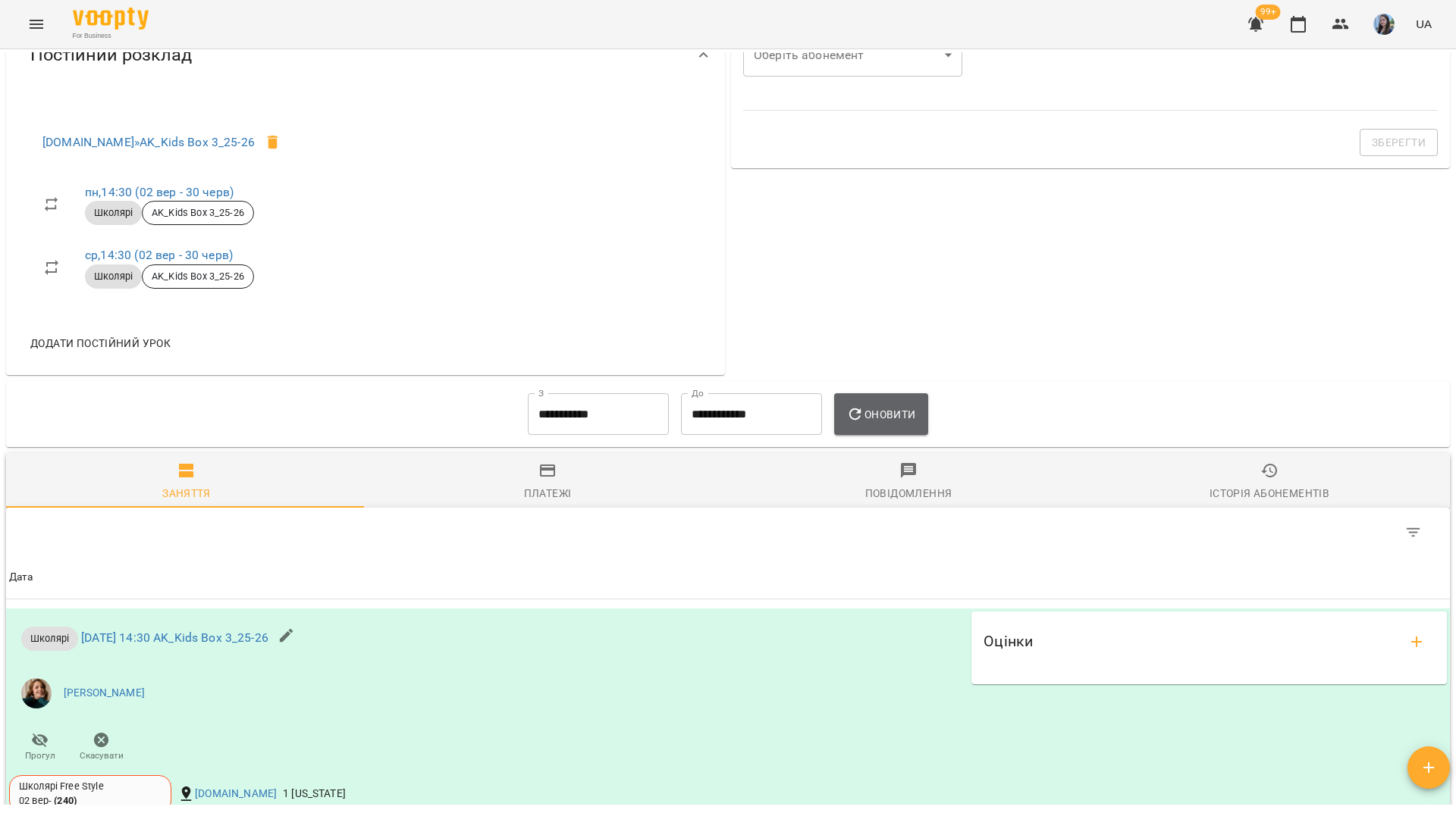
click at [923, 423] on button "Оновити" at bounding box center [880, 414] width 93 height 42
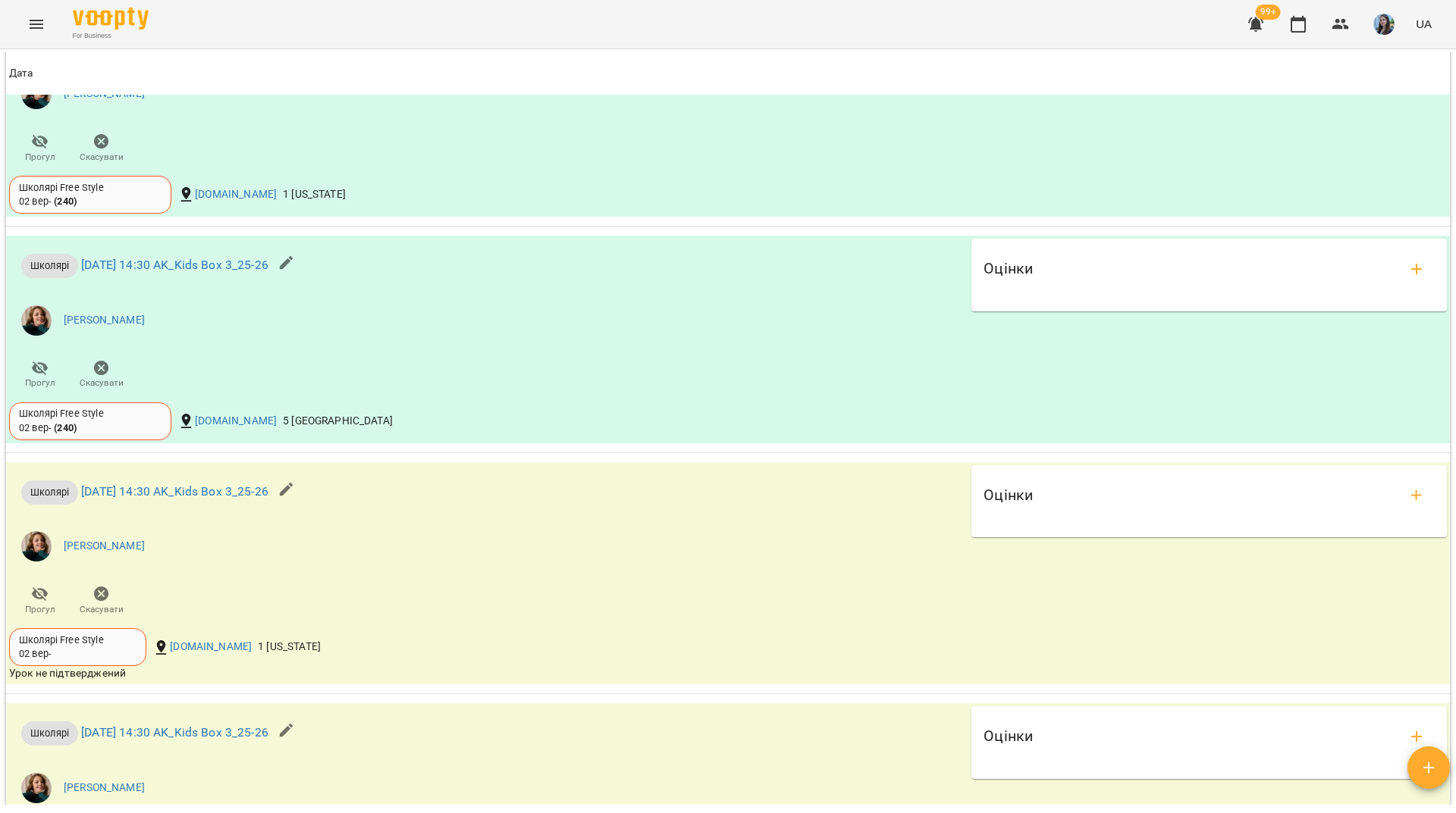
scroll to position [1440, 0]
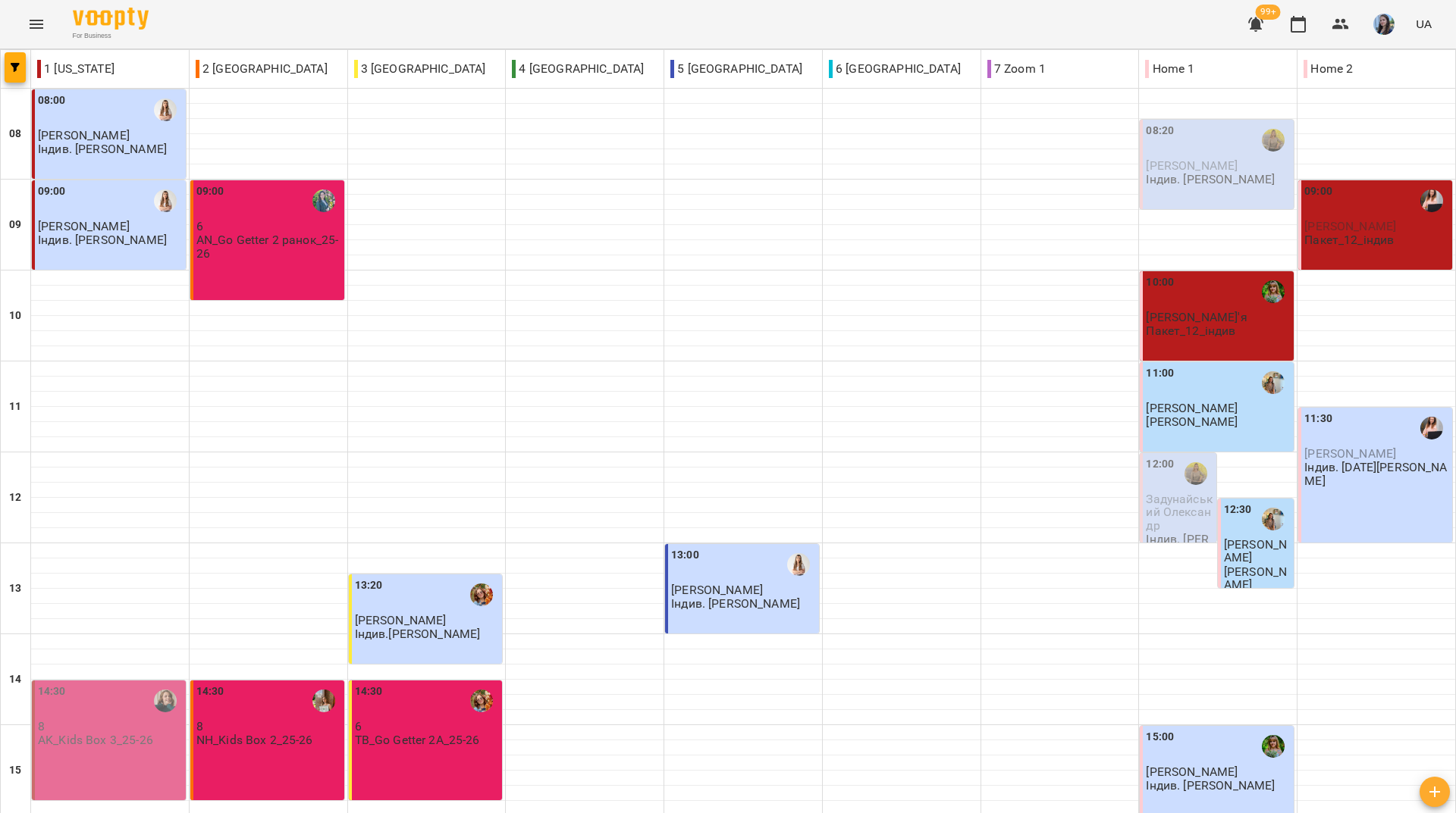
scroll to position [455, 0]
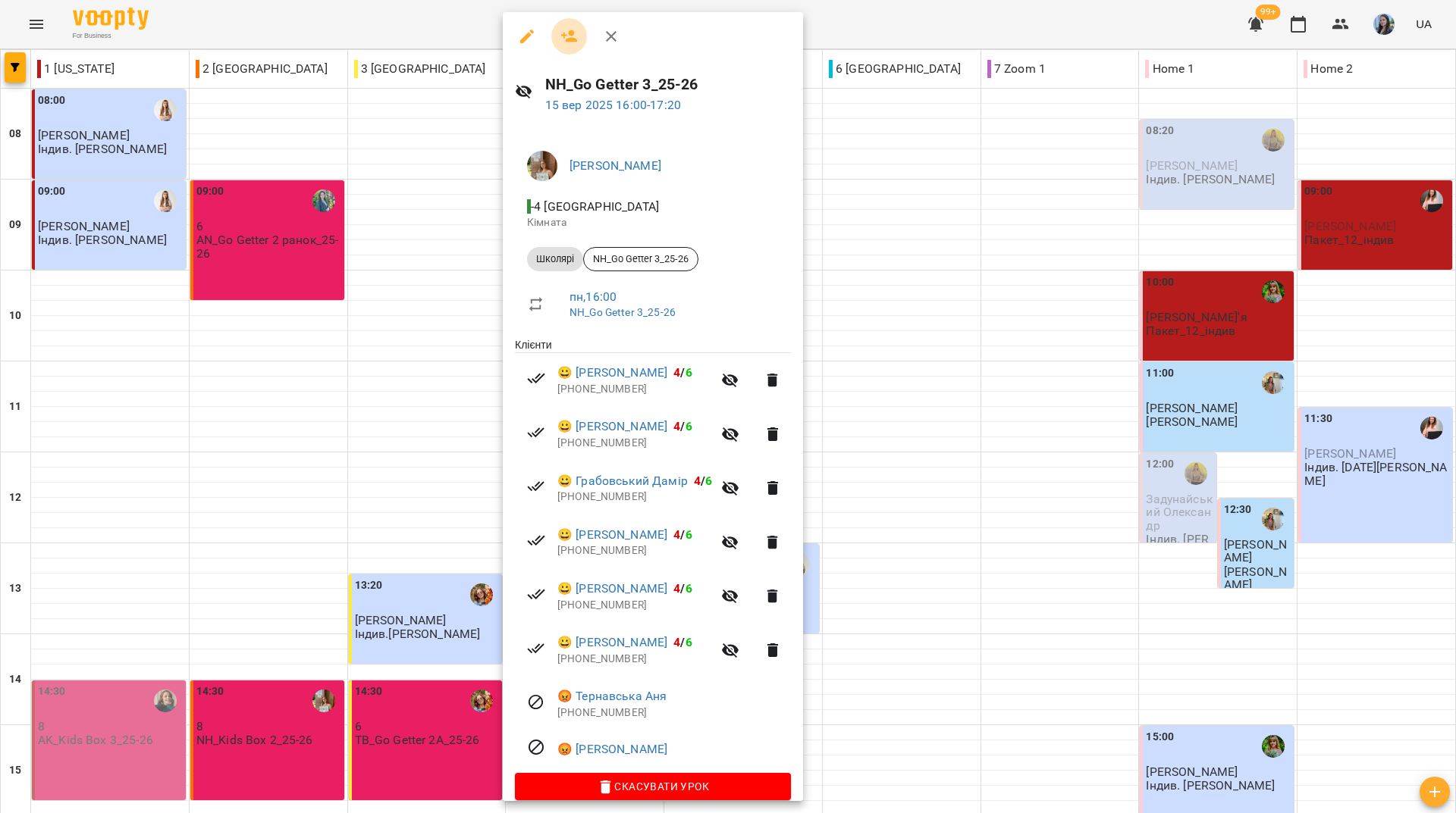
click at [565, 38] on icon "button" at bounding box center [569, 36] width 18 height 18
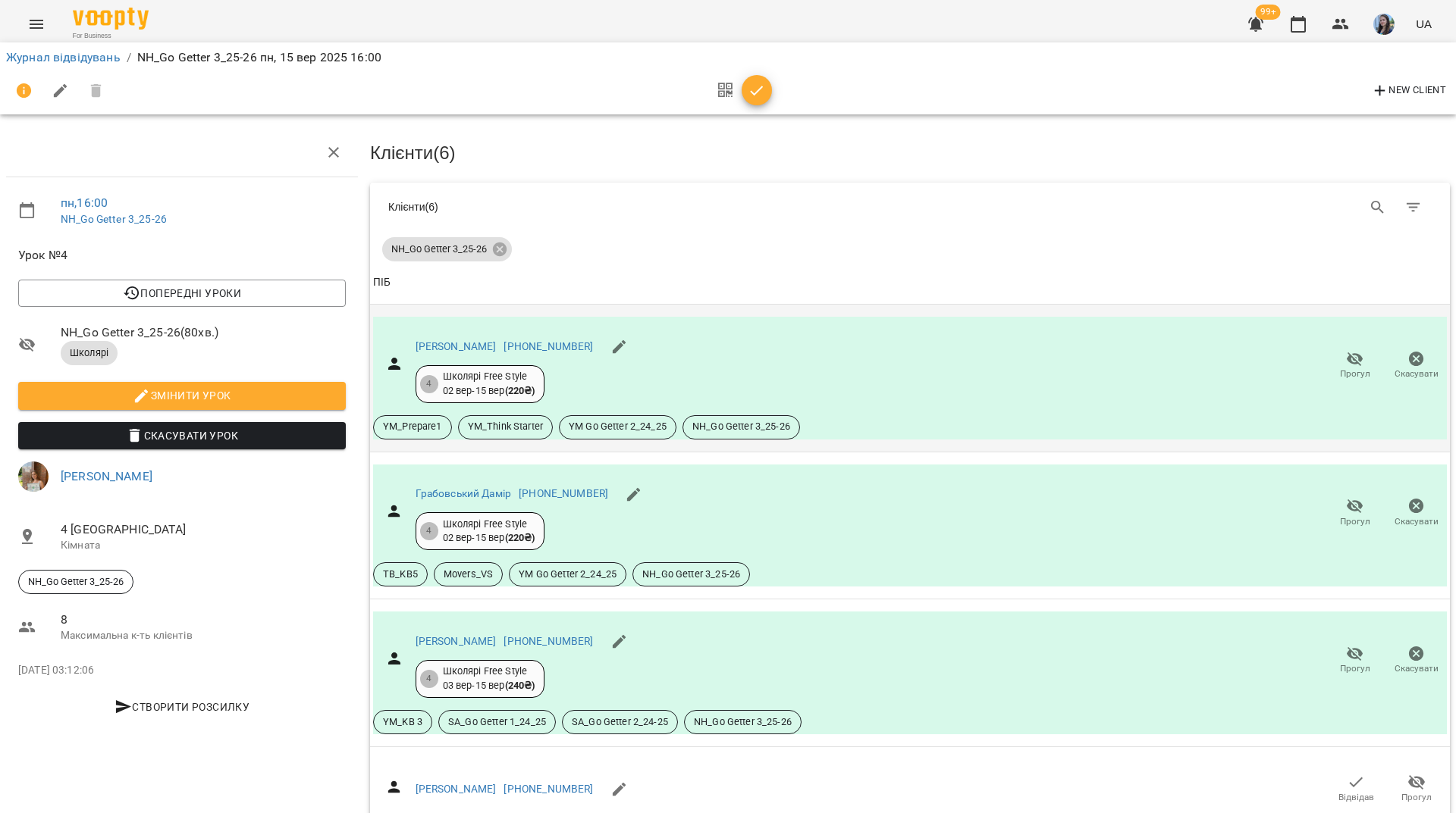
scroll to position [531, 0]
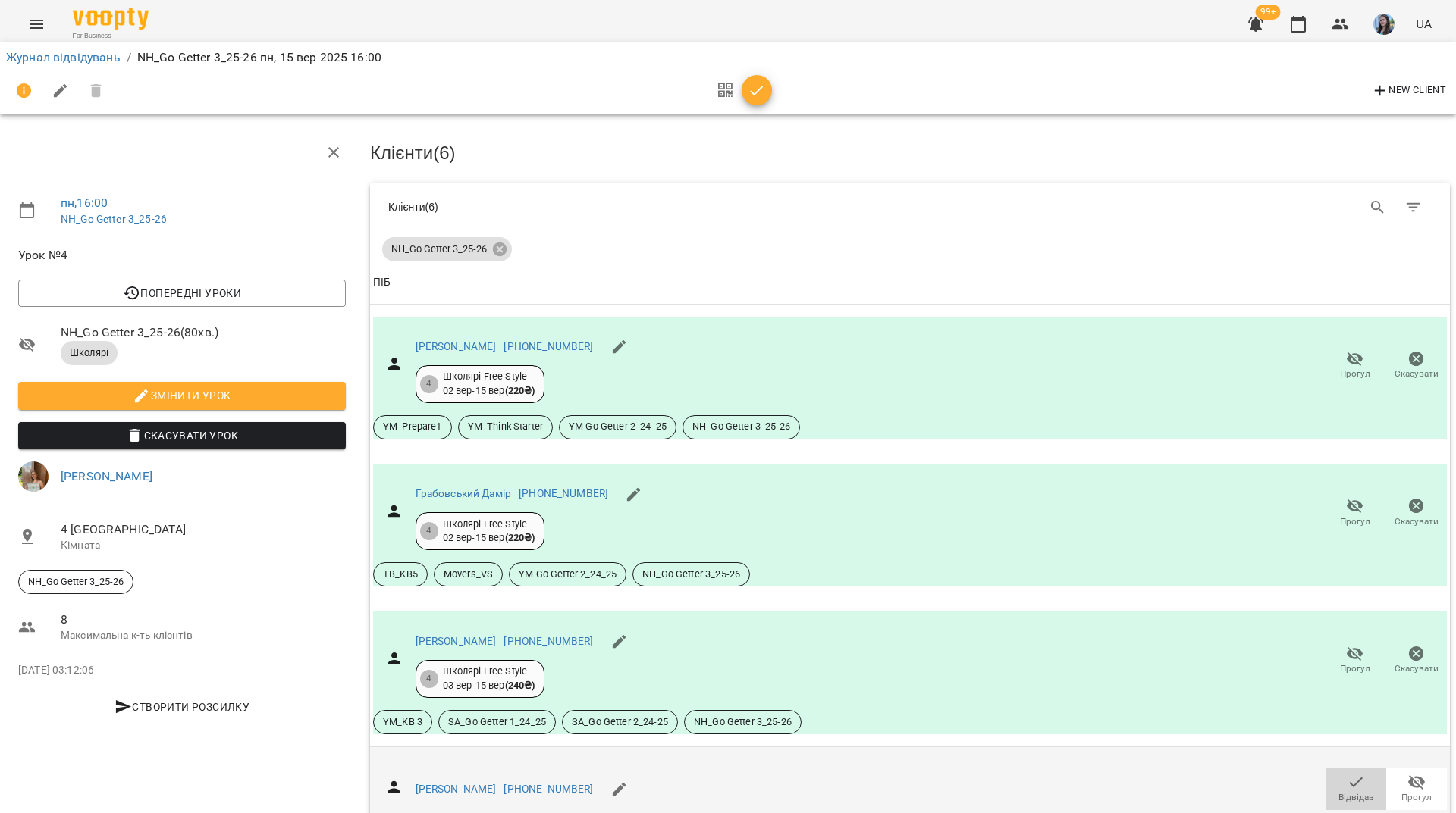
click at [1350, 778] on icon "button" at bounding box center [1357, 783] width 13 height 9
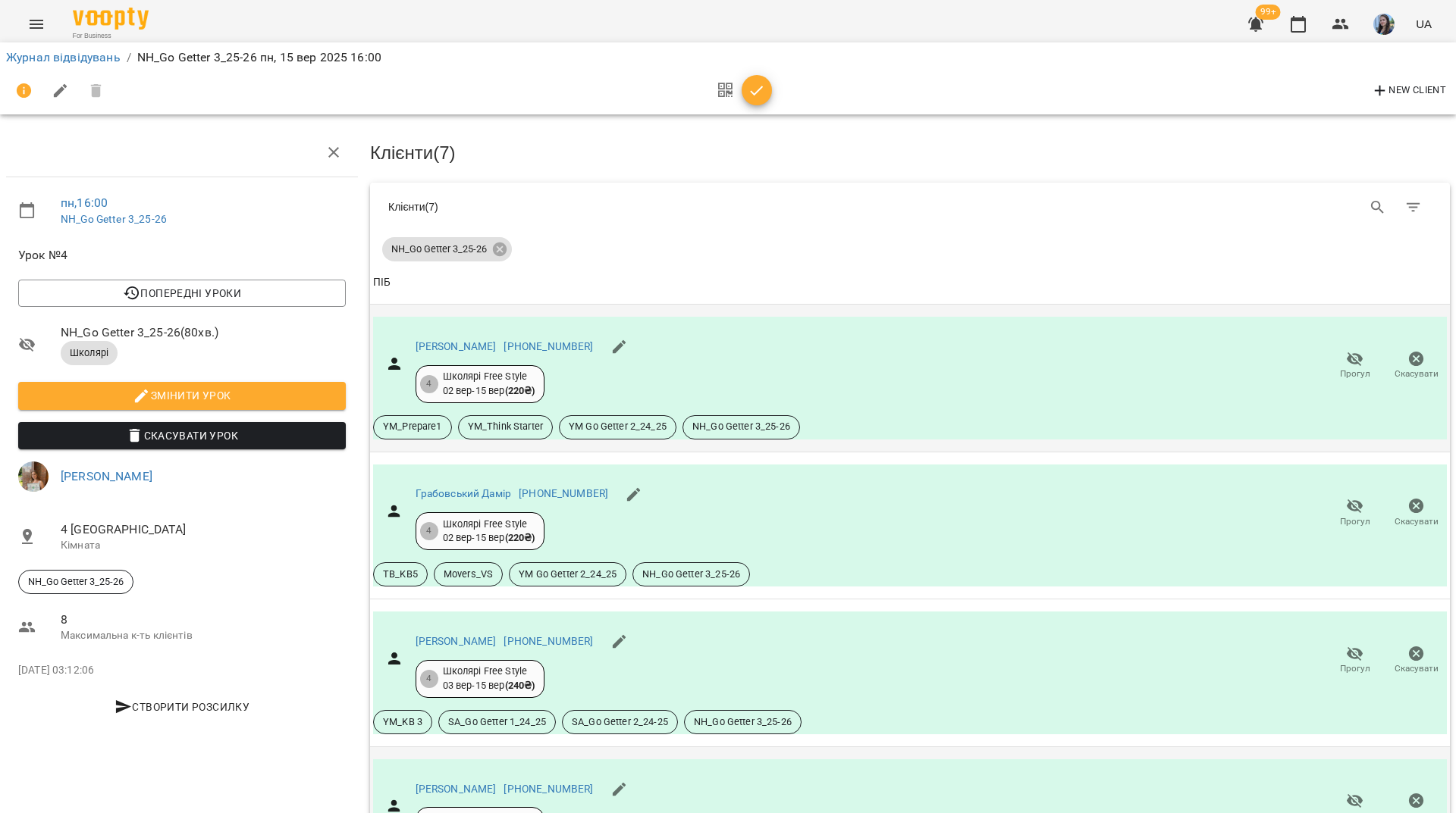
scroll to position [379, 0]
click at [768, 94] on span "button" at bounding box center [757, 91] width 30 height 18
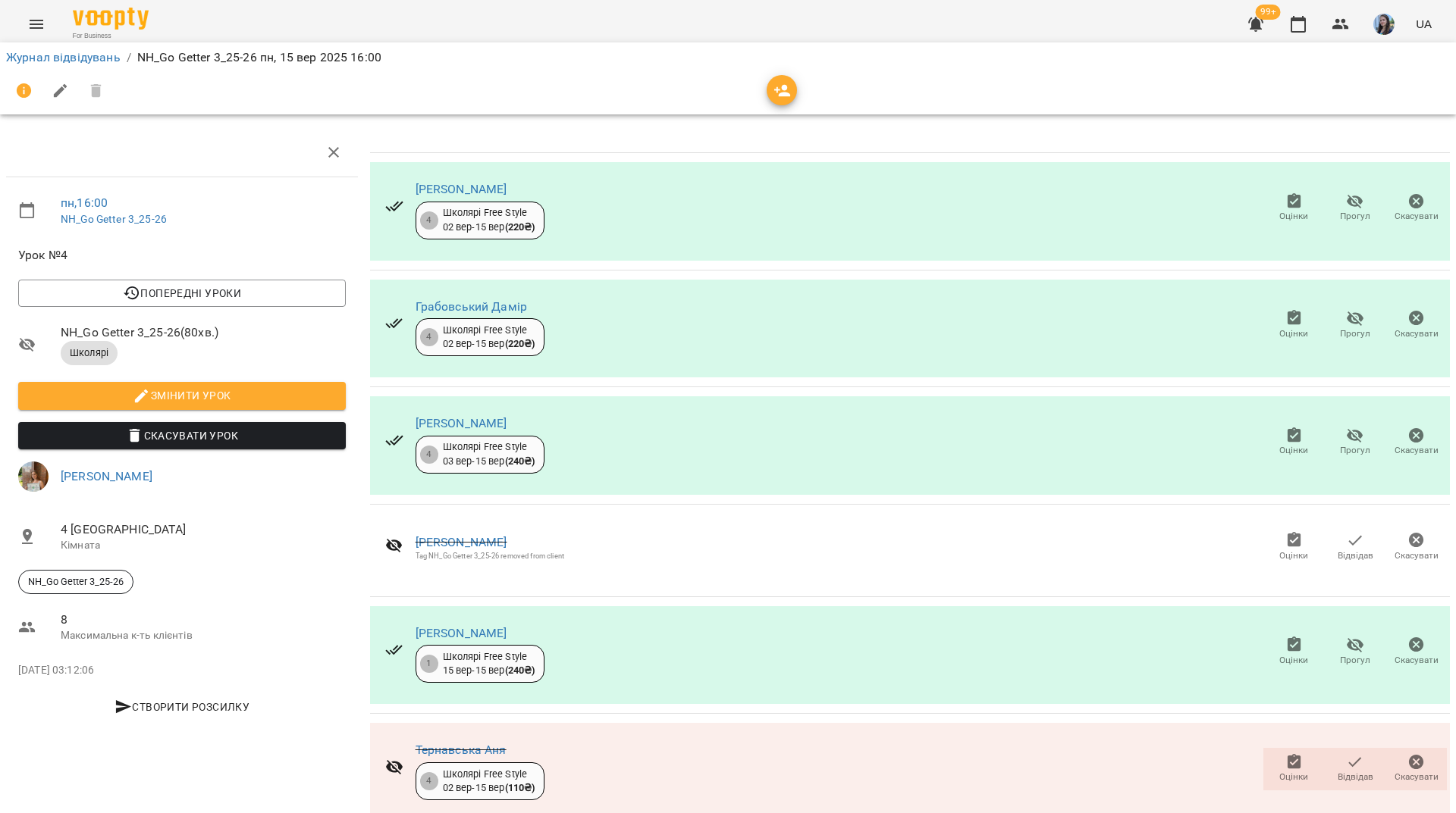
scroll to position [0, 0]
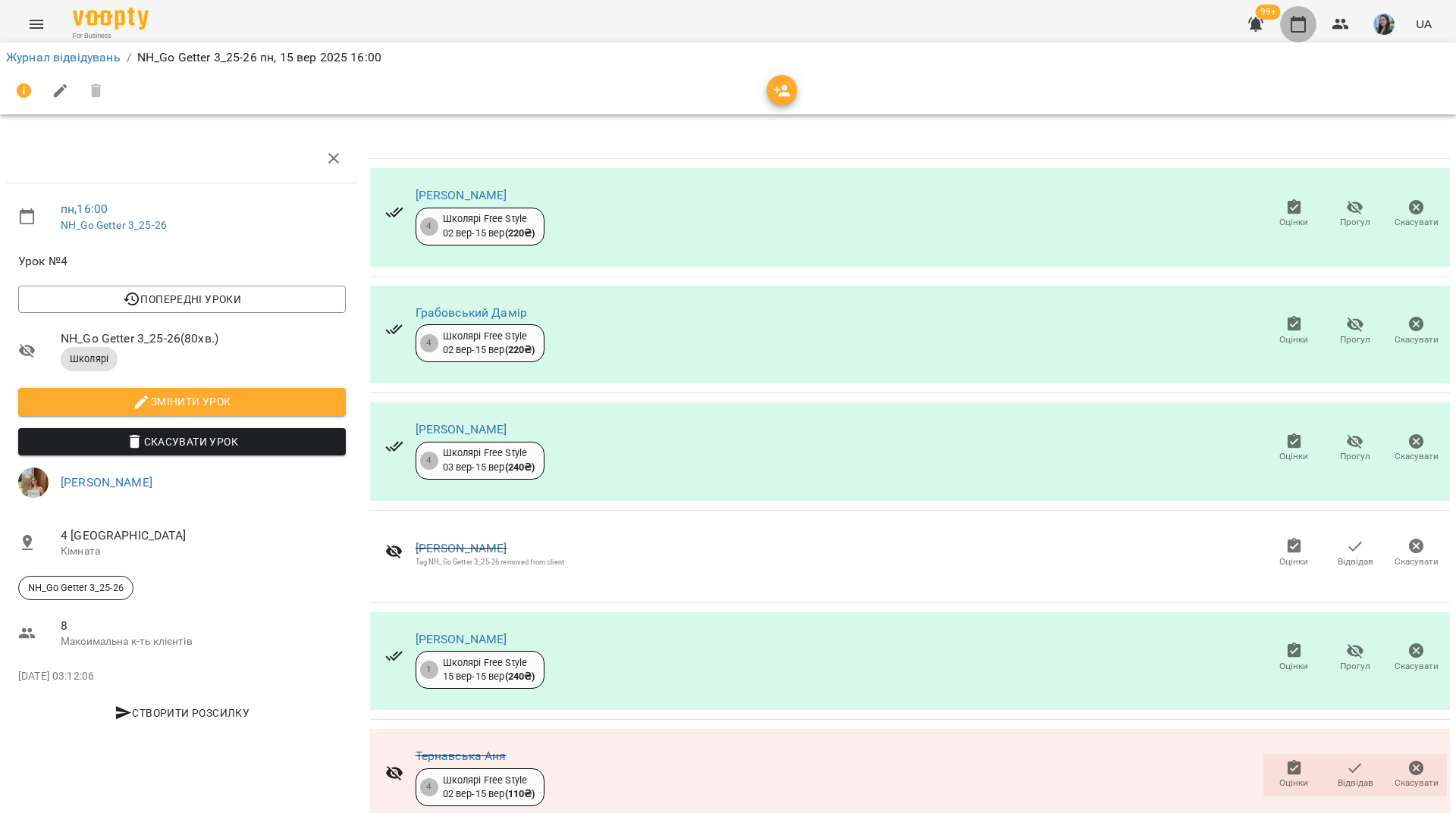
click at [1308, 22] on icon "button" at bounding box center [1297, 24] width 18 height 18
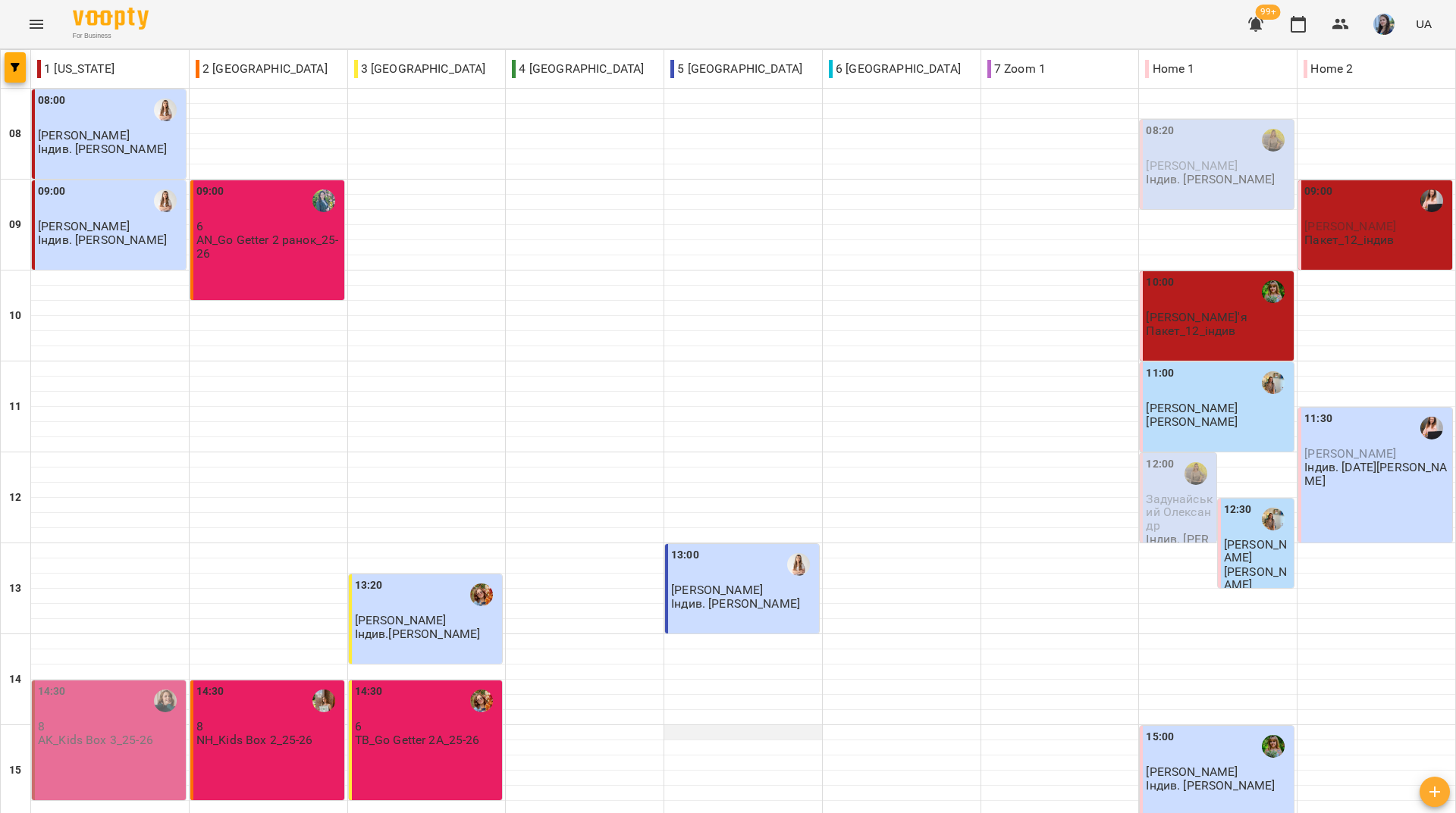
scroll to position [558, 0]
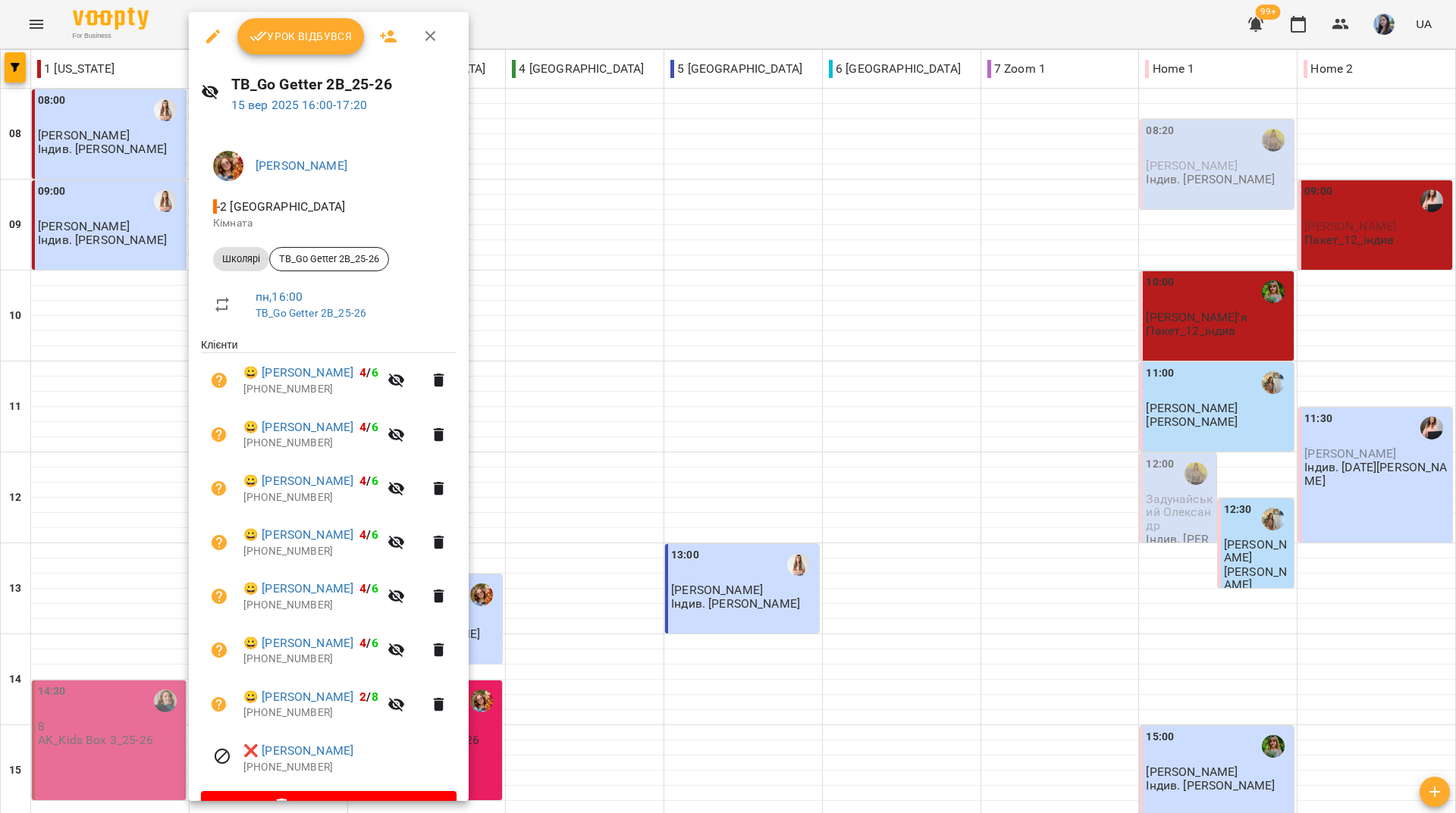
drag, startPoint x: 711, startPoint y: 36, endPoint x: 210, endPoint y: 13, distance: 501.5
click at [706, 36] on div at bounding box center [728, 406] width 1456 height 813
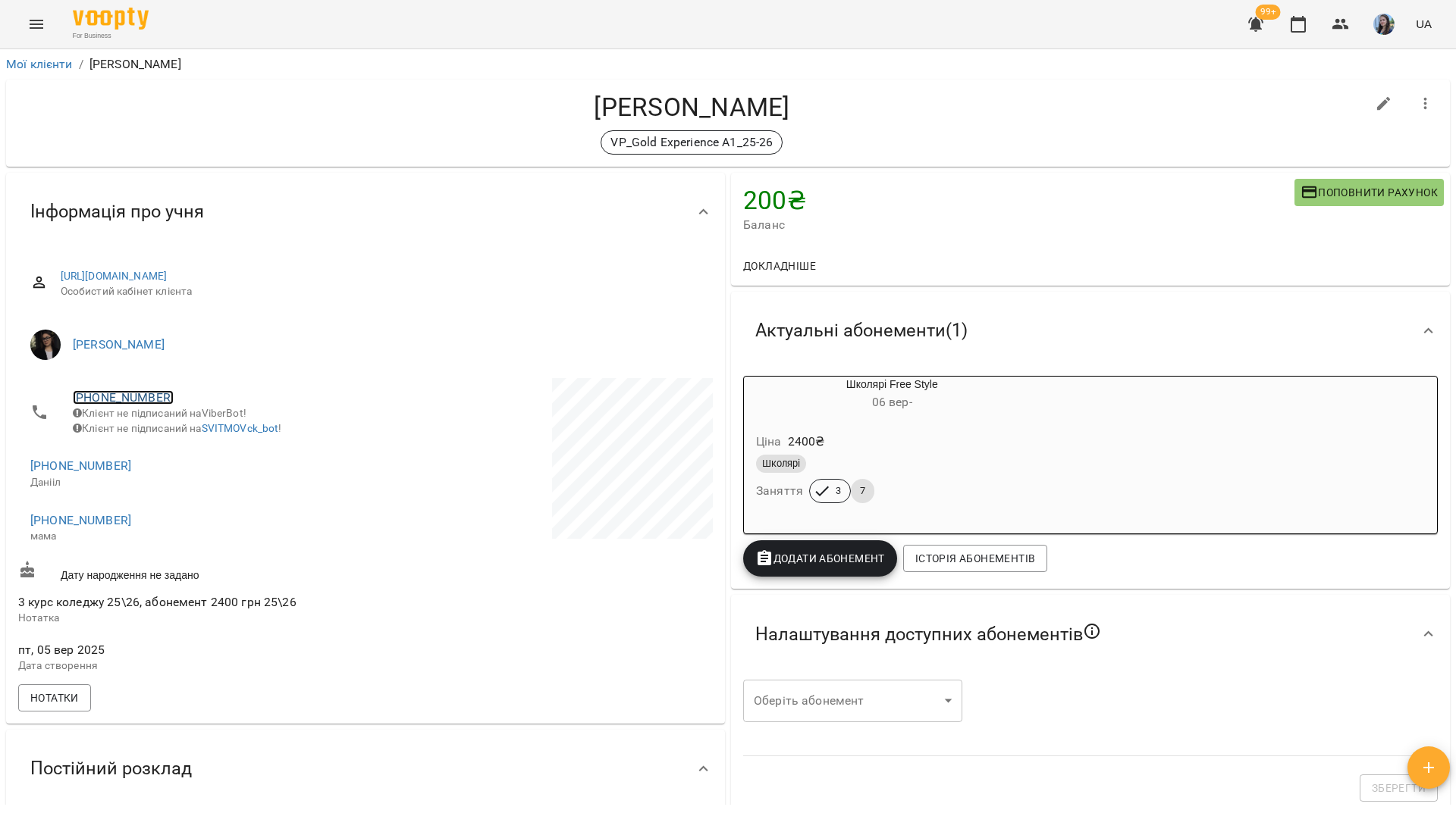
click at [119, 393] on link "[PHONE_NUMBER]" at bounding box center [123, 397] width 101 height 14
click at [182, 428] on img at bounding box center [185, 426] width 23 height 23
click at [245, 121] on h4 "[PERSON_NAME]" at bounding box center [692, 107] width 1347 height 31
click at [207, 31] on div "For Business 99+ UA" at bounding box center [728, 24] width 1456 height 48
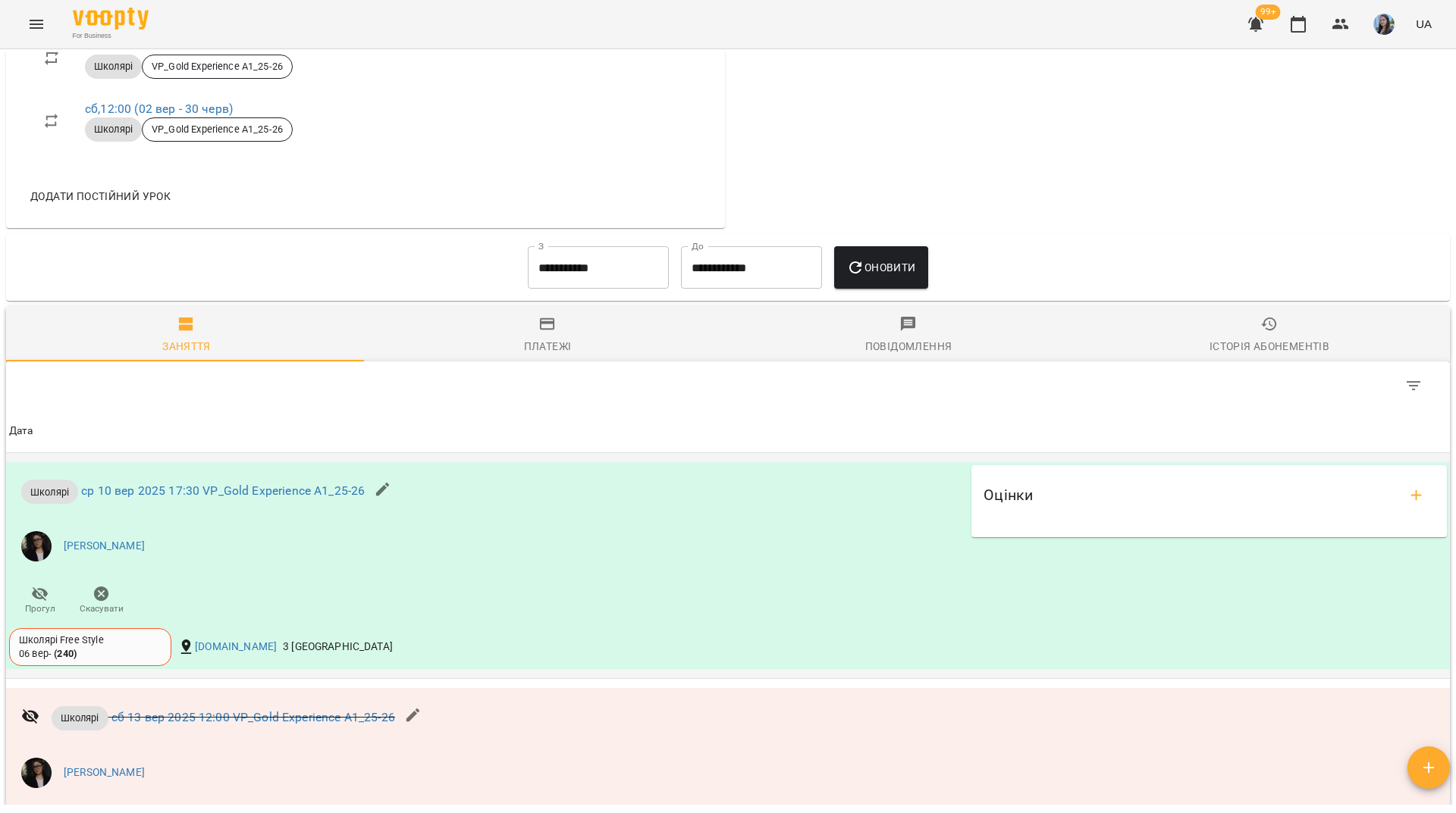
scroll to position [682, 0]
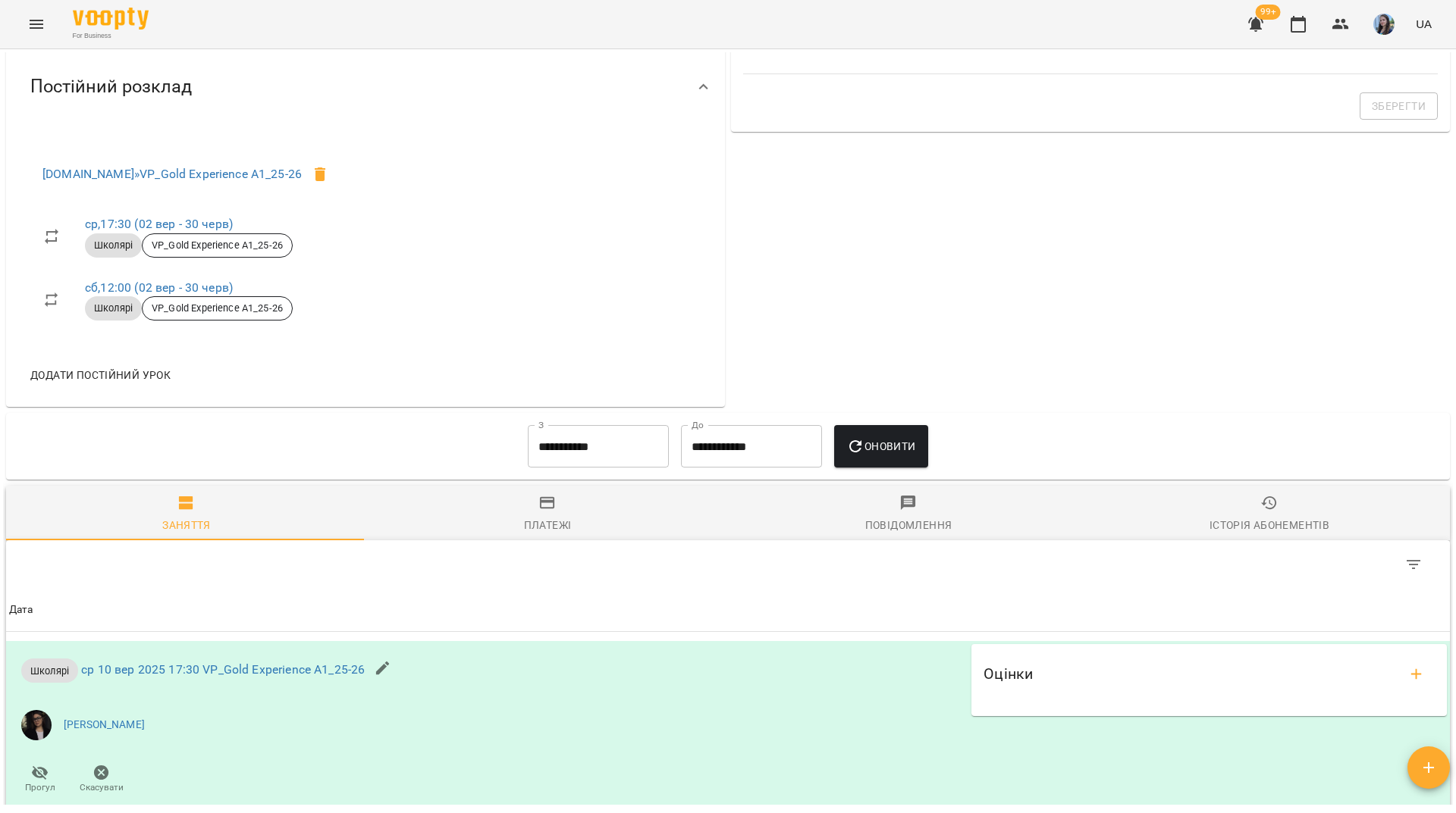
click at [509, 22] on div "For Business 99+ UA" at bounding box center [728, 24] width 1456 height 48
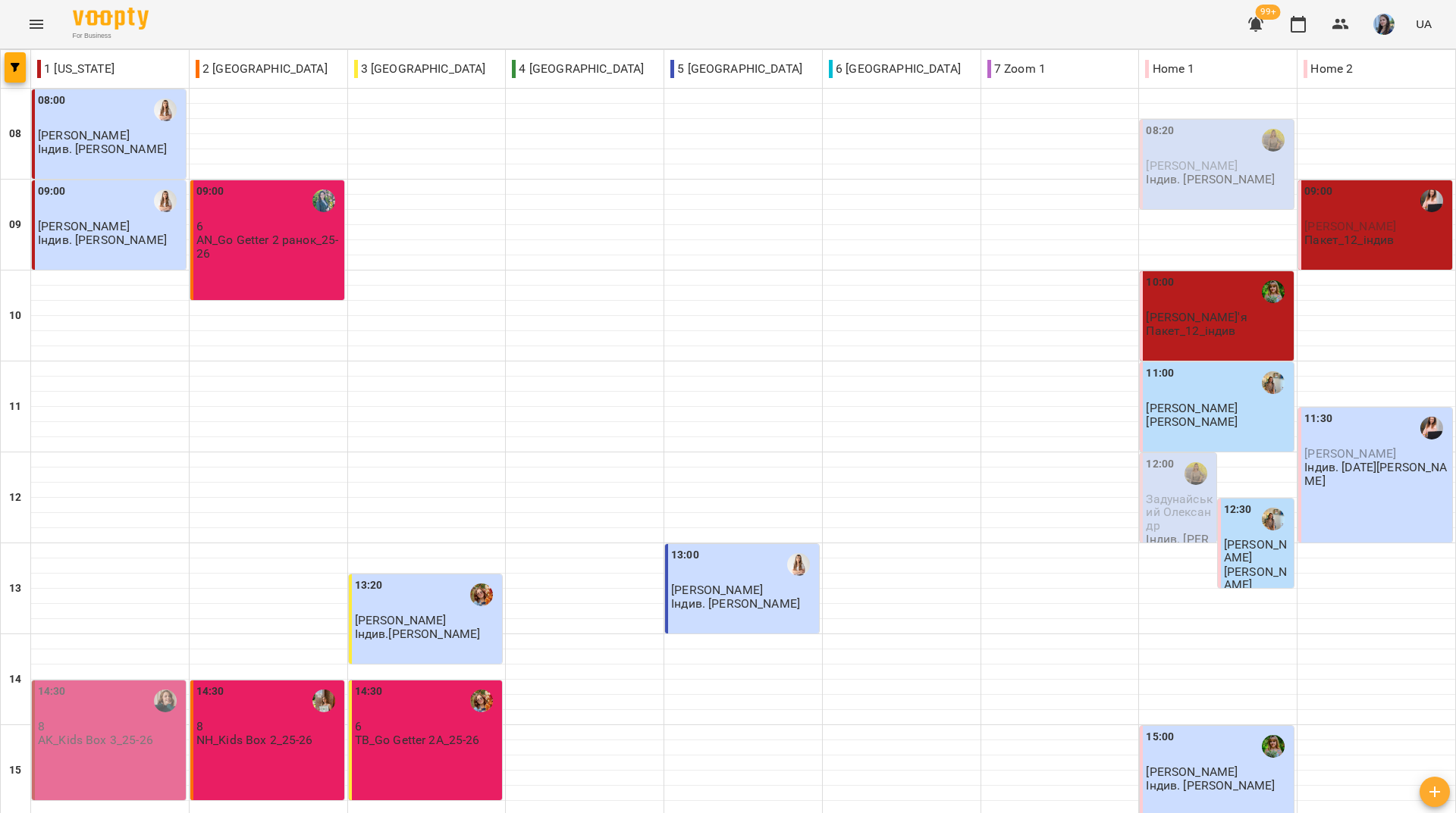
scroll to position [531, 0]
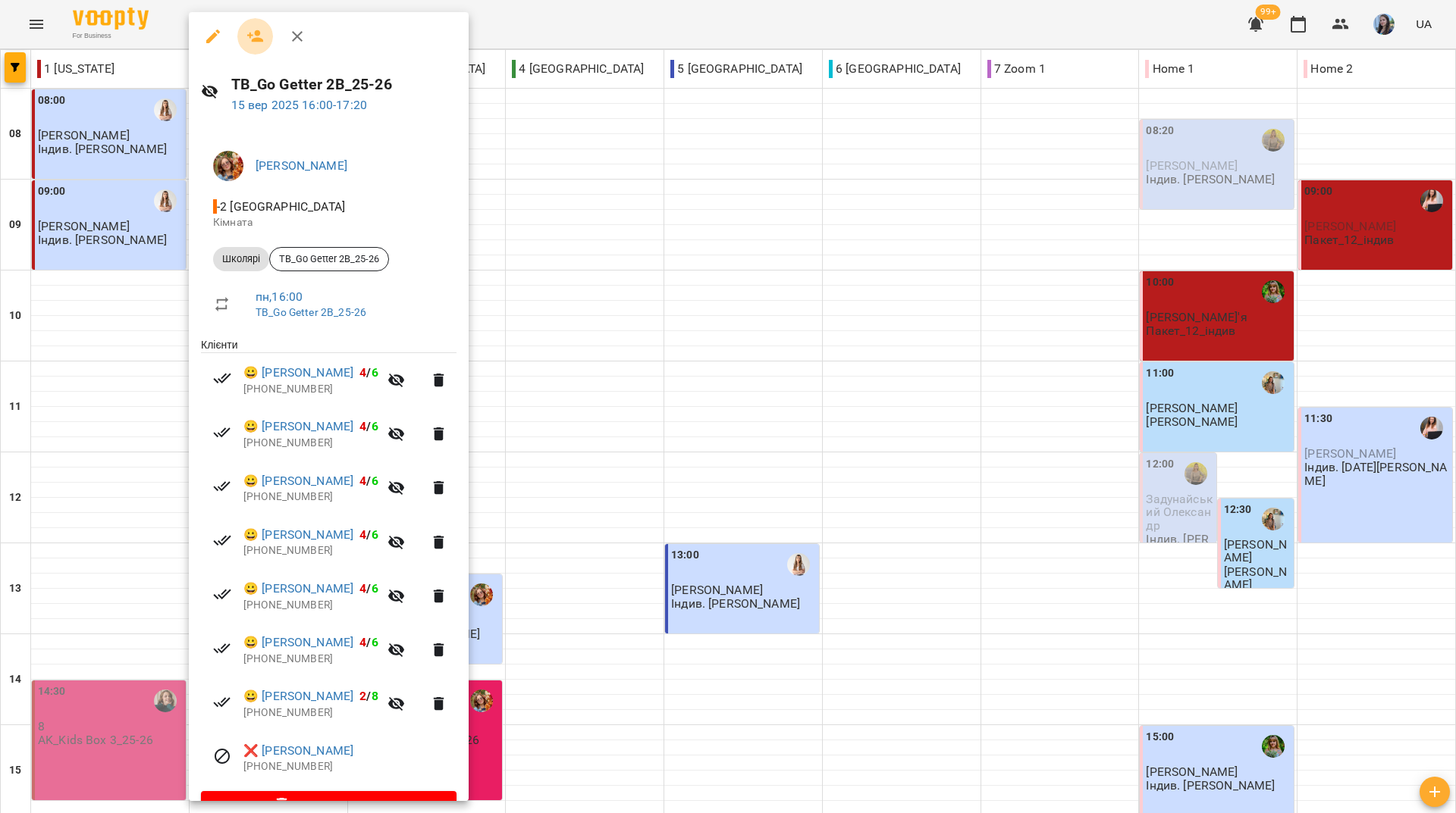
click at [250, 38] on icon "button" at bounding box center [256, 36] width 17 height 12
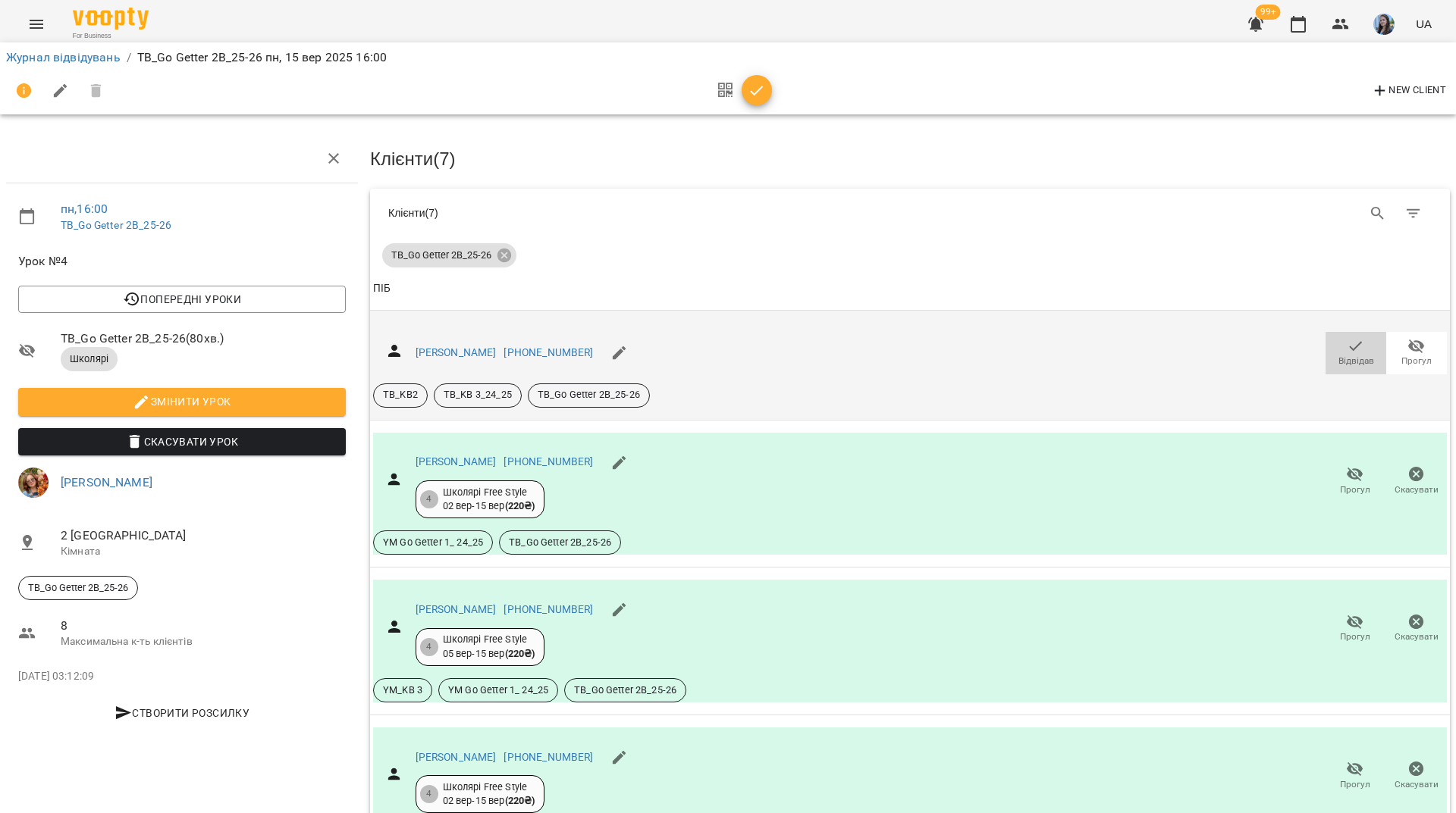
click at [1347, 338] on icon "button" at bounding box center [1355, 346] width 18 height 18
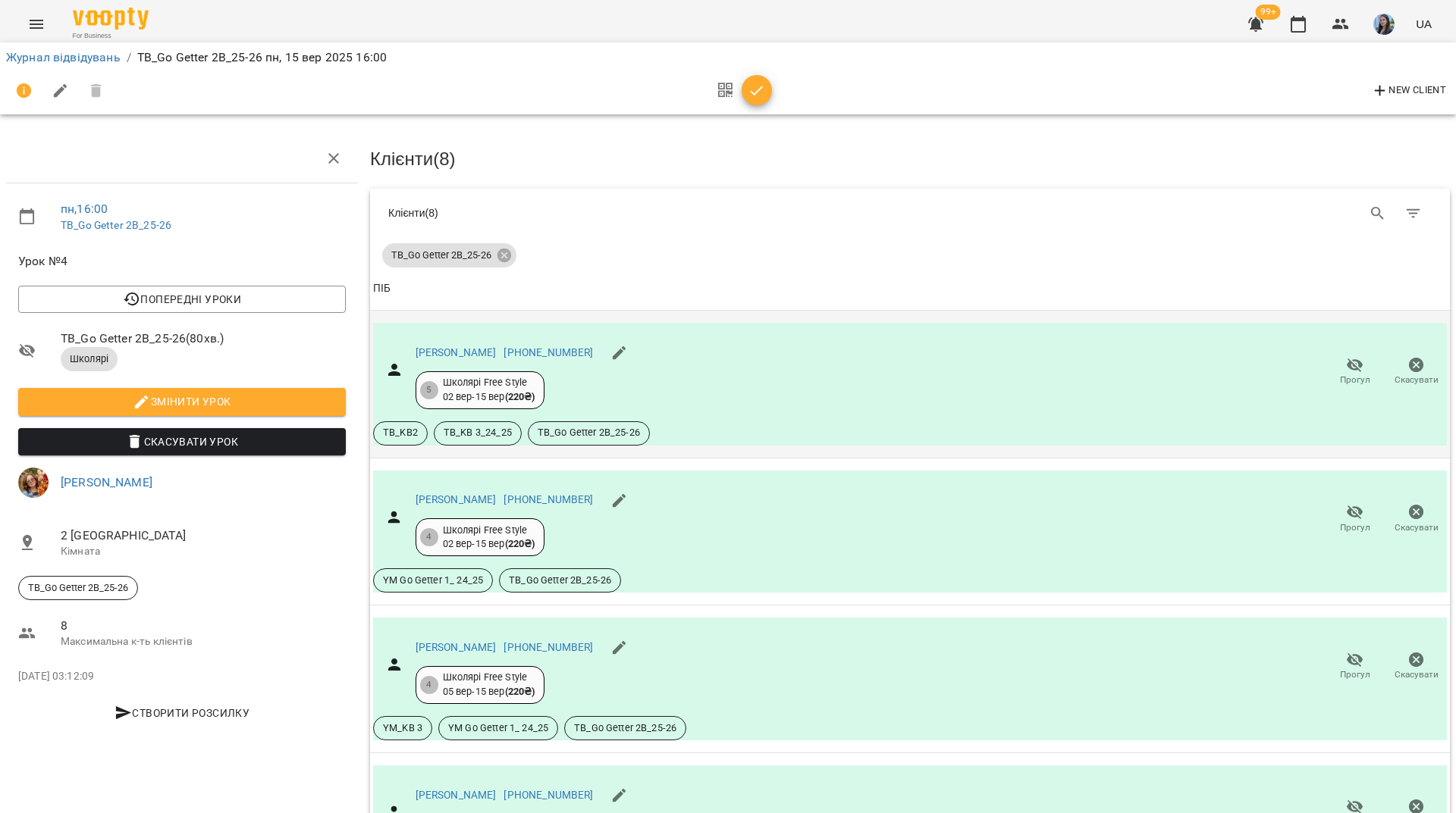
click at [761, 91] on icon "button" at bounding box center [756, 91] width 18 height 18
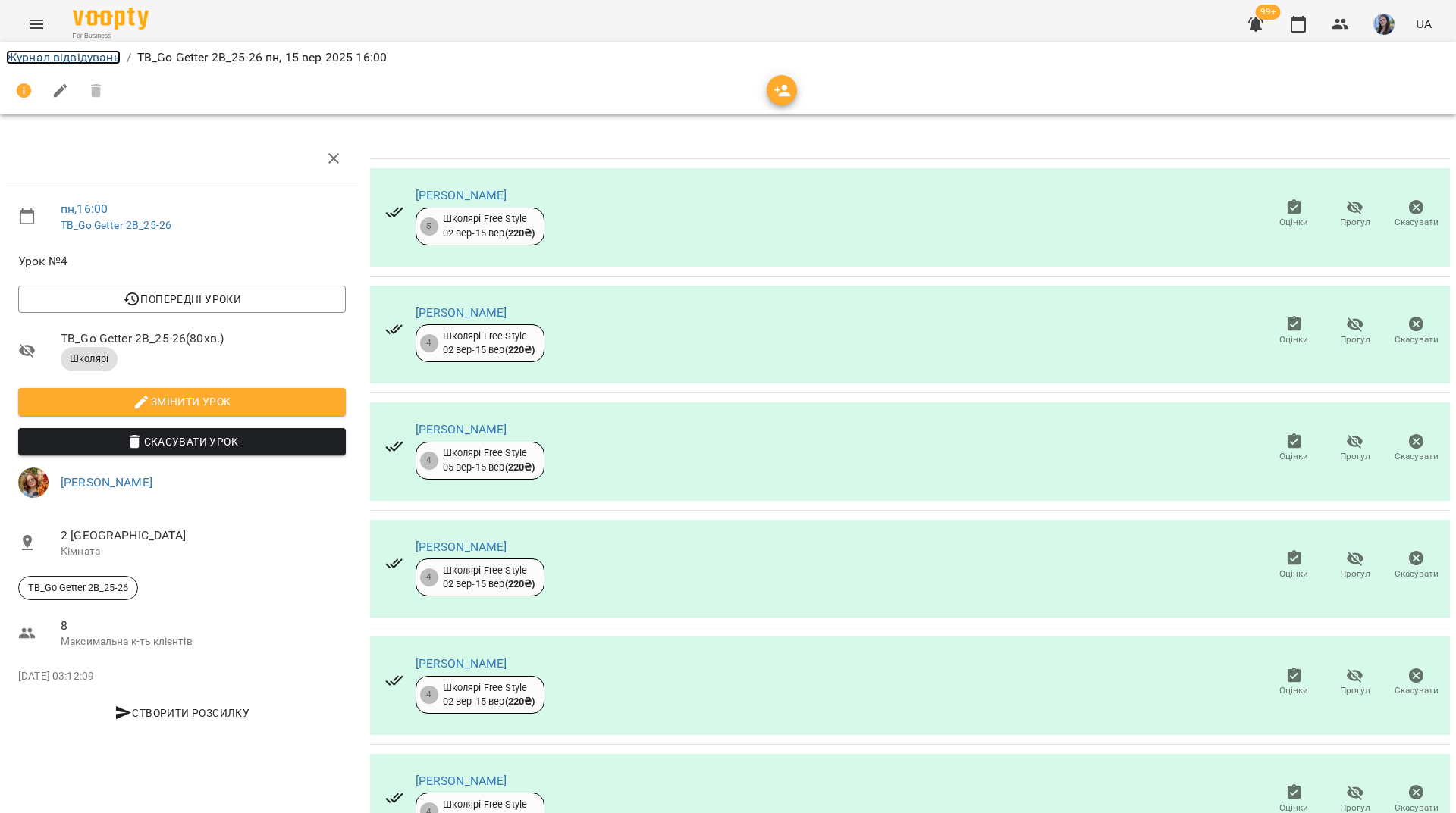
click at [72, 53] on link "Журнал відвідувань" at bounding box center [62, 57] width 114 height 14
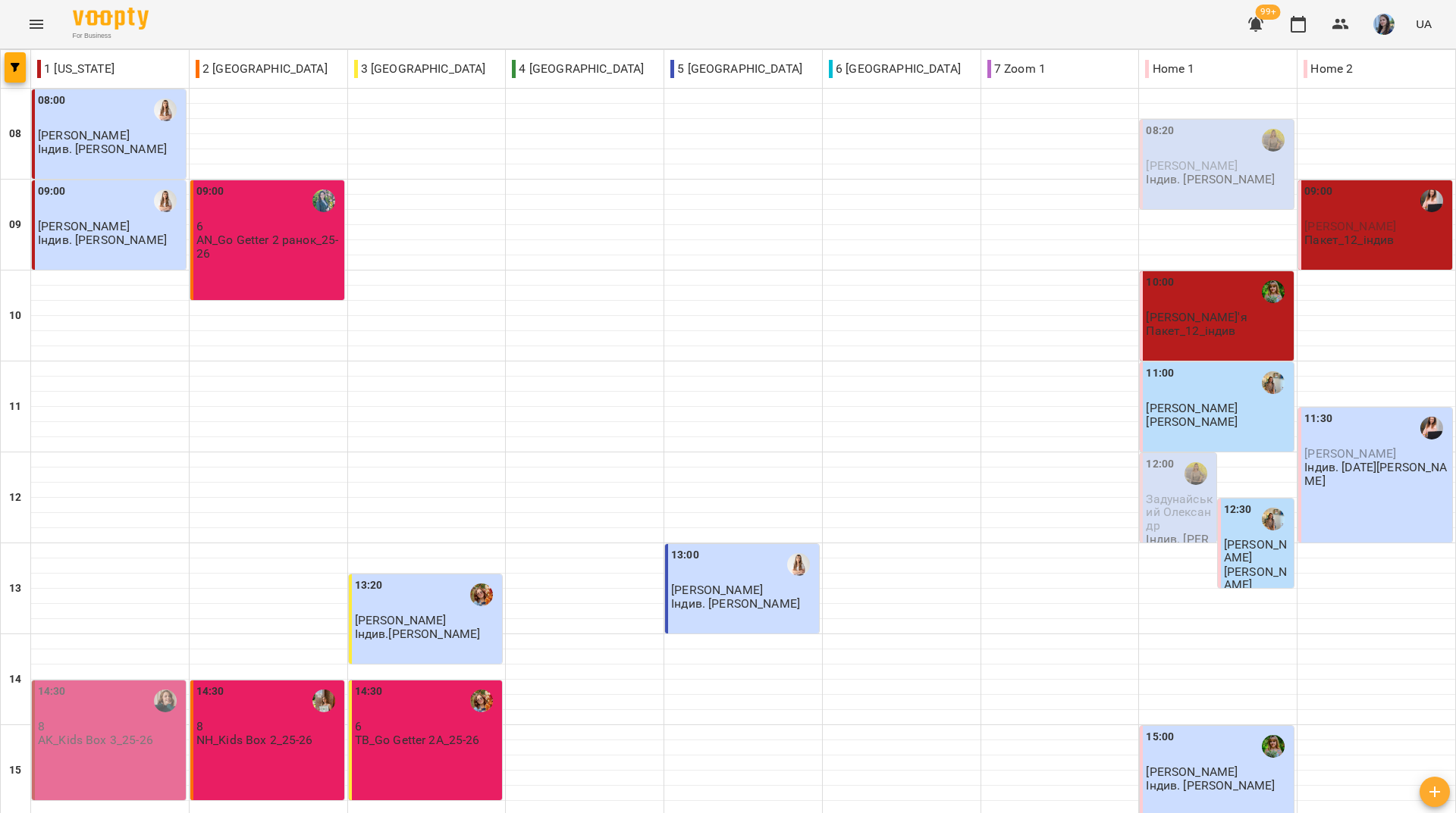
click at [214, 29] on div "For Business 99+ UA" at bounding box center [728, 24] width 1456 height 48
drag, startPoint x: 214, startPoint y: 24, endPoint x: 228, endPoint y: 61, distance: 39.6
click at [214, 24] on div "For Business 99+ UA" at bounding box center [728, 24] width 1456 height 48
click at [226, 28] on div "For Business 99+ UA" at bounding box center [728, 24] width 1456 height 48
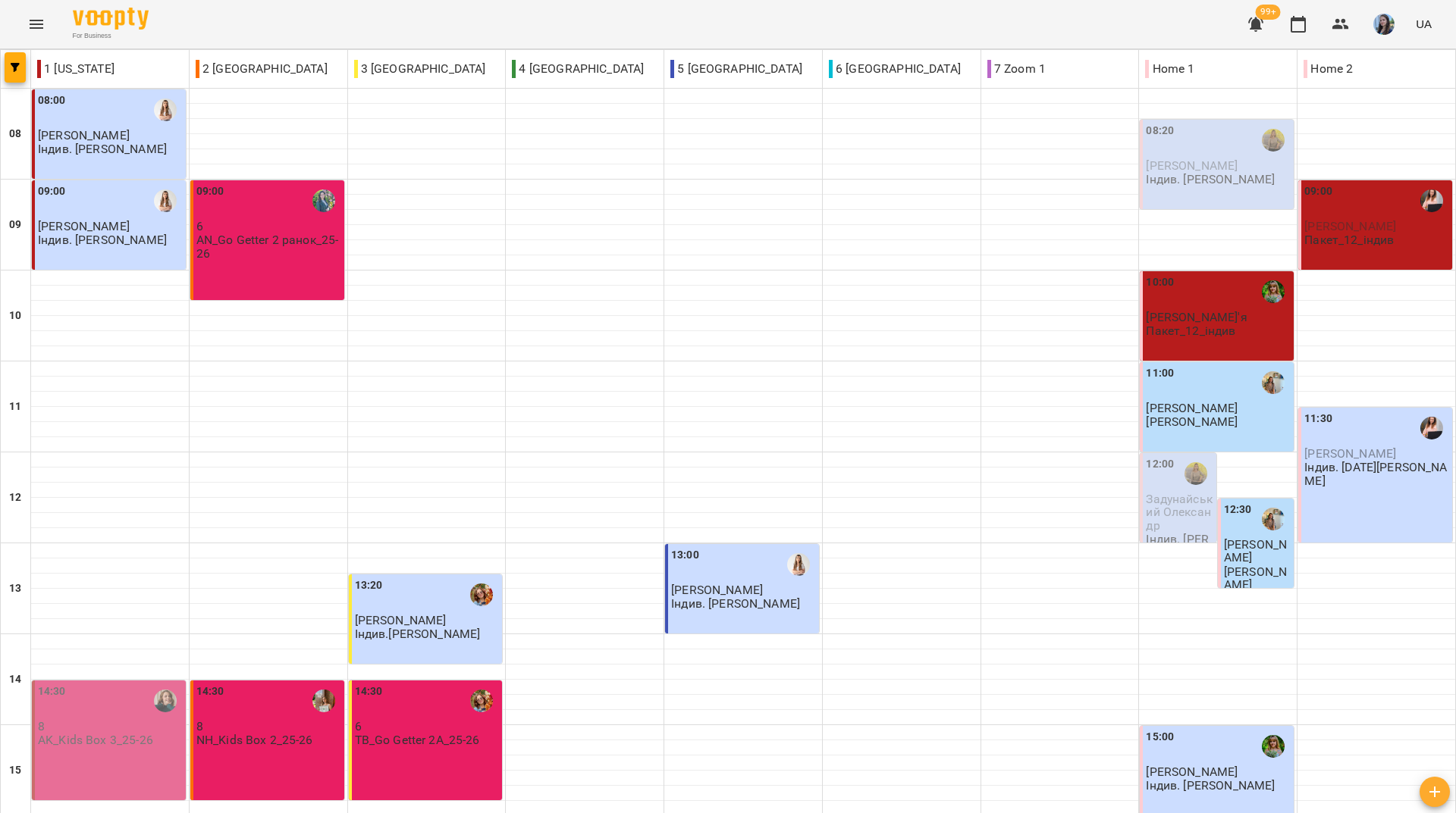
click at [562, 24] on div "For Business 99+ UA" at bounding box center [728, 24] width 1456 height 48
drag, startPoint x: 261, startPoint y: 24, endPoint x: 254, endPoint y: 53, distance: 29.8
click at [261, 24] on div "For Business 99+ UA" at bounding box center [728, 24] width 1456 height 48
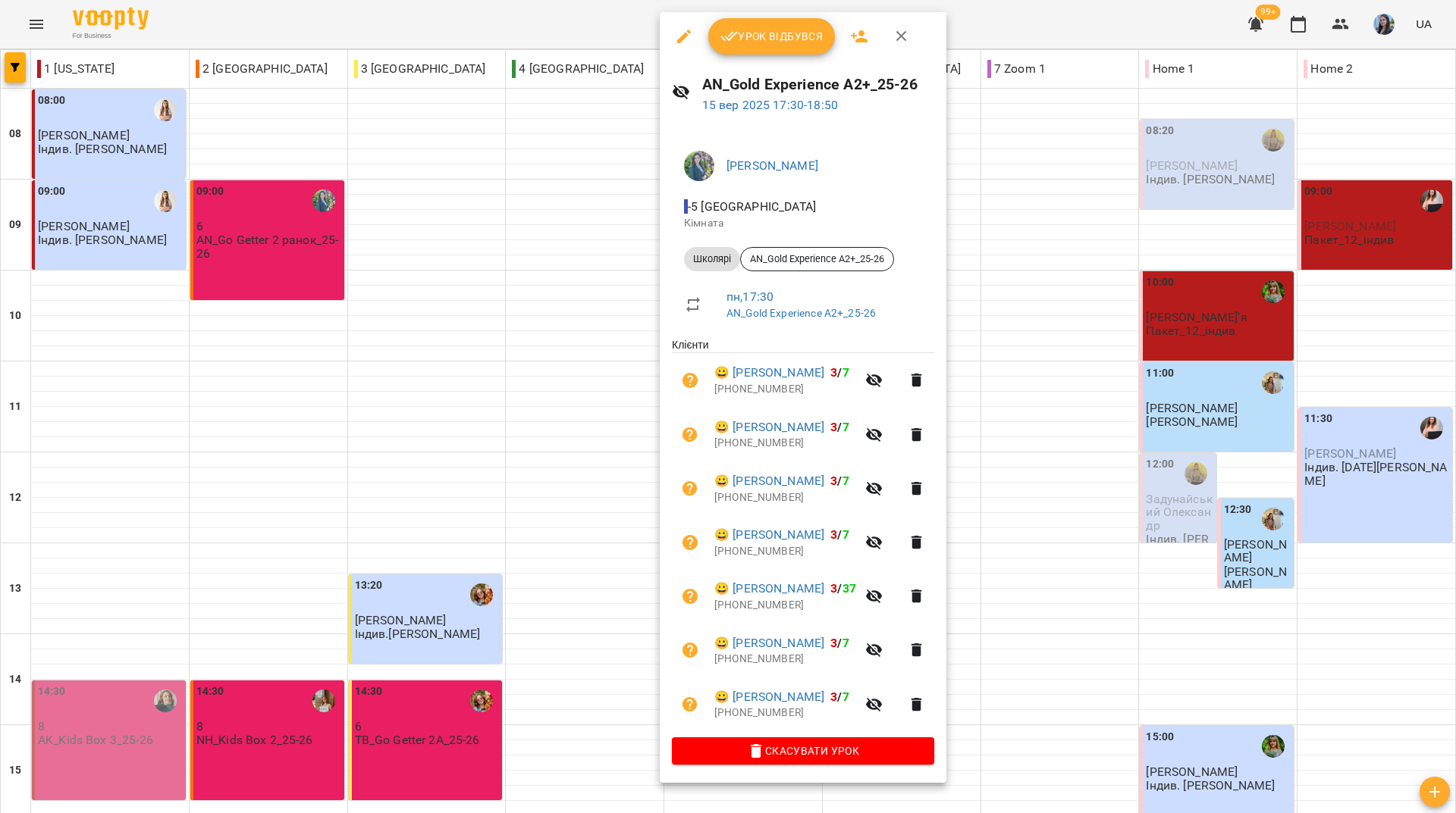
click at [297, 25] on div at bounding box center [728, 406] width 1456 height 813
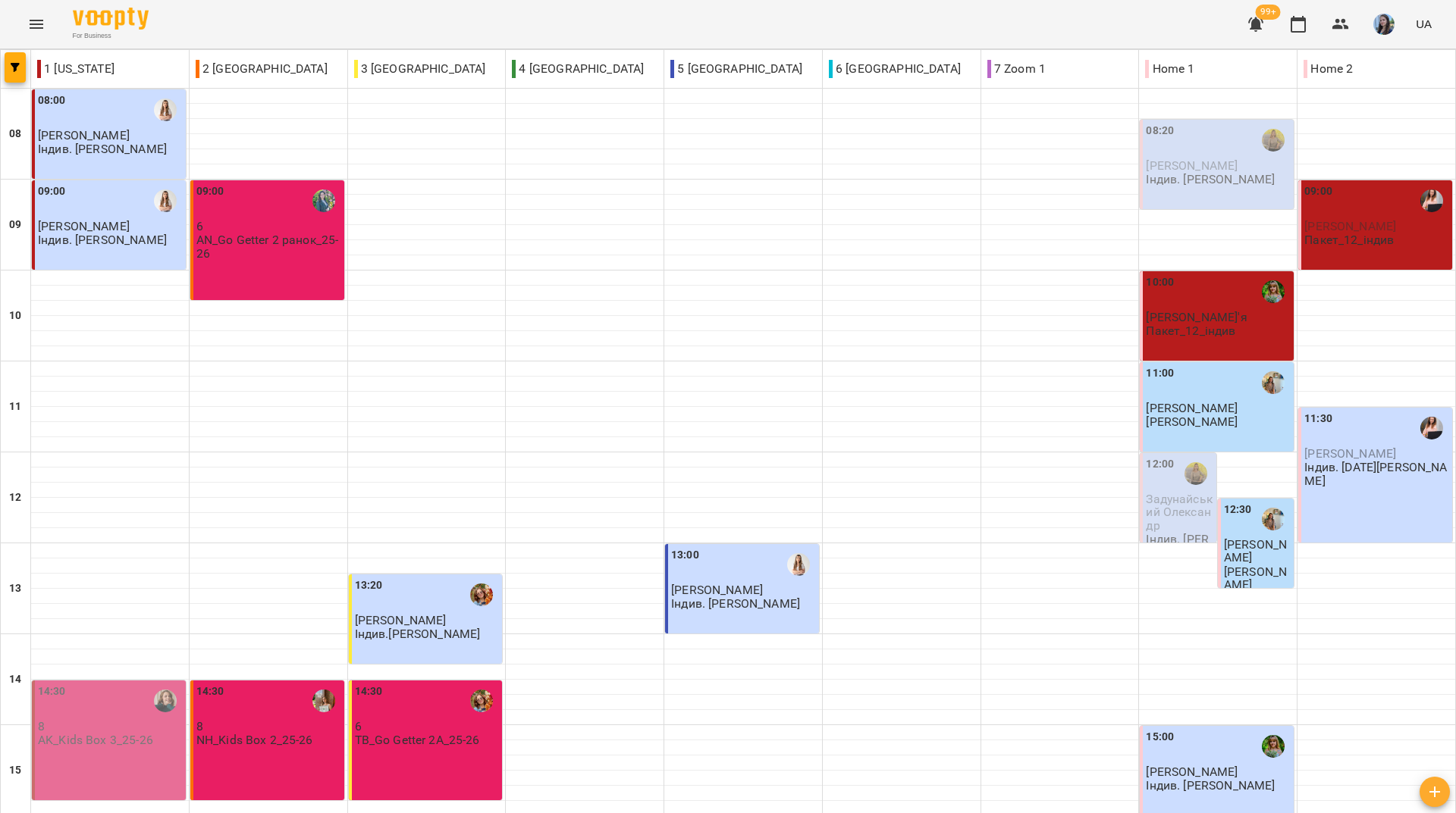
click at [509, 23] on div "For Business 99+ UA" at bounding box center [728, 24] width 1456 height 48
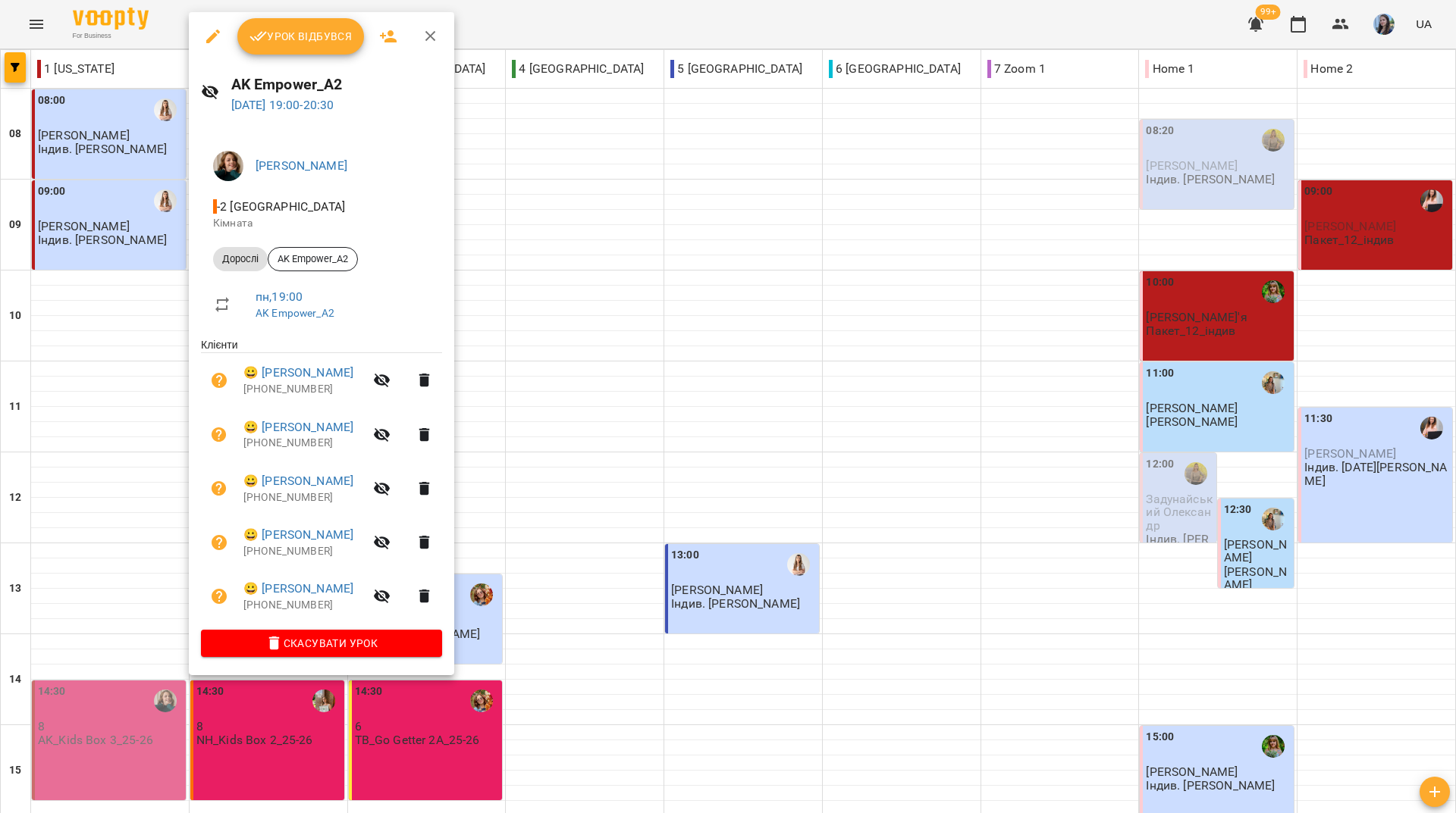
click at [749, 18] on div at bounding box center [728, 406] width 1456 height 813
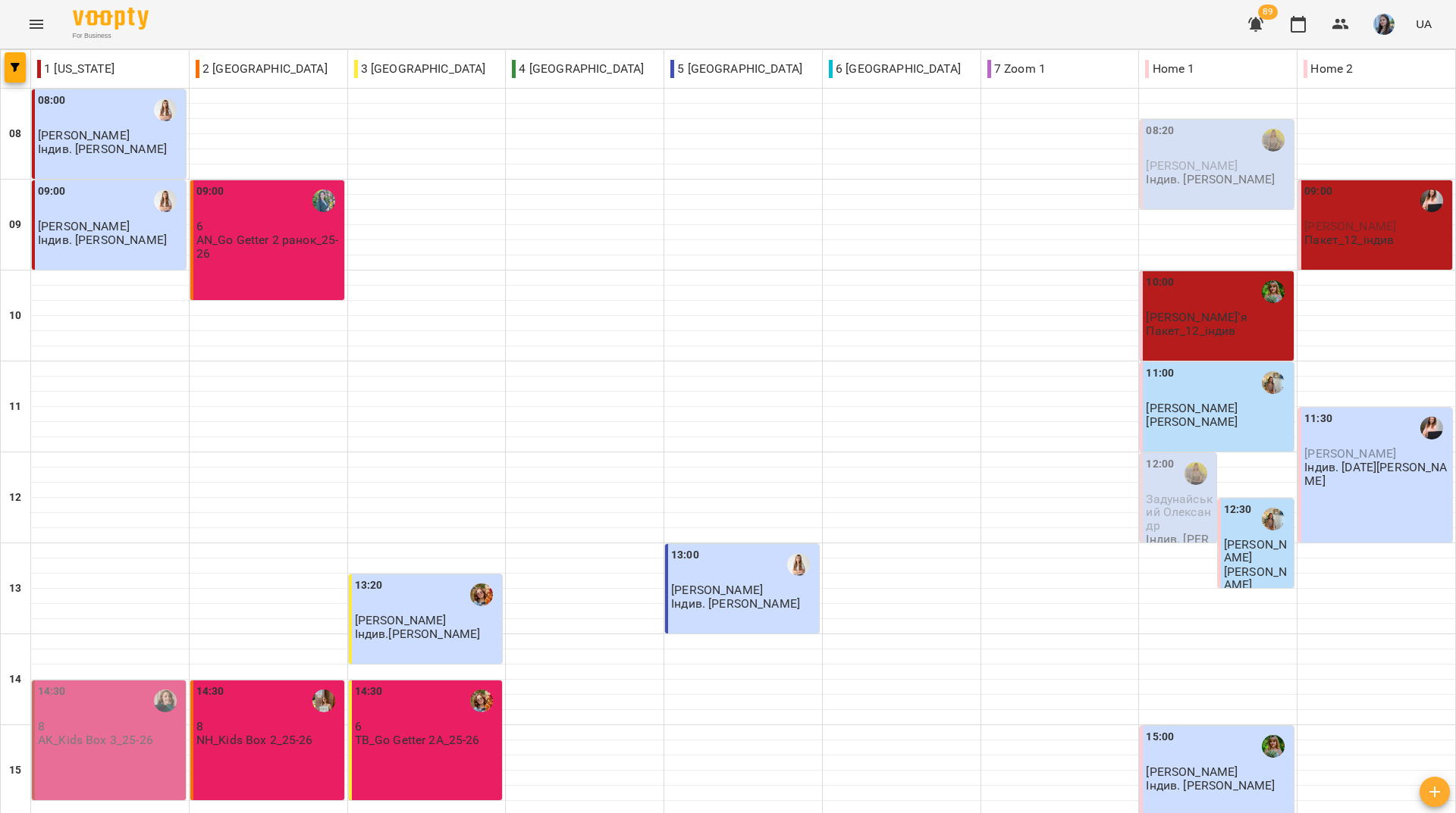
click at [454, 8] on div "For Business 89 UA" at bounding box center [728, 24] width 1456 height 48
click at [287, 23] on div "For Business 89 UA" at bounding box center [728, 24] width 1456 height 48
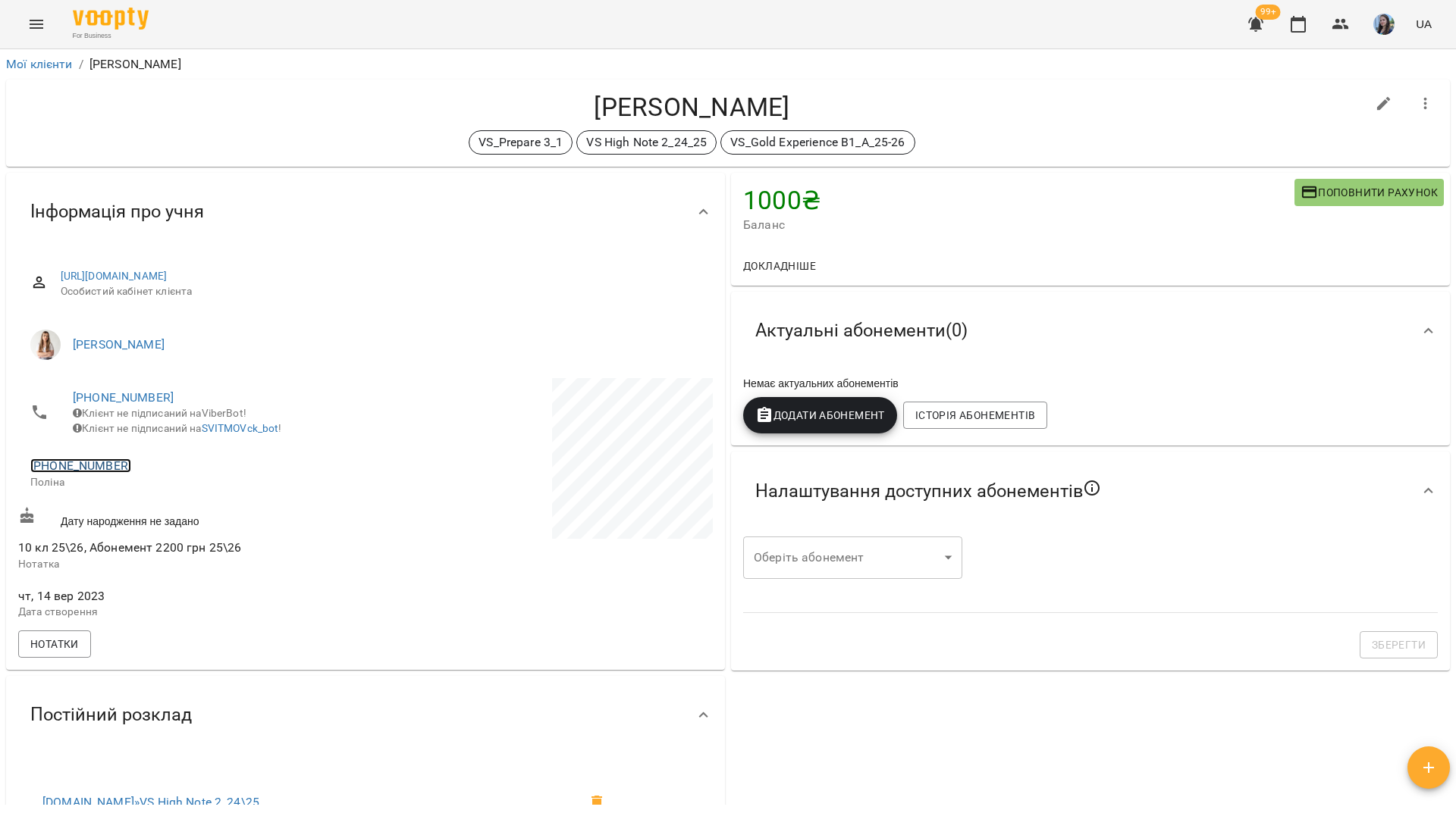
click at [84, 472] on link "[PHONE_NUMBER]" at bounding box center [80, 465] width 101 height 14
click at [137, 503] on img at bounding box center [142, 506] width 23 height 23
click at [140, 392] on link "[PHONE_NUMBER]" at bounding box center [123, 397] width 101 height 14
click at [186, 440] on link at bounding box center [185, 427] width 47 height 32
drag, startPoint x: 230, startPoint y: 115, endPoint x: 290, endPoint y: 142, distance: 65.8
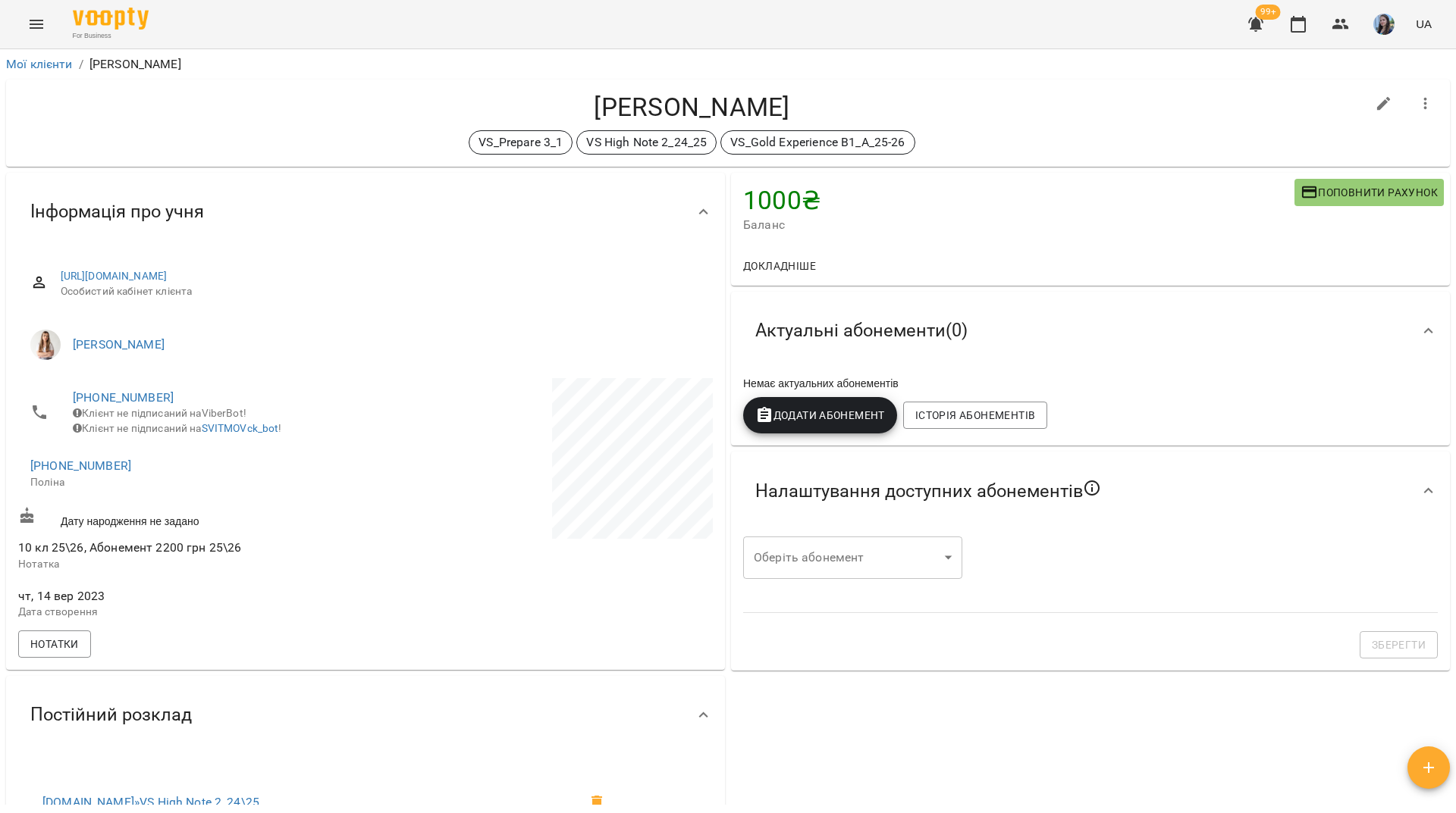
click at [230, 115] on h4 "[PERSON_NAME]" at bounding box center [692, 107] width 1347 height 31
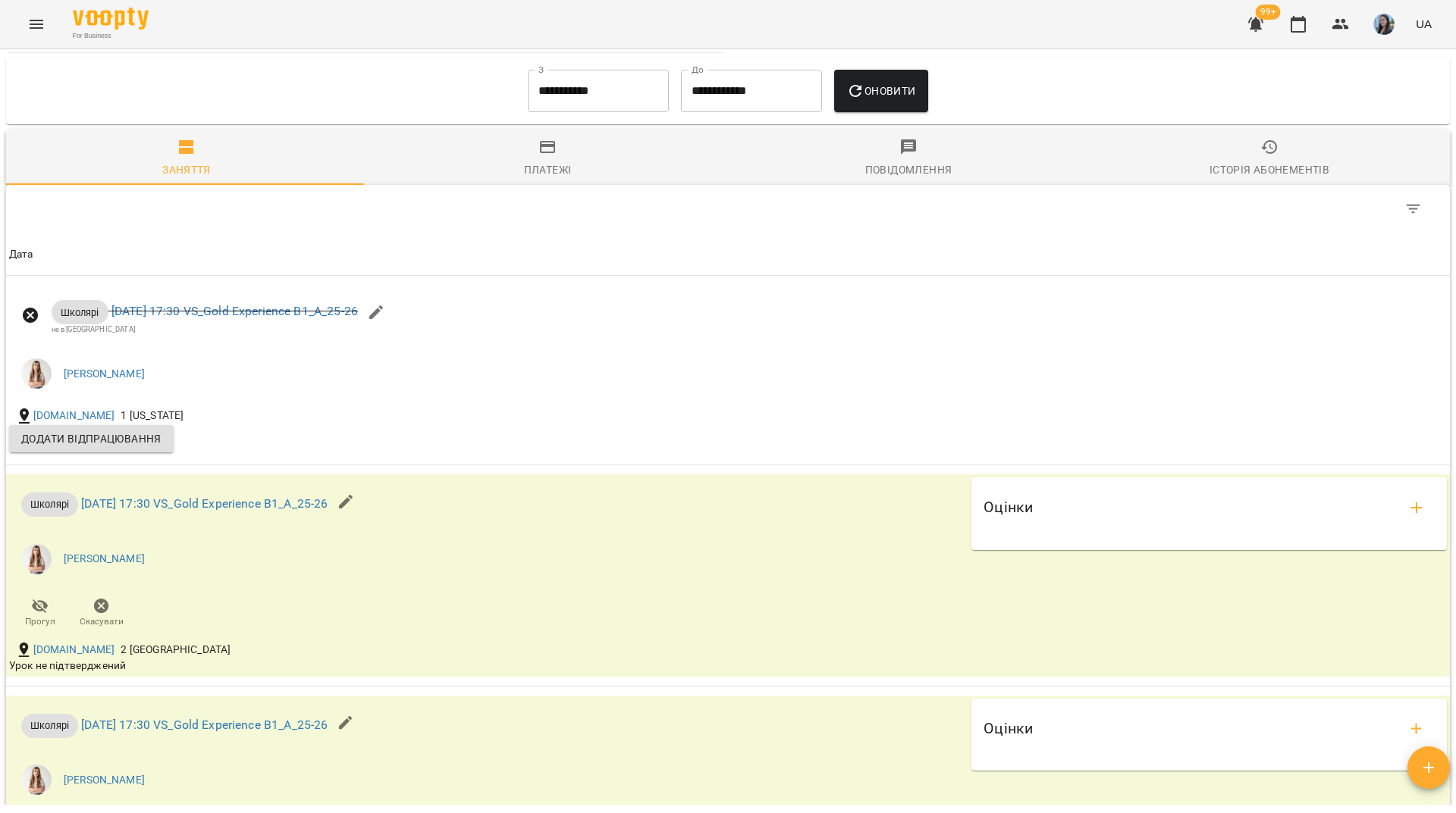
scroll to position [1640, 0]
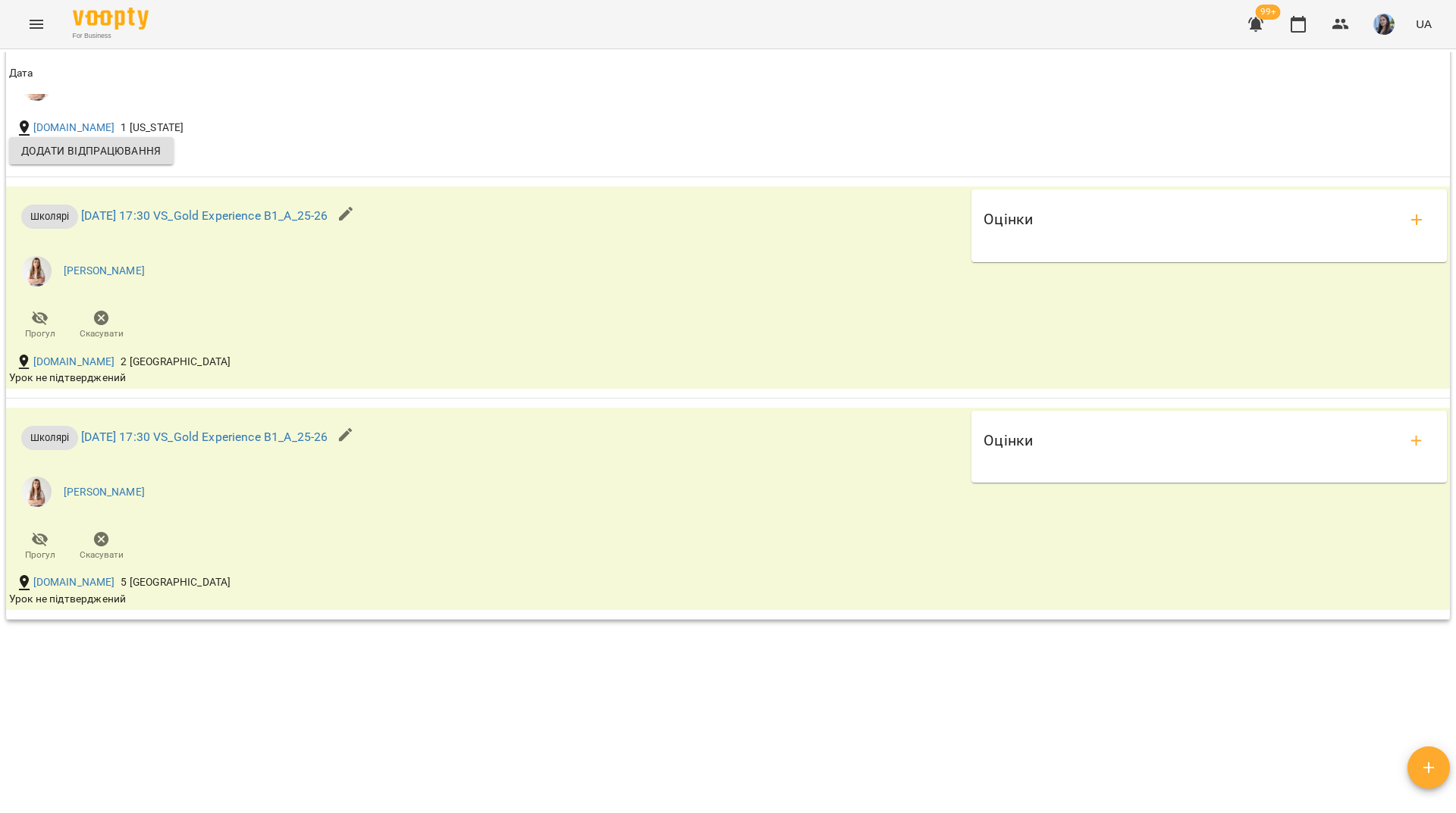
click at [465, 25] on div "For Business 99+ UA" at bounding box center [728, 24] width 1456 height 48
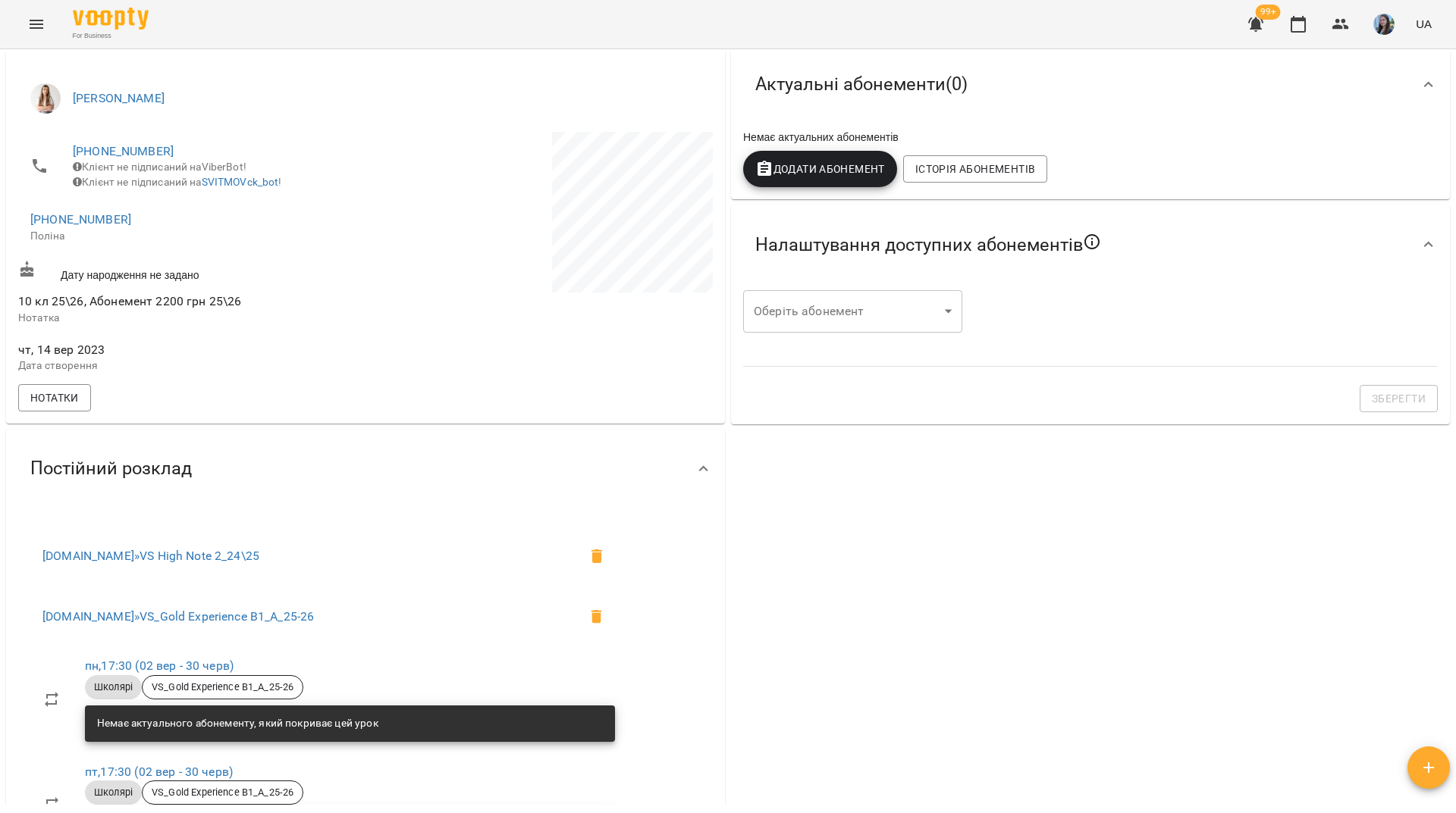
scroll to position [0, 0]
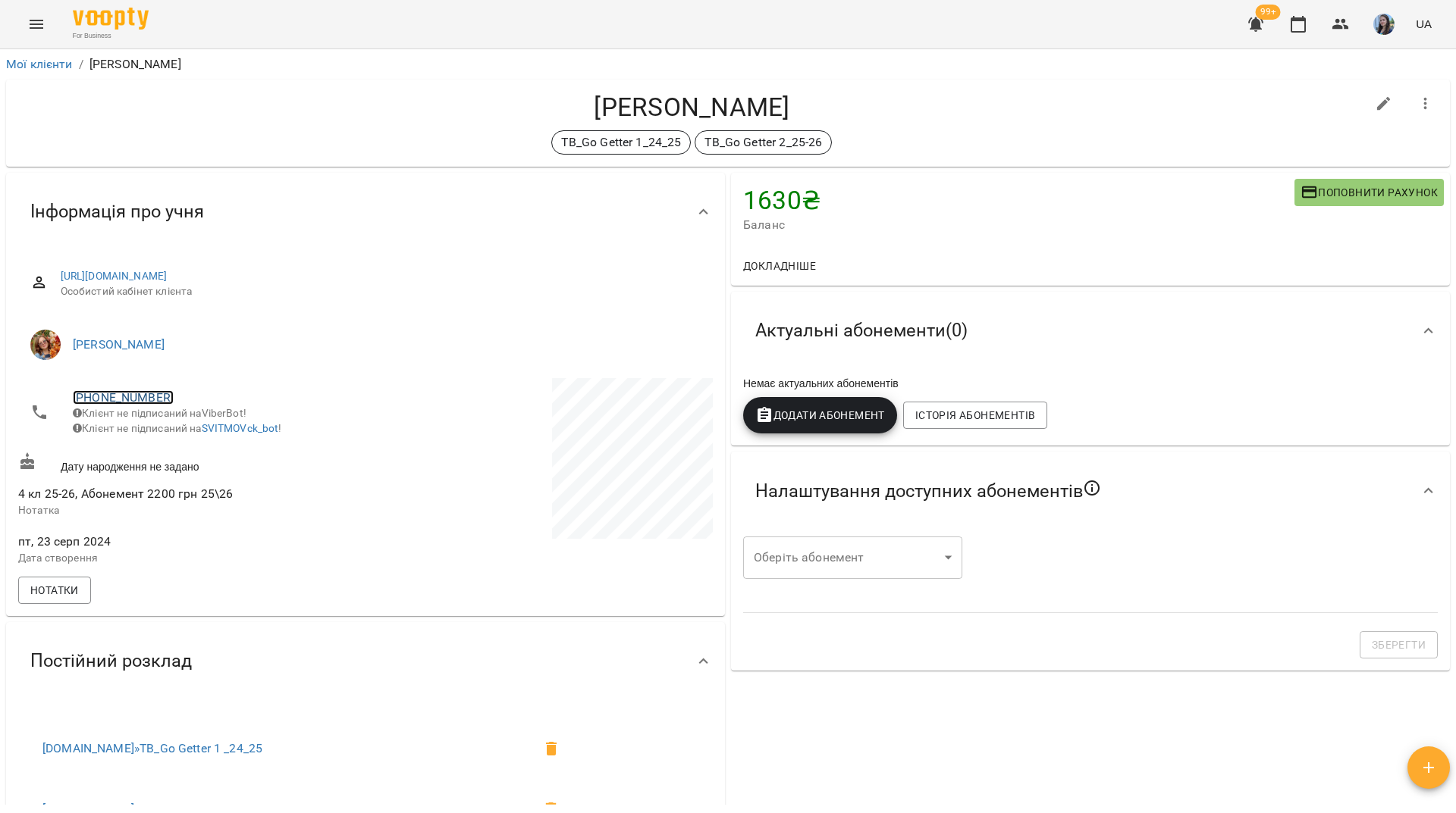
click at [147, 393] on link "+380500561098" at bounding box center [123, 397] width 101 height 14
click at [188, 425] on img at bounding box center [185, 426] width 23 height 23
click at [216, 20] on div "For Business 99+ UA" at bounding box center [728, 24] width 1456 height 48
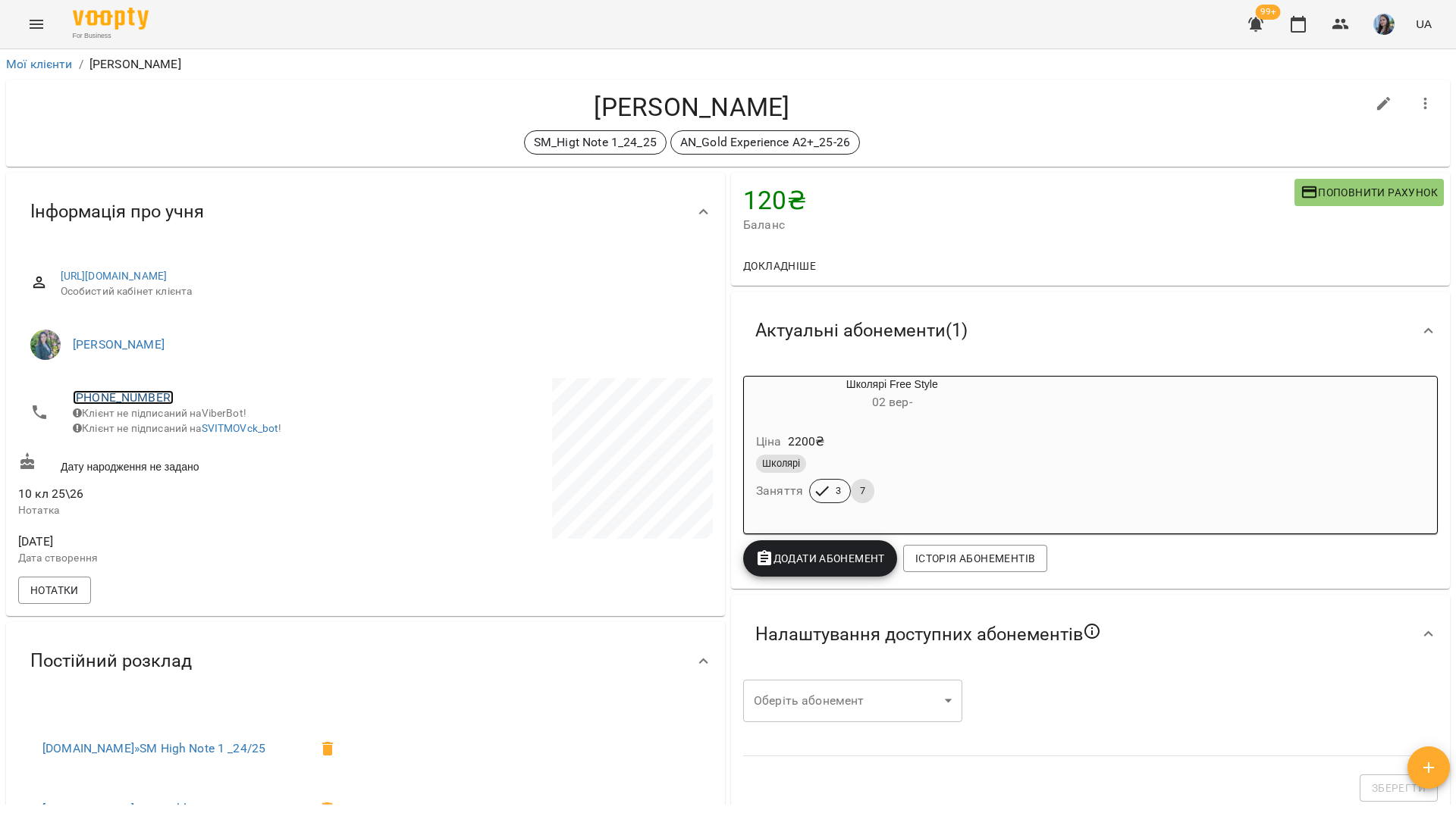
click at [133, 397] on link "[PHONE_NUMBER]" at bounding box center [123, 397] width 101 height 14
click at [188, 432] on img at bounding box center [185, 426] width 23 height 23
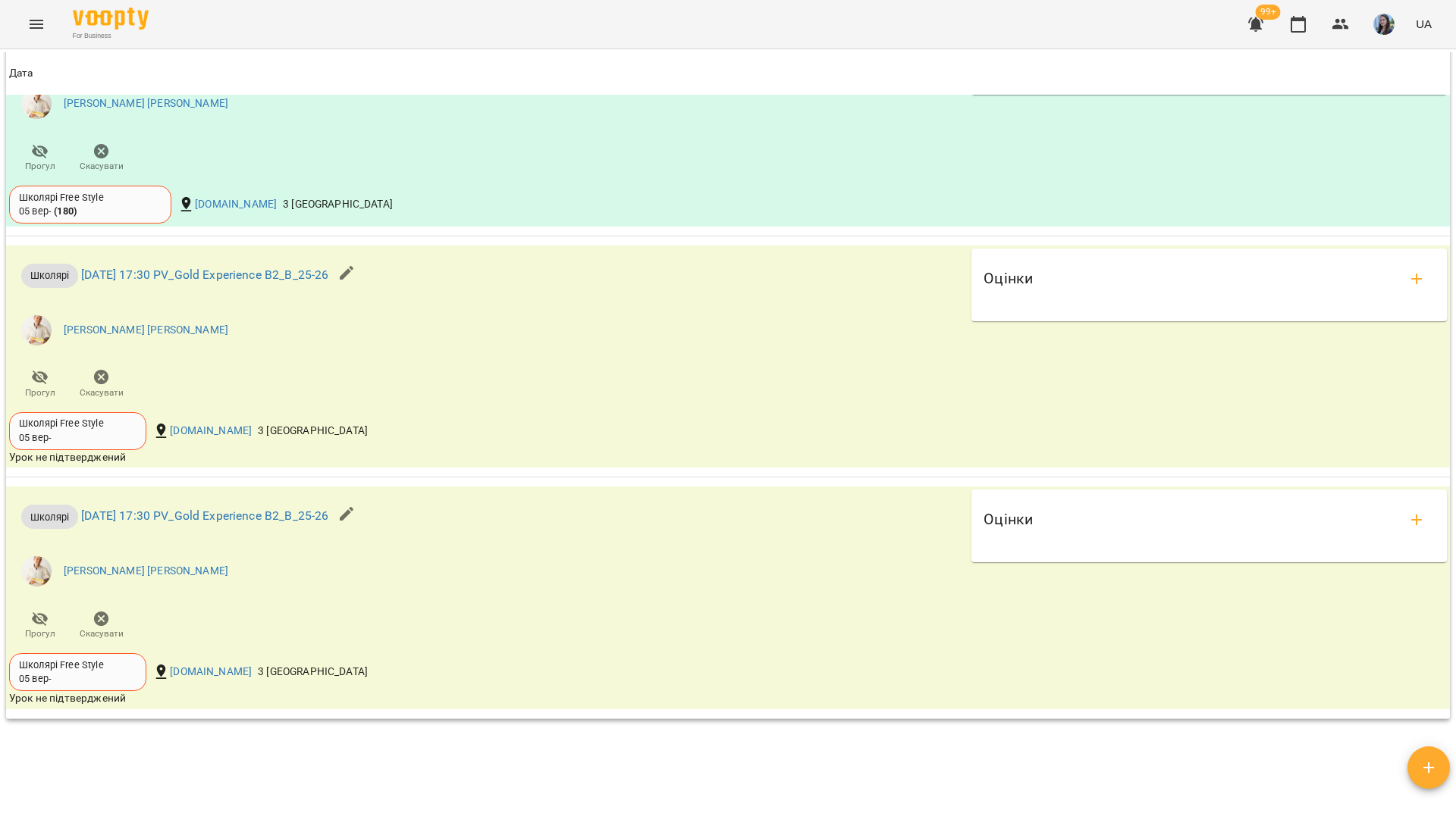
scroll to position [1895, 0]
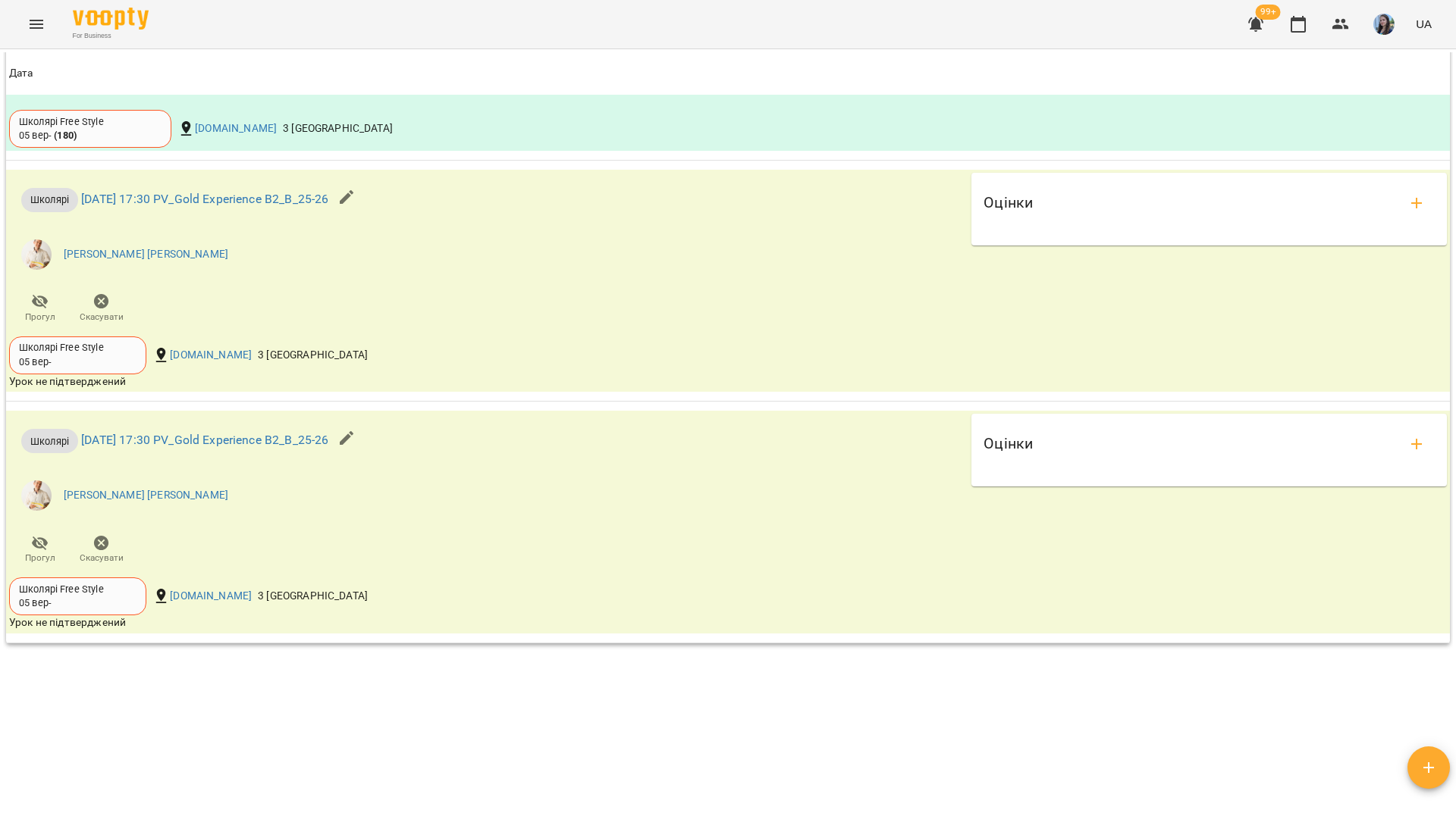
click at [556, 17] on div "For Business 99+ UA" at bounding box center [728, 24] width 1456 height 48
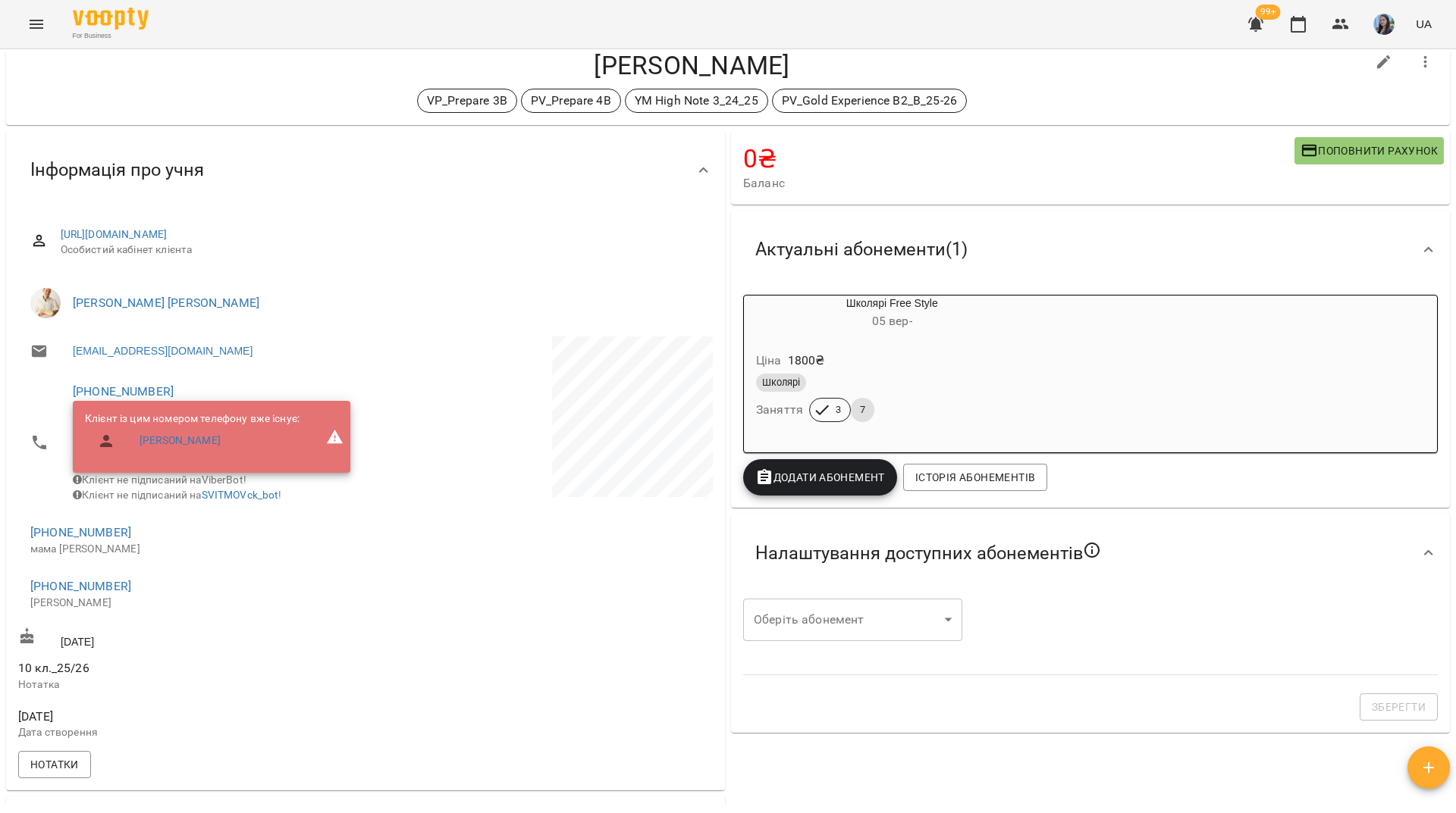
scroll to position [0, 0]
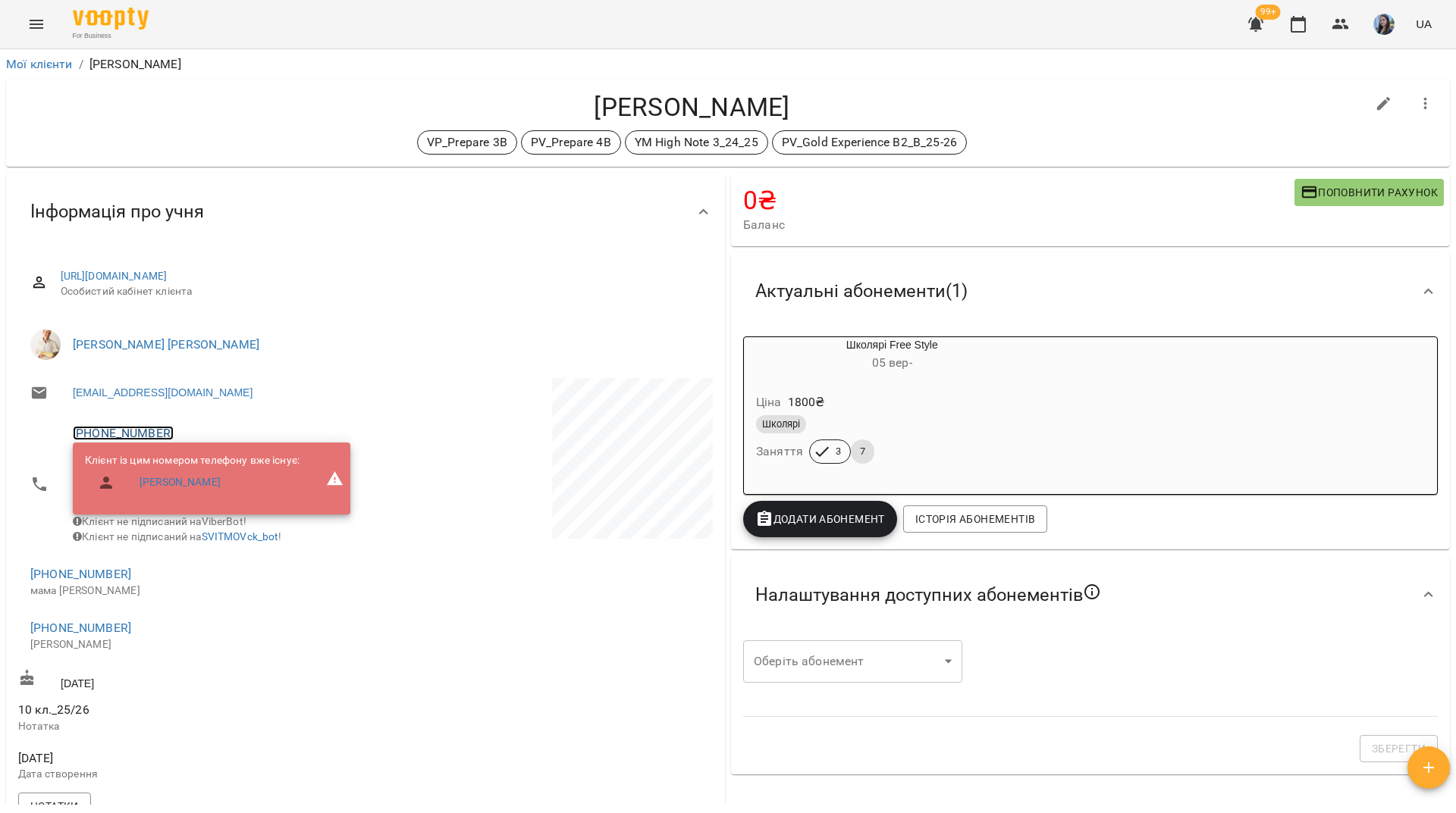
click at [152, 434] on link "+380938150644" at bounding box center [123, 433] width 101 height 14
click at [184, 458] on img at bounding box center [185, 463] width 23 height 23
click at [130, 435] on link "+380938150644" at bounding box center [123, 433] width 101 height 14
click at [191, 477] on link at bounding box center [185, 463] width 47 height 32
click at [167, 104] on h4 "Шептицький Олександр" at bounding box center [692, 107] width 1347 height 31
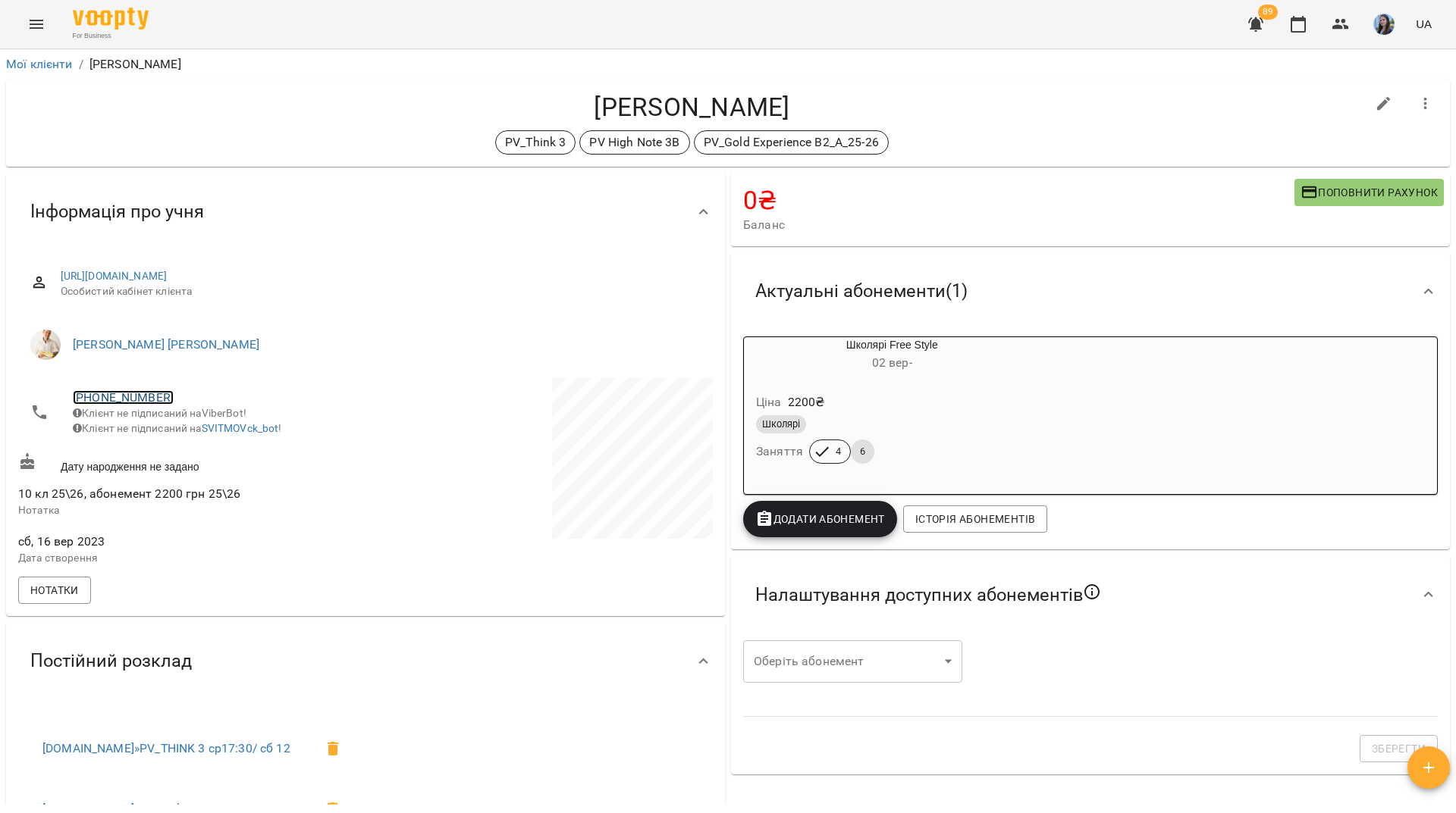
click at [137, 394] on link "[PHONE_NUMBER]" at bounding box center [123, 397] width 101 height 14
click at [188, 434] on img at bounding box center [185, 426] width 23 height 23
click at [512, 5] on div "For Business 89 UA" at bounding box center [728, 24] width 1456 height 48
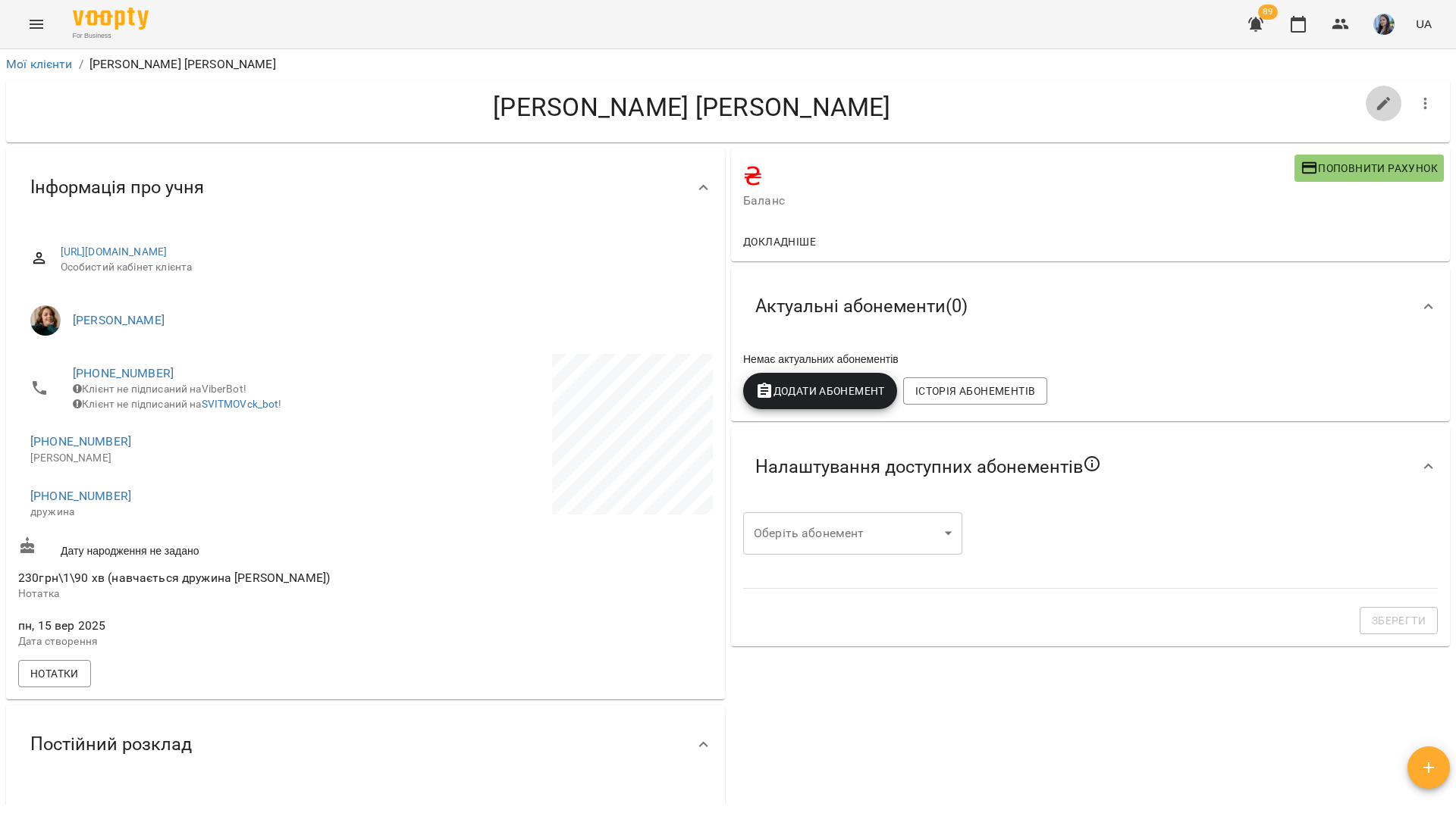
click at [1376, 113] on button "button" at bounding box center [1384, 104] width 37 height 37
select select "**"
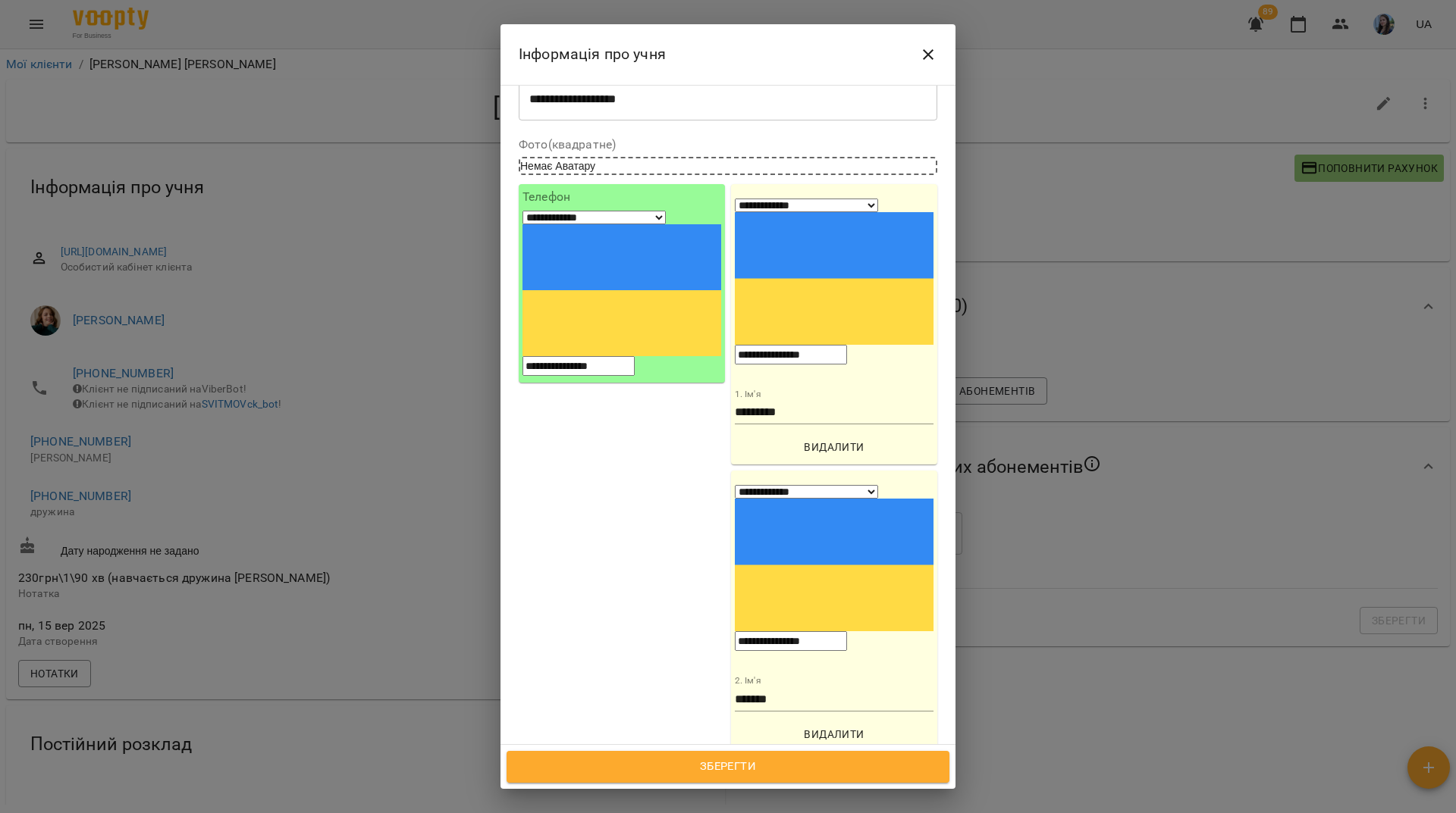
scroll to position [379, 0]
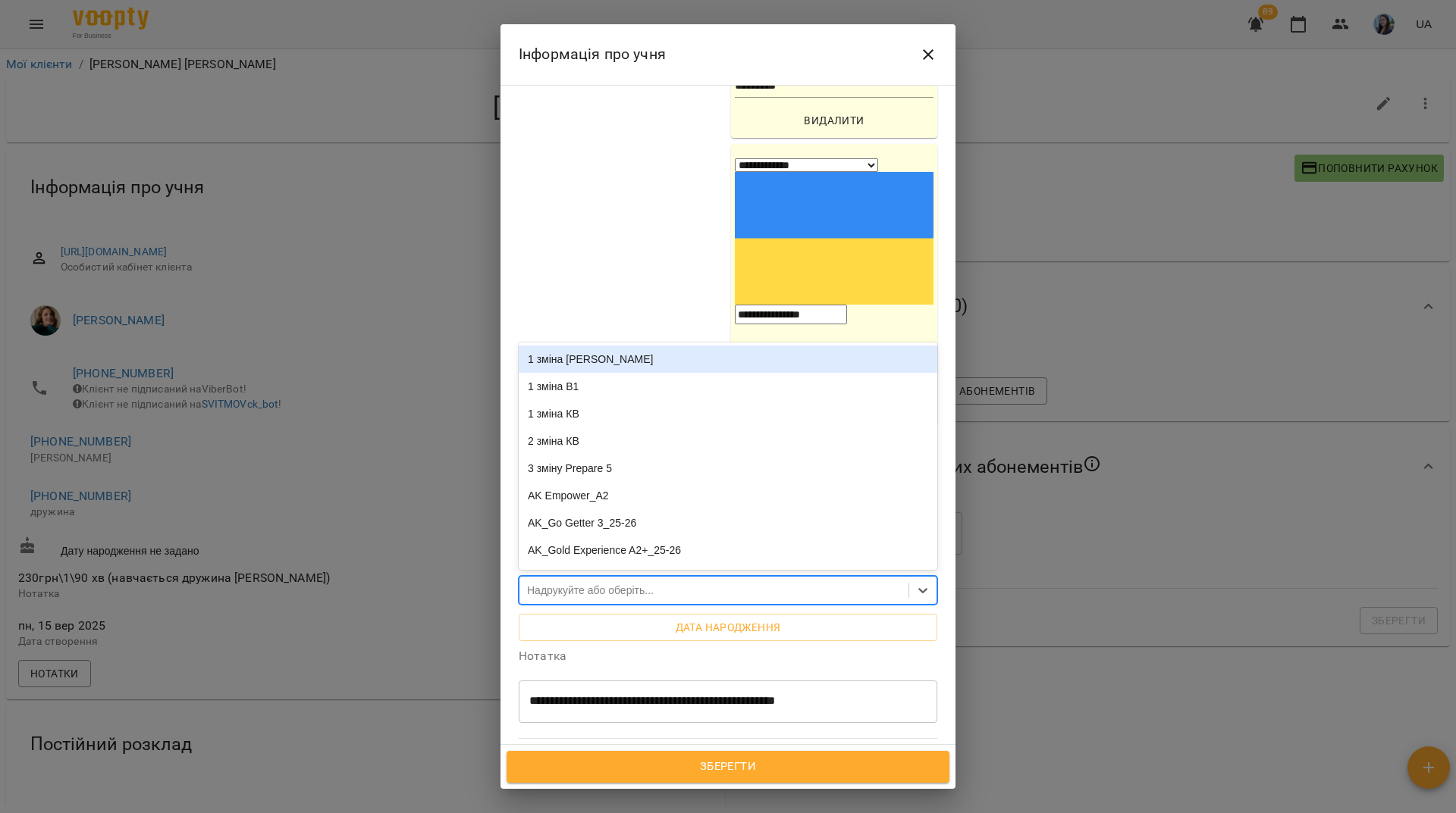
click at [654, 583] on div "Надрукуйте або оберіть..." at bounding box center [591, 590] width 126 height 15
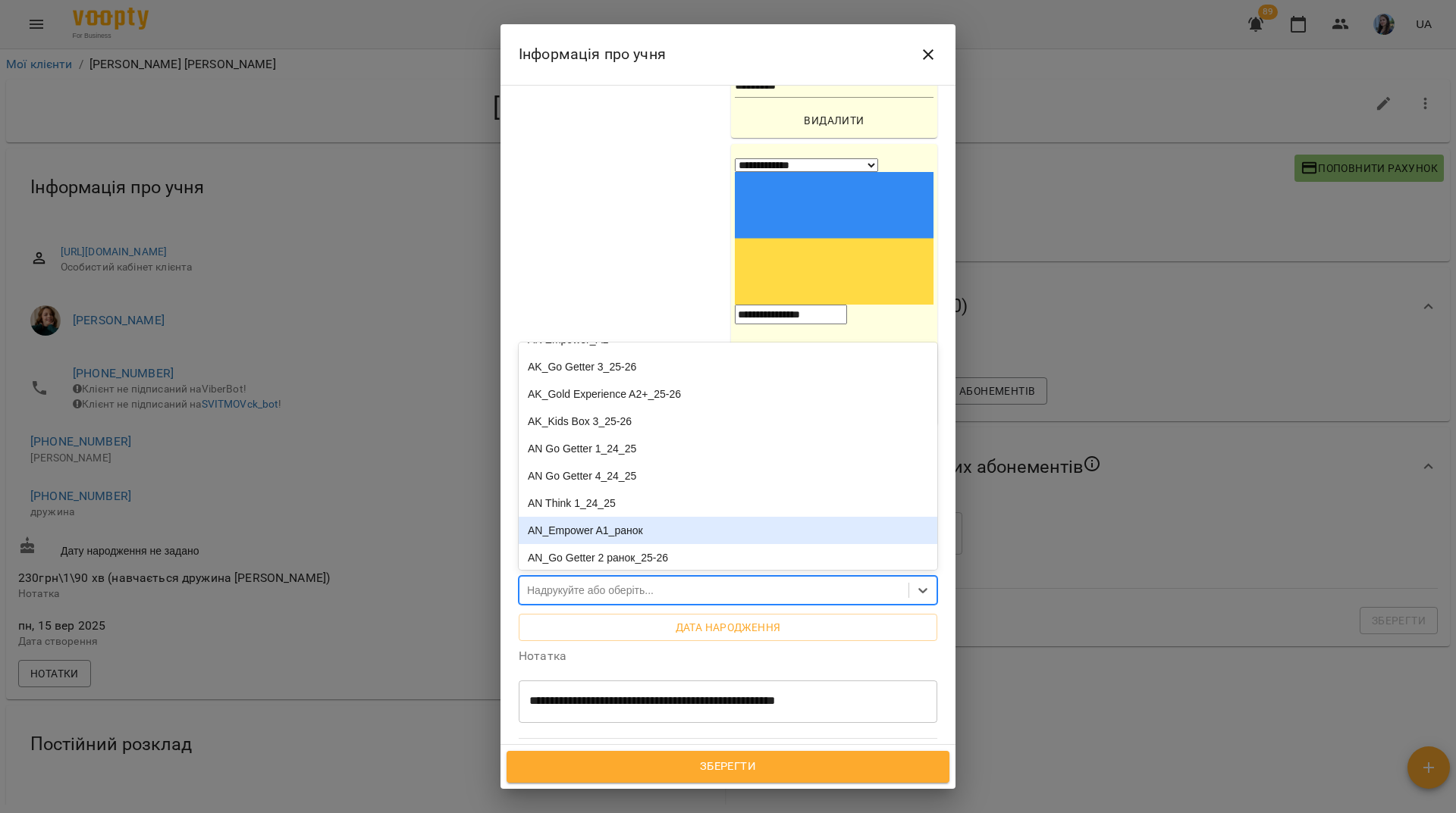
scroll to position [152, 0]
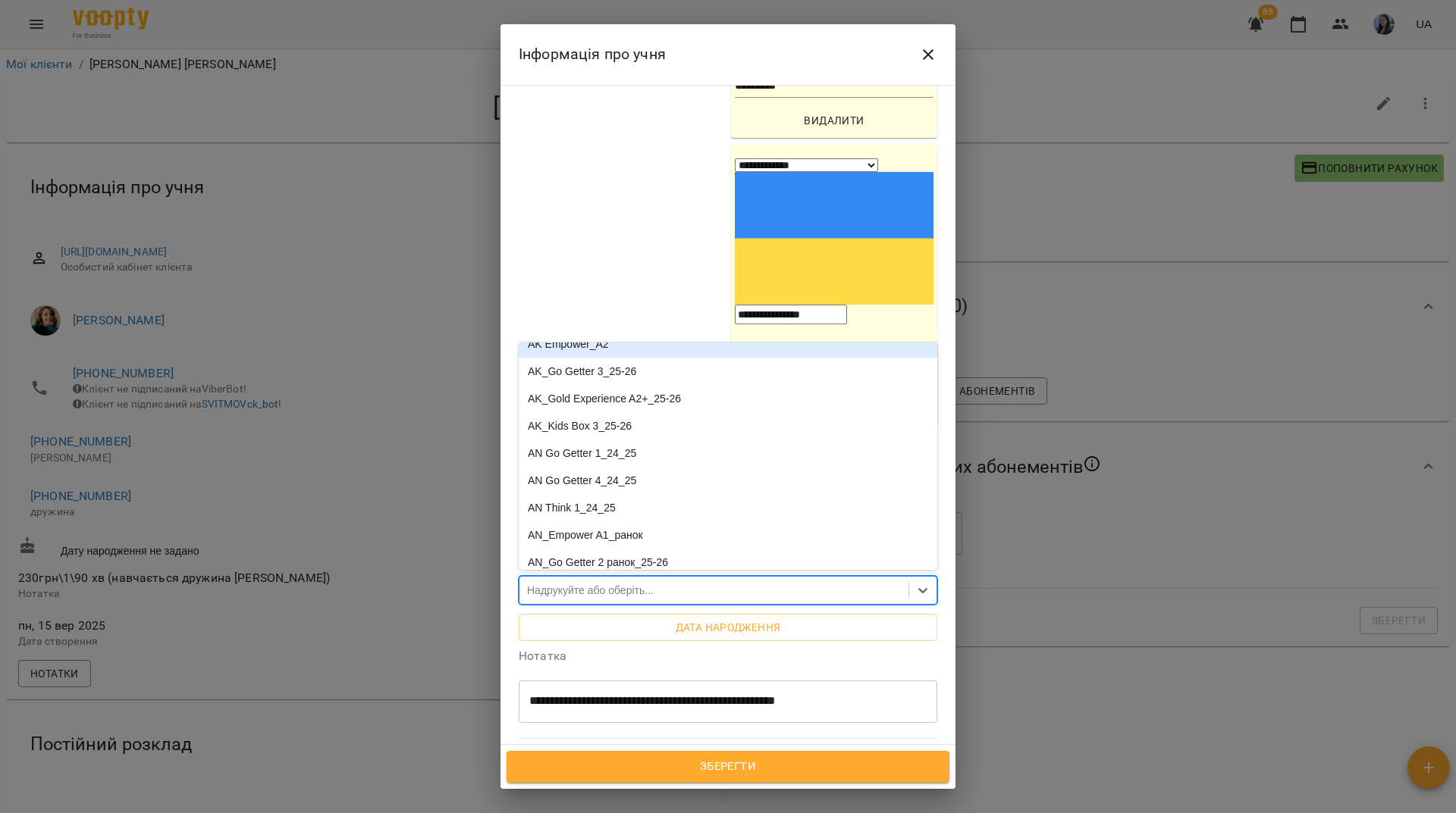
click at [606, 330] on div "AK Empower_A2" at bounding box center [728, 343] width 419 height 27
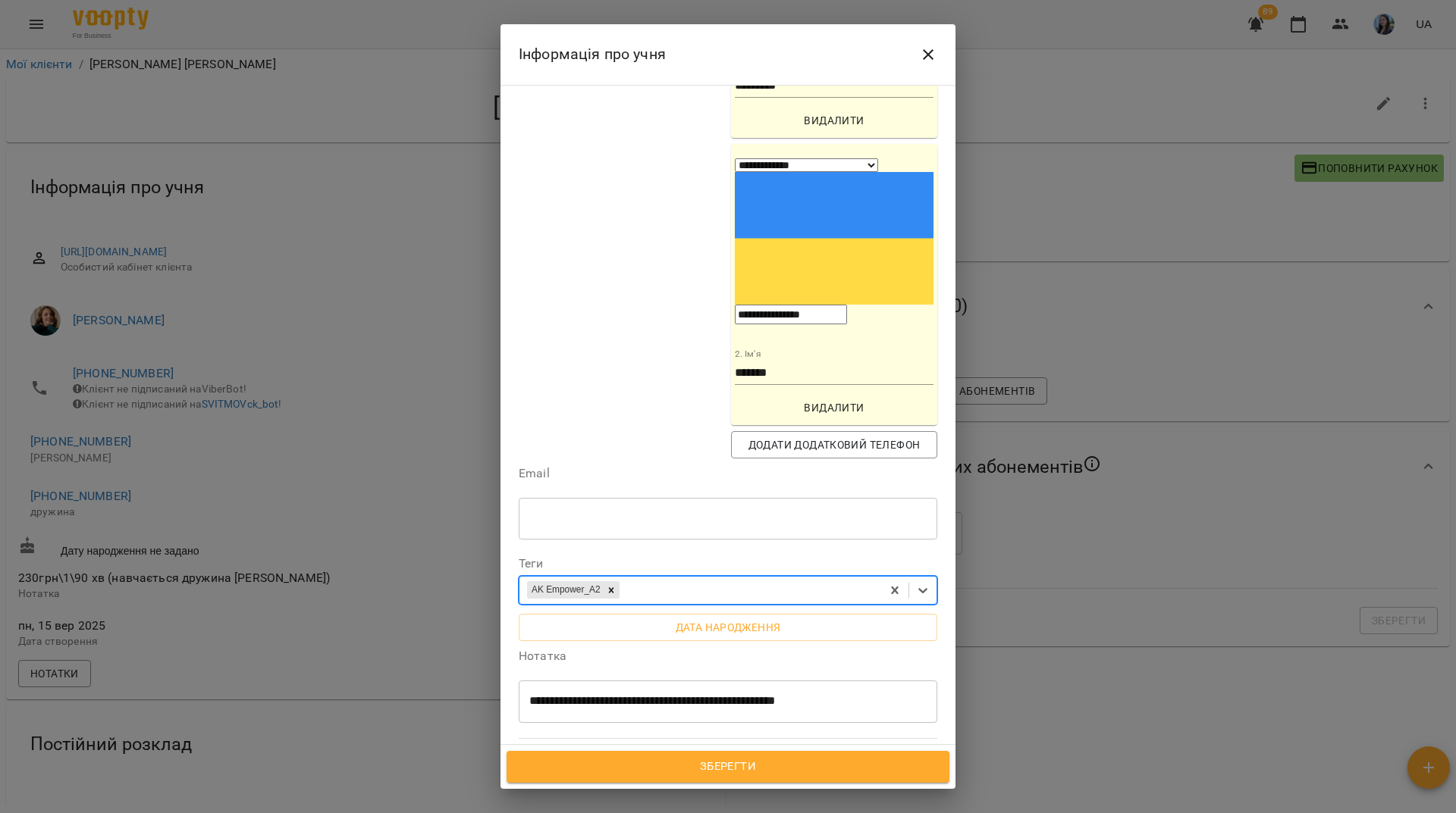
click at [810, 772] on span "Зберегти" at bounding box center [728, 767] width 410 height 20
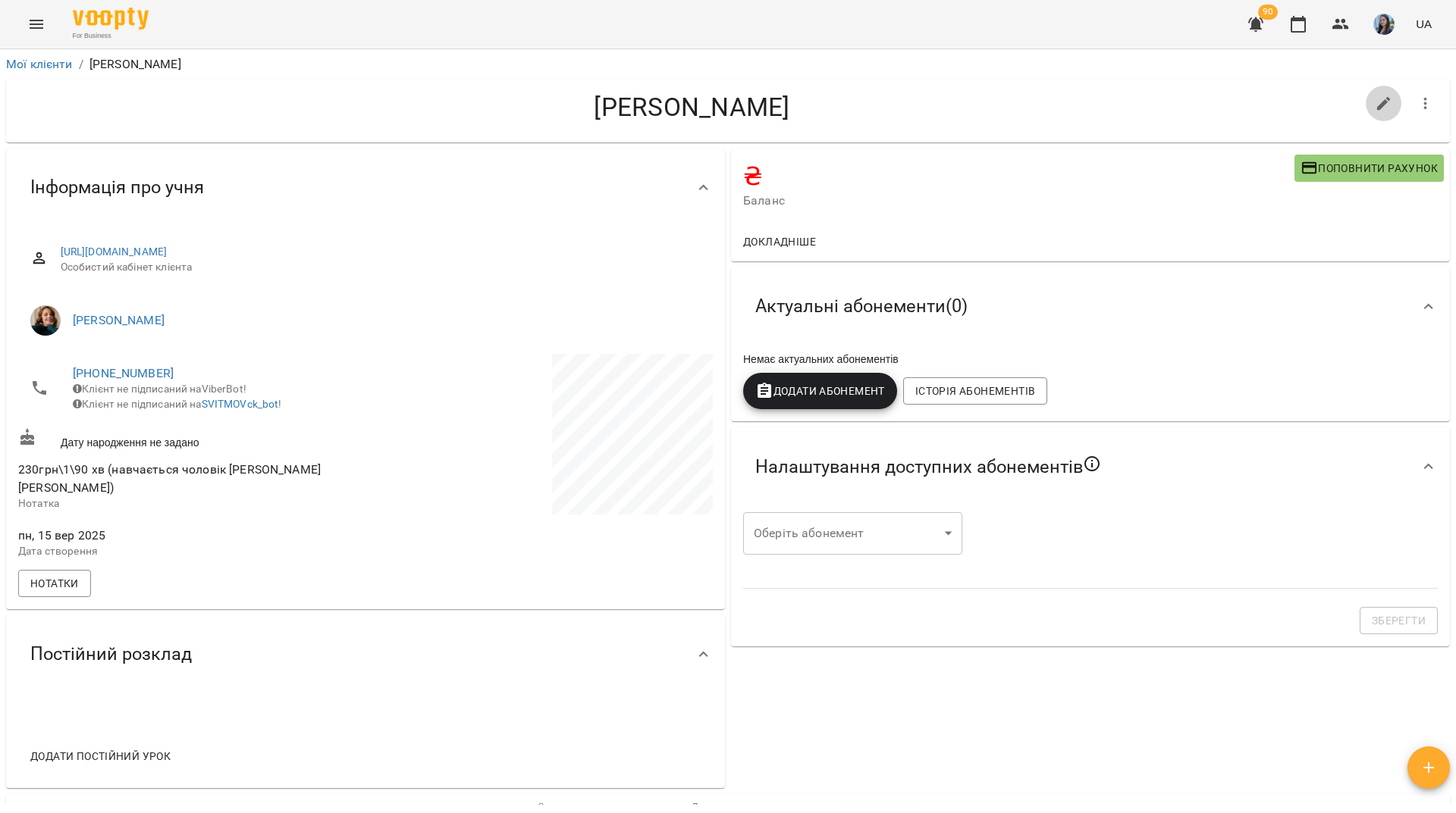
click at [1378, 105] on icon "button" at bounding box center [1383, 103] width 18 height 18
select select "**"
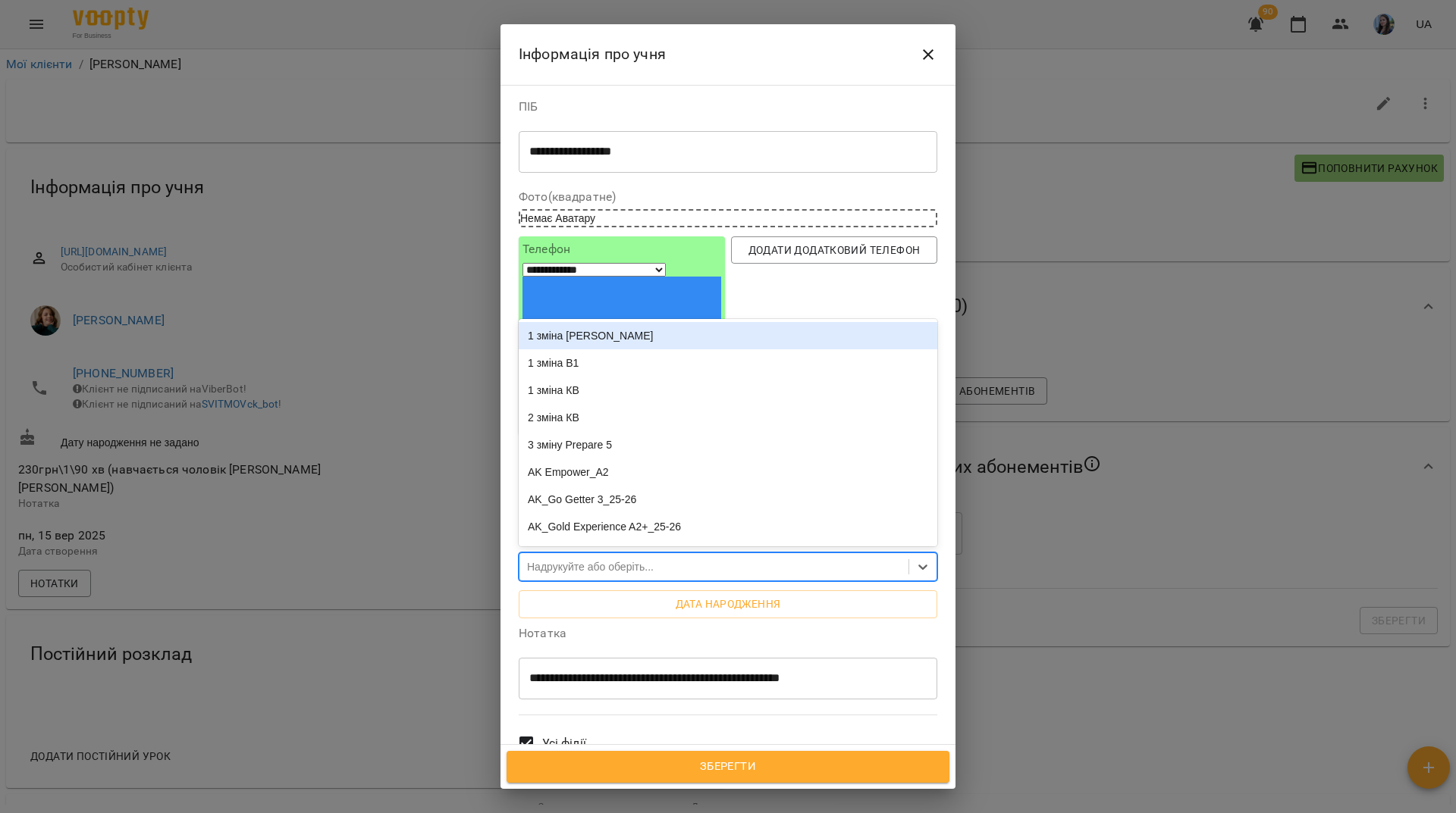
click at [625, 559] on div "Надрукуйте або оберіть..." at bounding box center [591, 567] width 126 height 15
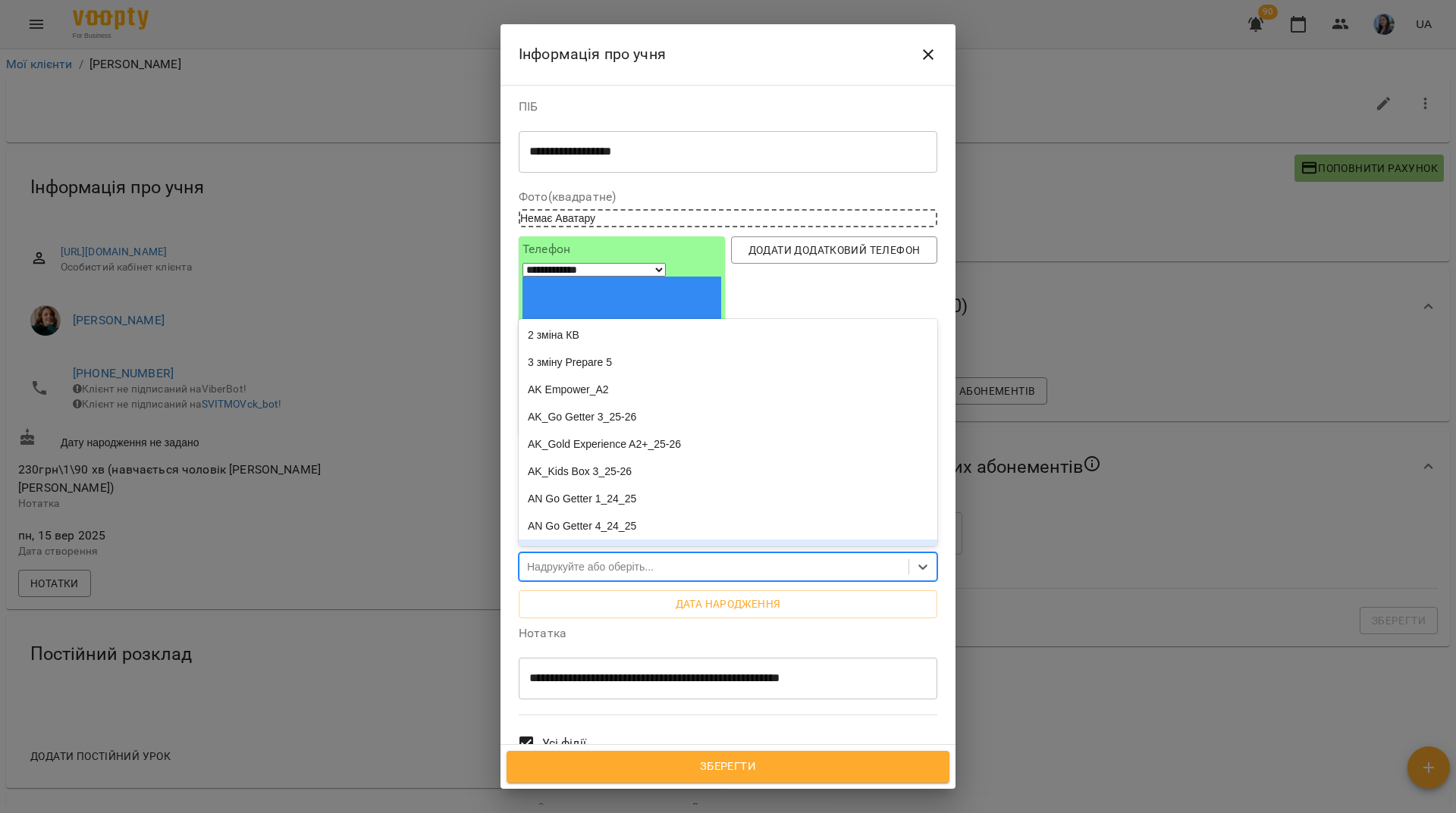
scroll to position [75, 0]
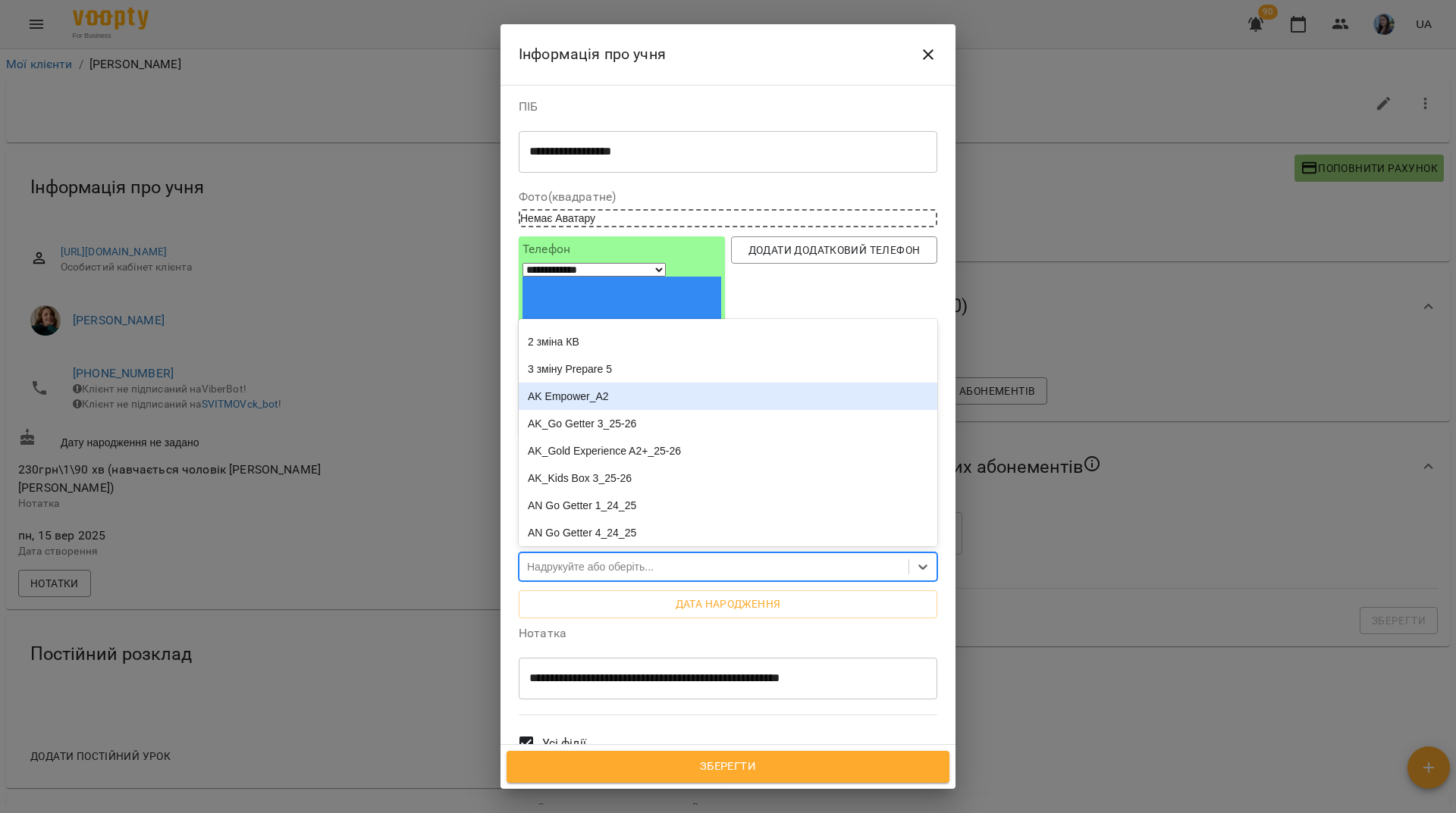
click at [599, 383] on div "AK Empower_A2" at bounding box center [728, 396] width 419 height 27
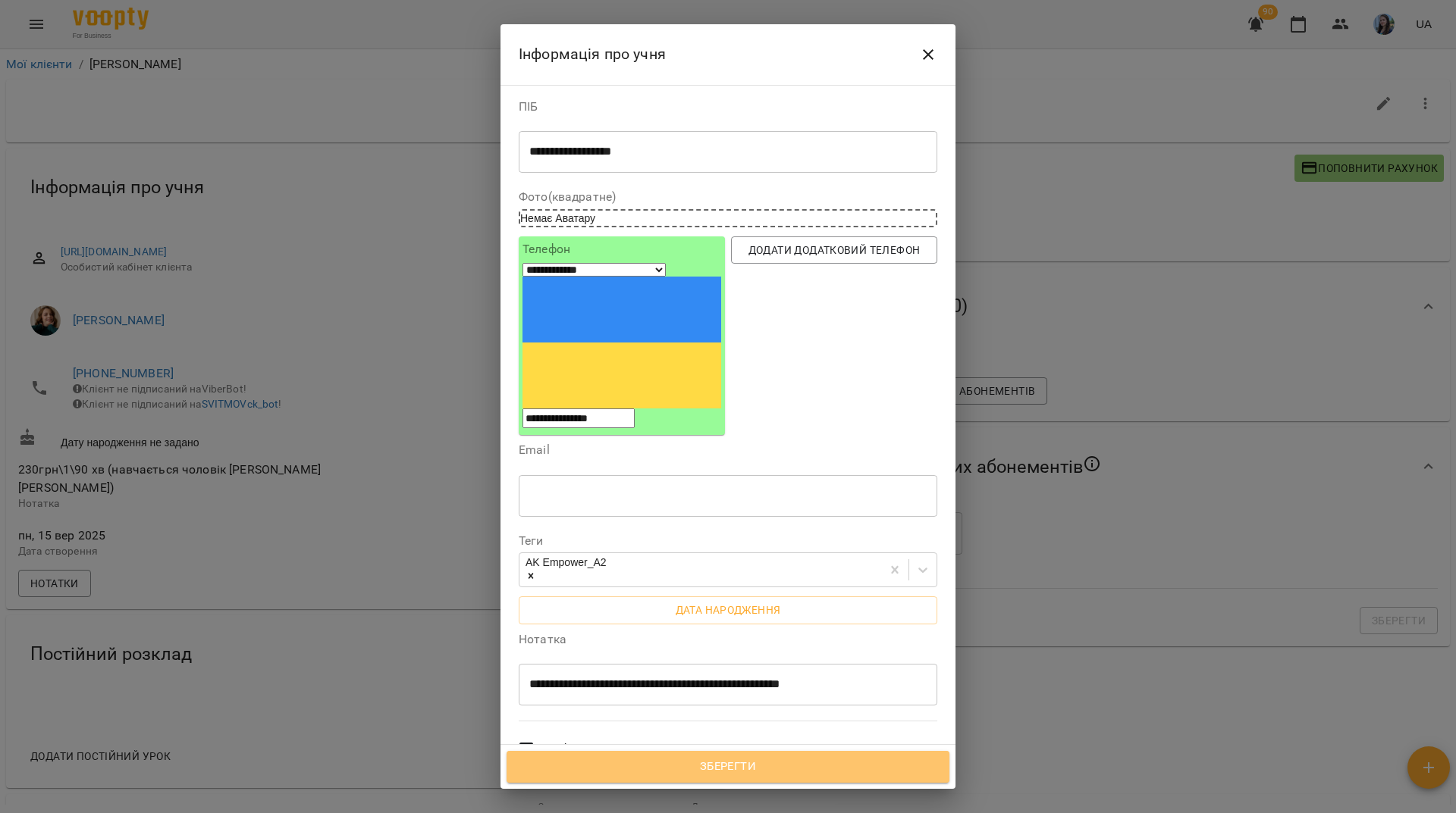
click at [766, 759] on span "Зберегти" at bounding box center [728, 767] width 410 height 20
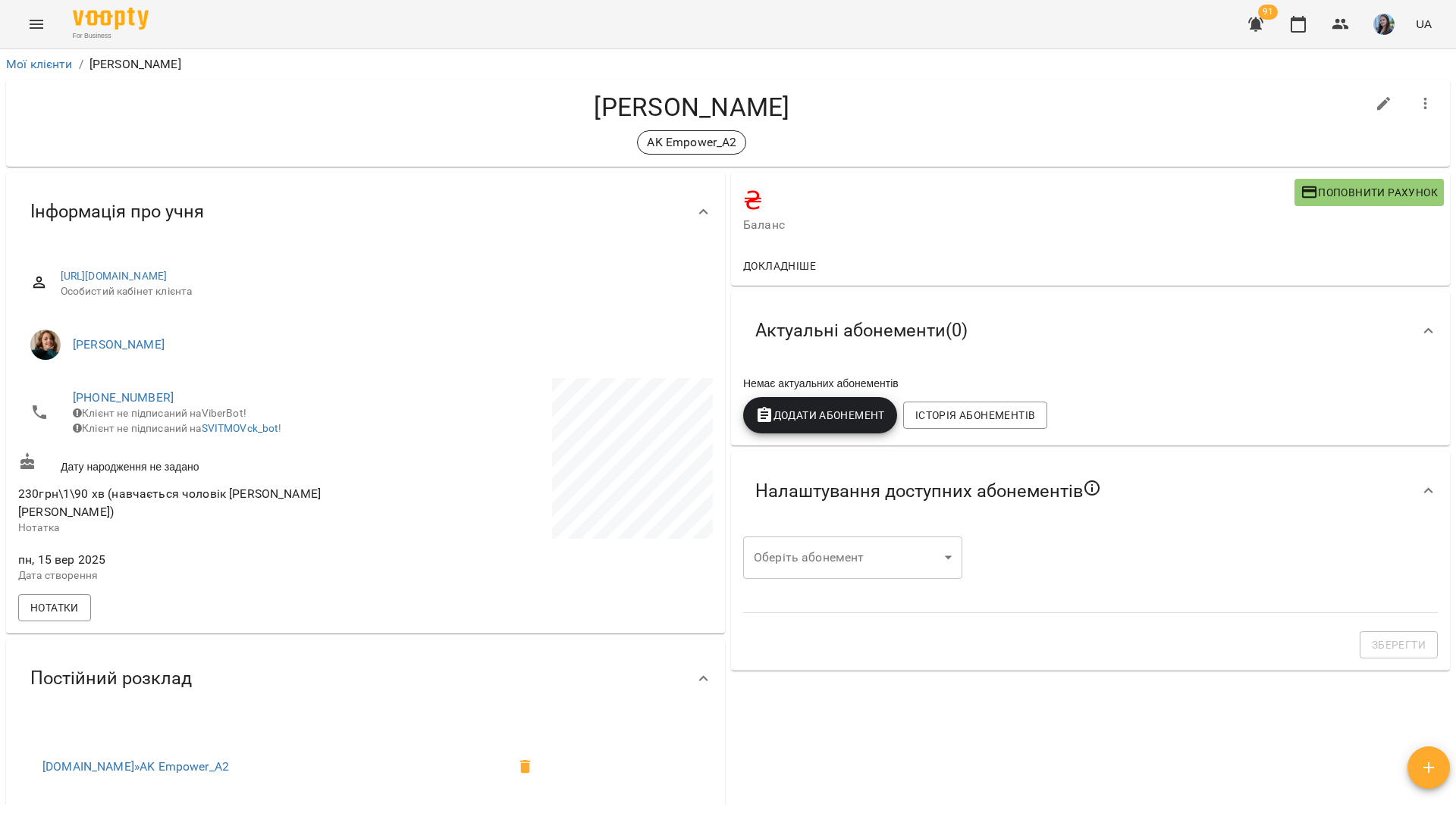
drag, startPoint x: 474, startPoint y: 141, endPoint x: 460, endPoint y: 202, distance: 62.6
click at [470, 143] on div "AK Empower_A2" at bounding box center [692, 142] width 1347 height 25
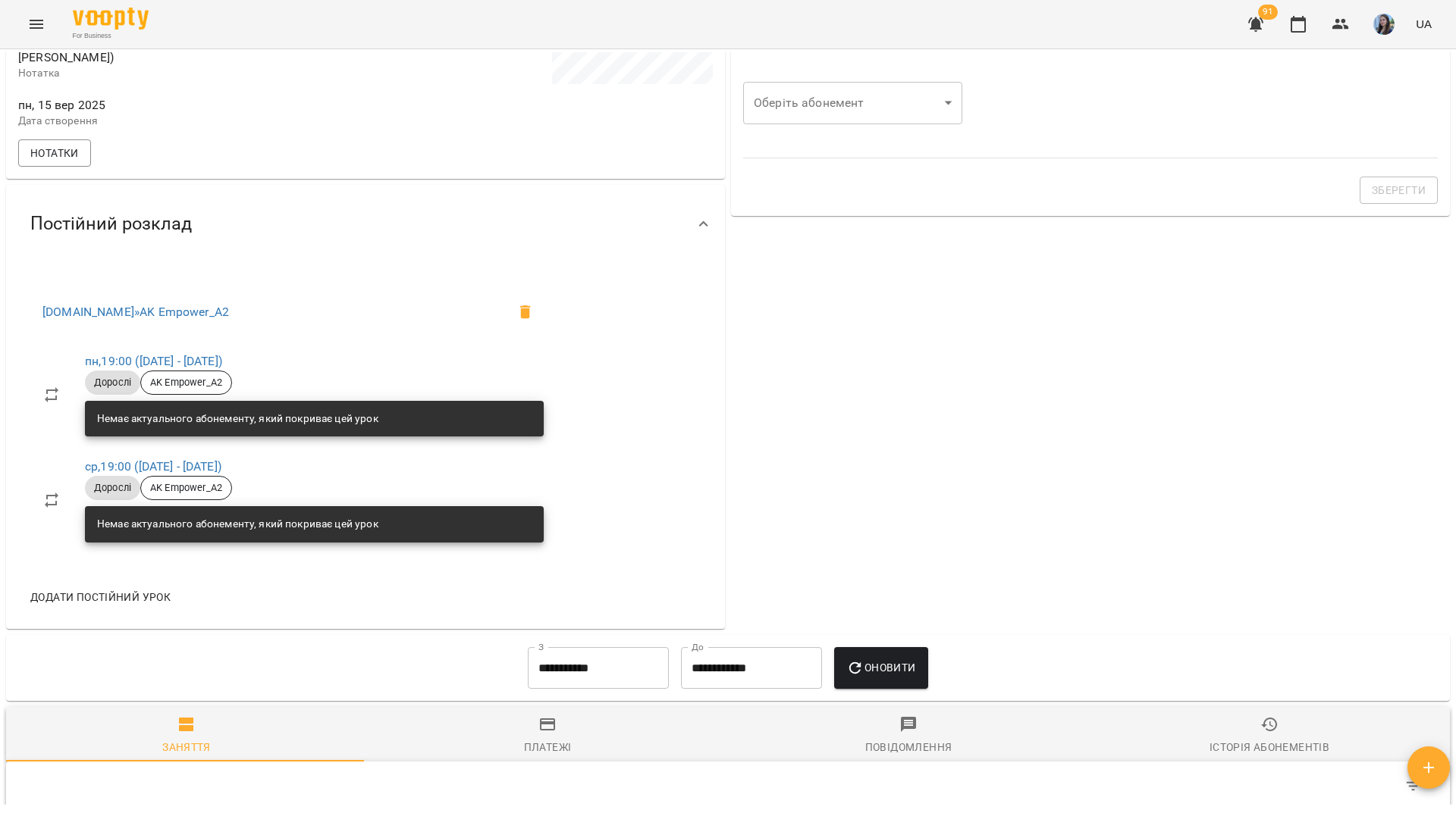
scroll to position [758, 0]
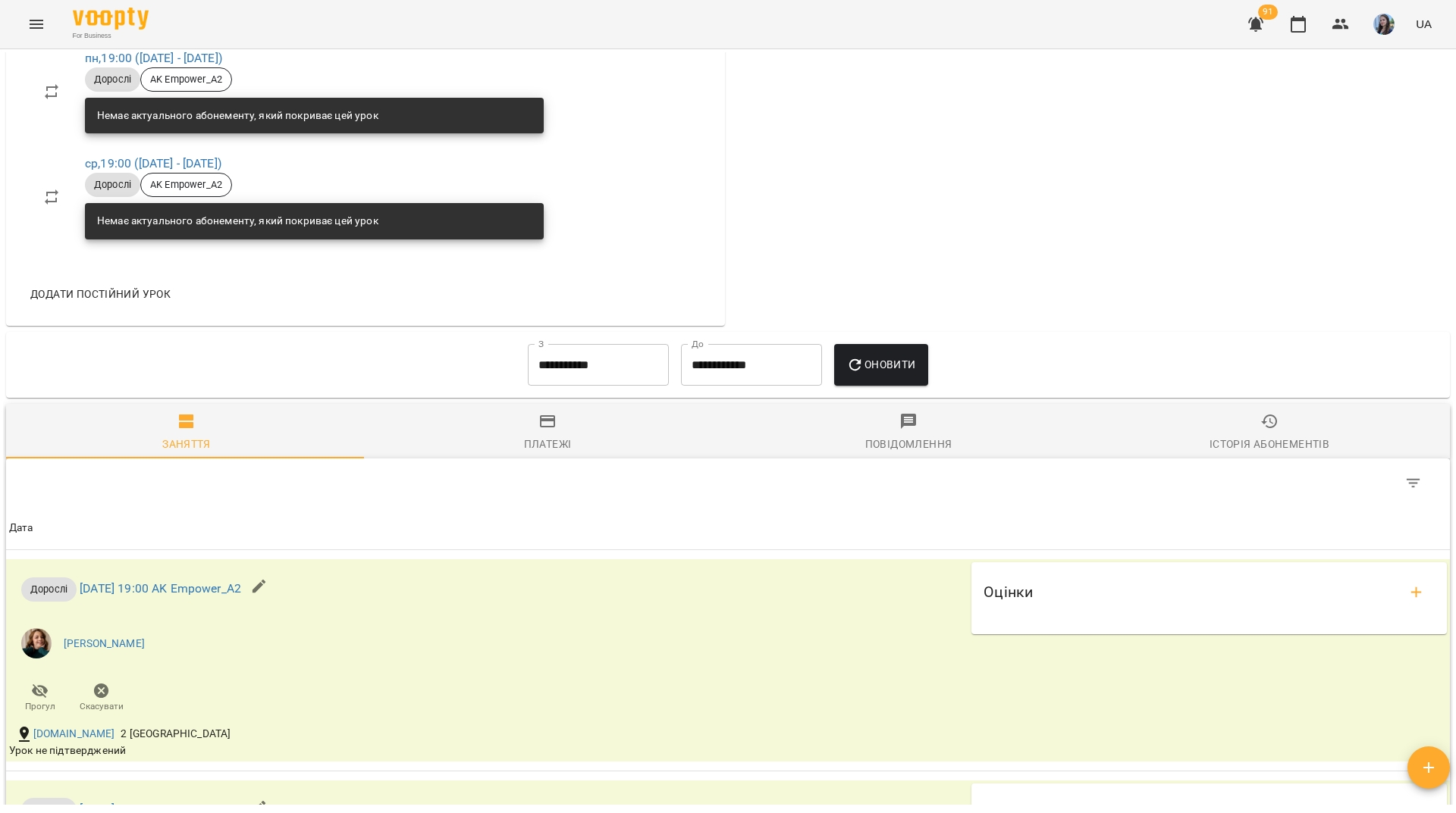
click at [522, 6] on div "For Business 91 UA" at bounding box center [728, 24] width 1456 height 48
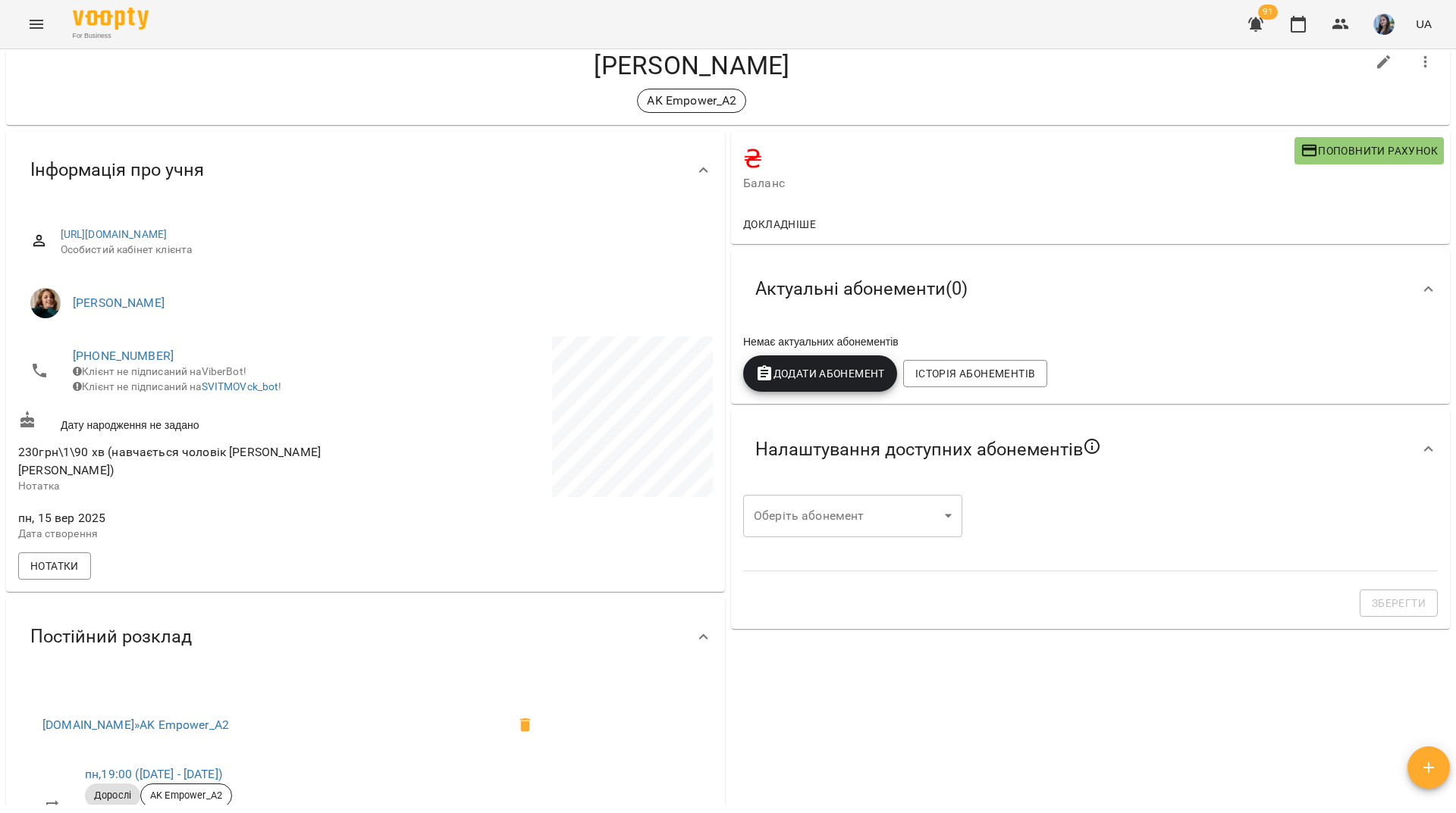
scroll to position [0, 0]
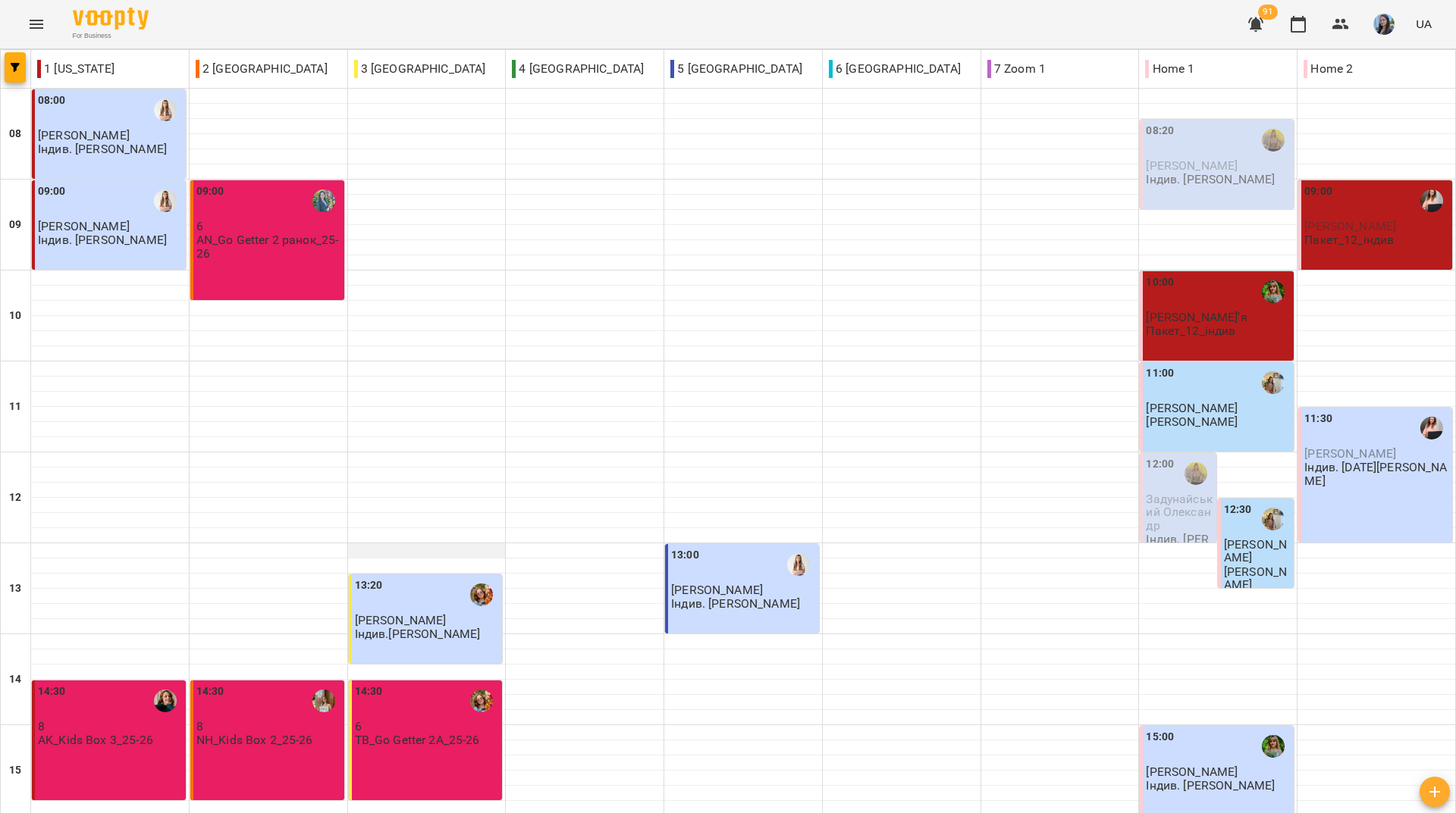
scroll to position [558, 0]
click at [547, 13] on div "For Business 91 UA" at bounding box center [728, 24] width 1456 height 48
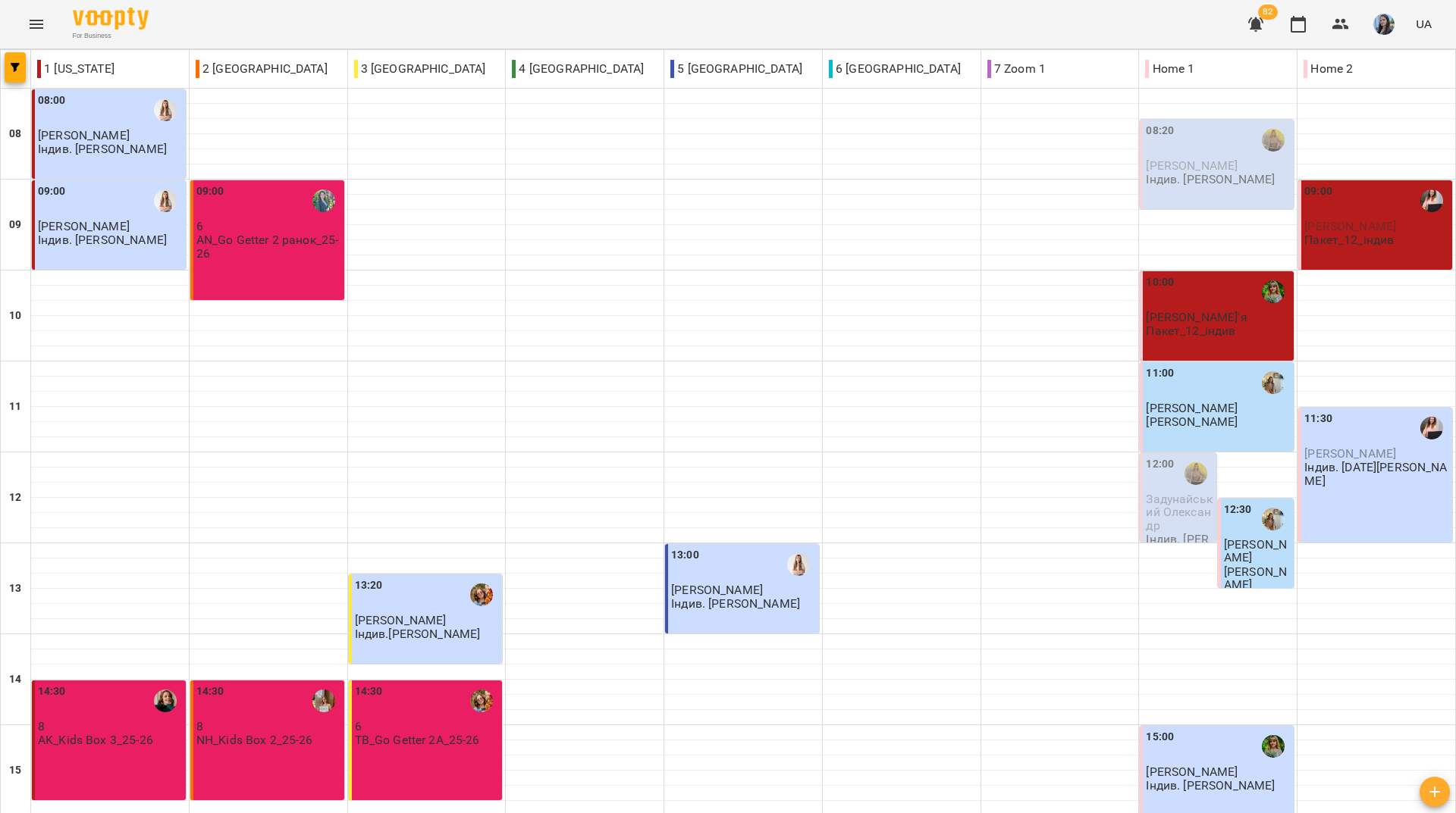
scroll to position [379, 0]
click at [518, 6] on div "For Business 82 UA" at bounding box center [728, 24] width 1456 height 48
